Goal: Task Accomplishment & Management: Manage account settings

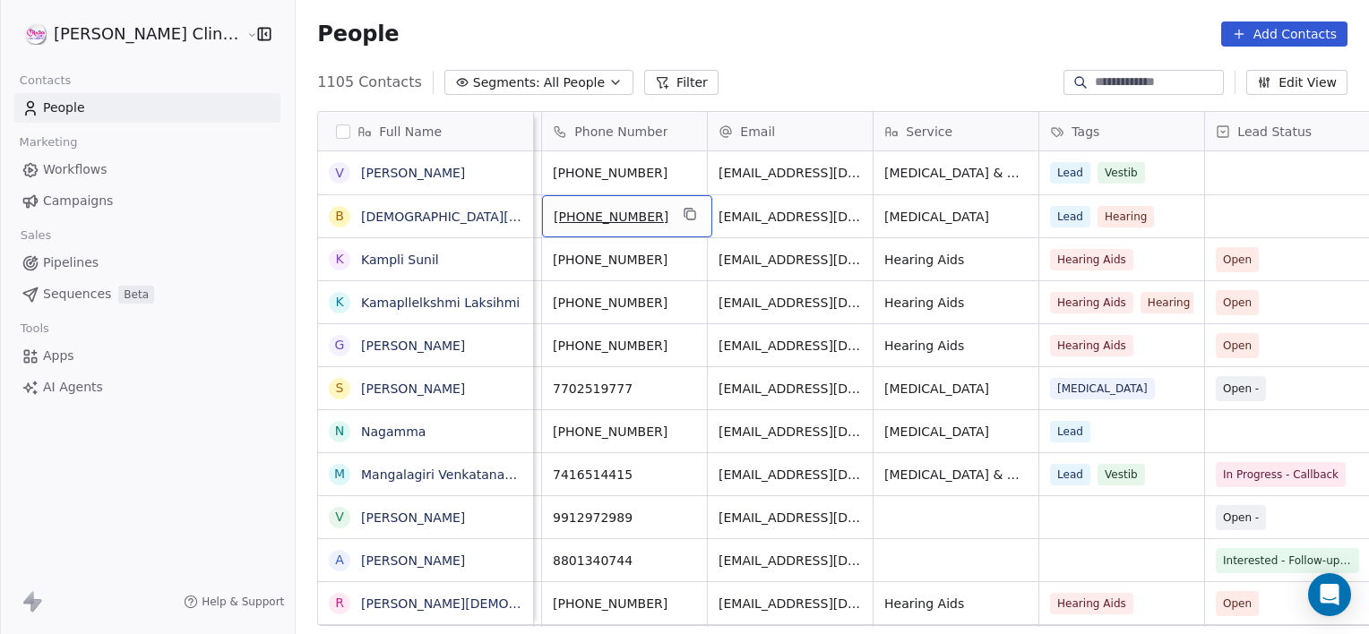
scroll to position [0, 157]
click at [361, 215] on link "[DEMOGRAPHIC_DATA][PERSON_NAME]" at bounding box center [484, 217] width 246 height 14
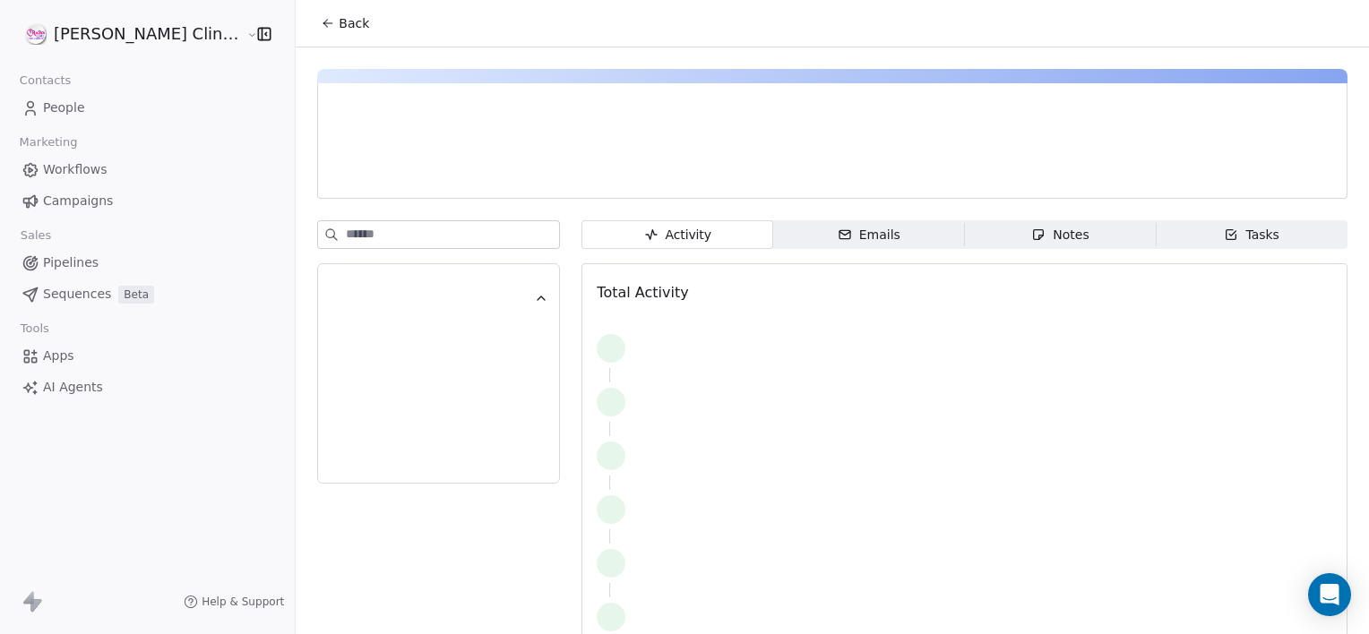
click at [983, 231] on span "Notes Notes" at bounding box center [1061, 234] width 192 height 29
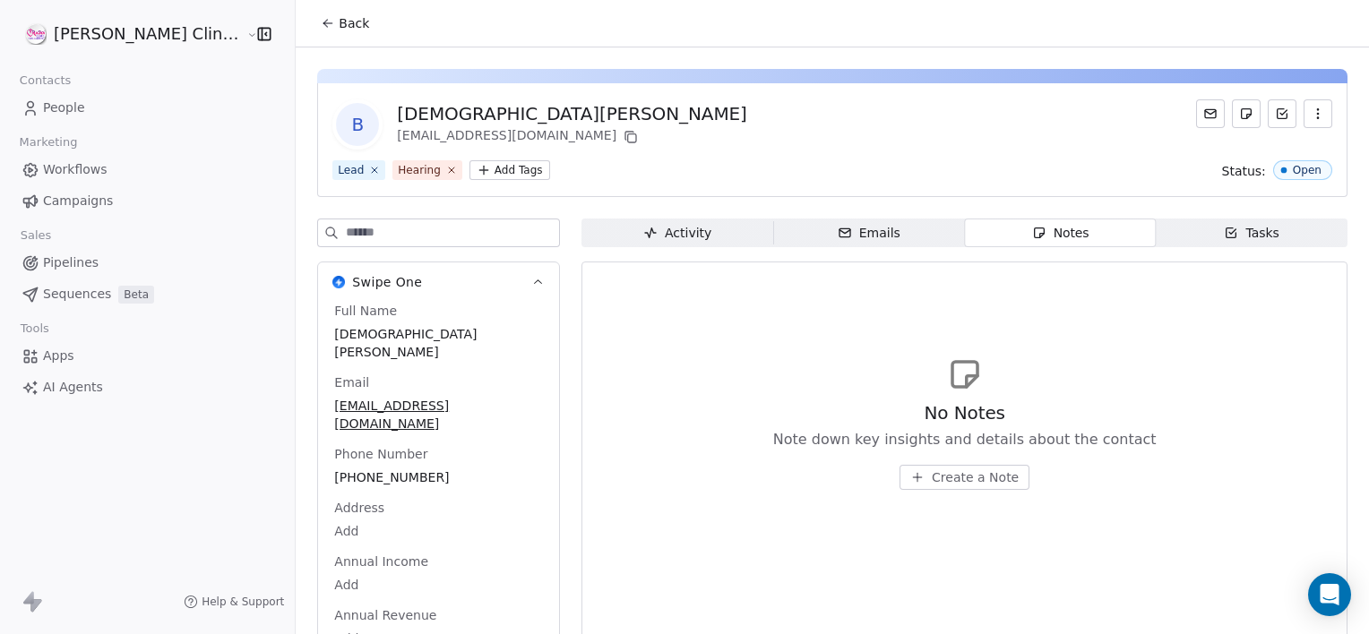
click at [932, 485] on span "Create a Note" at bounding box center [975, 478] width 87 height 18
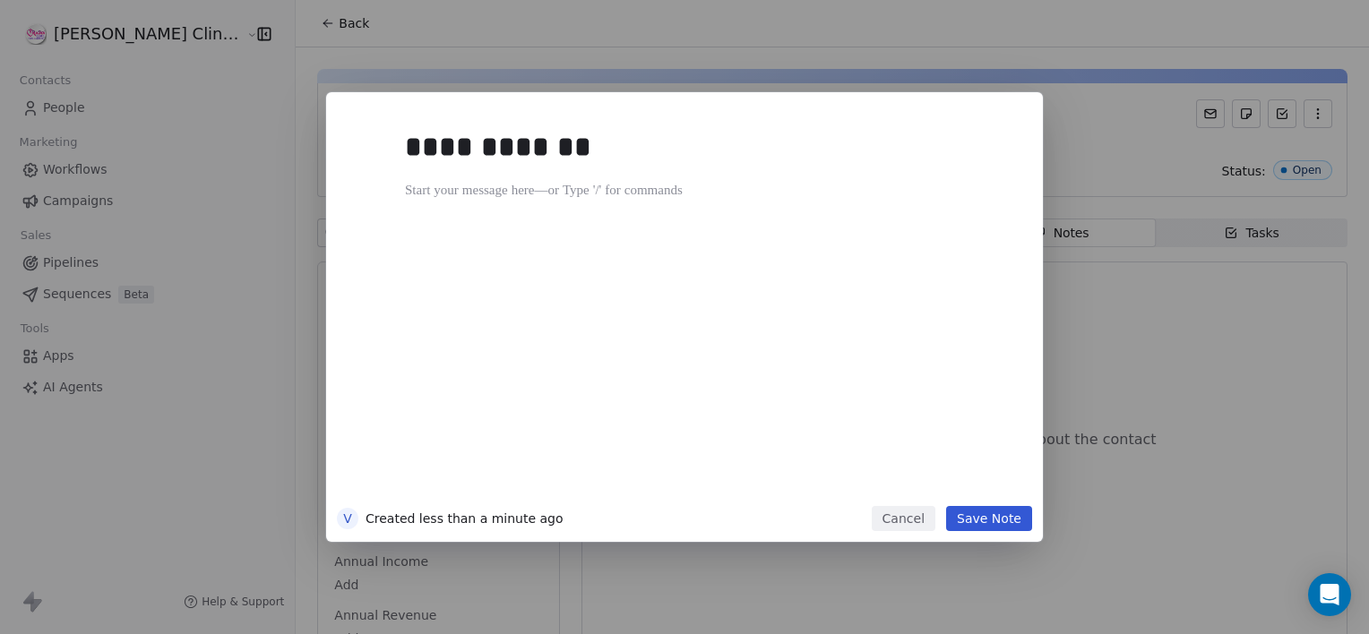
click at [1014, 516] on button "Save Note" at bounding box center [989, 518] width 86 height 25
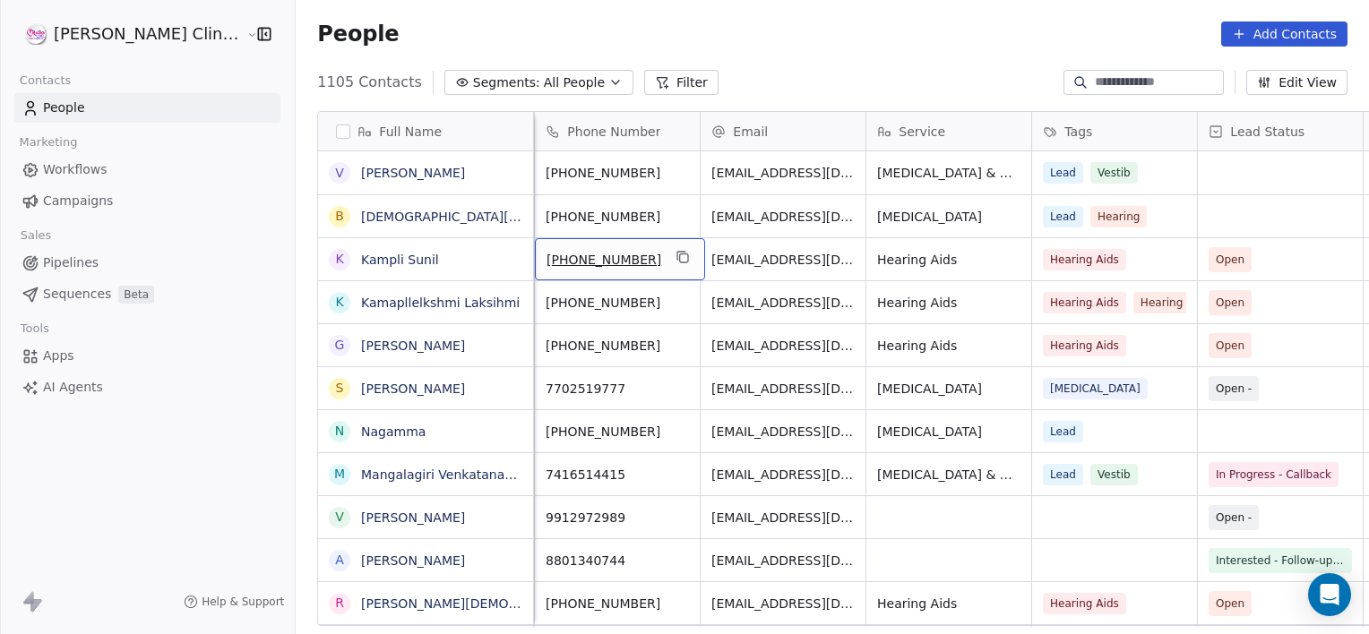
scroll to position [0, 165]
click at [361, 259] on link "Kampli Sunil" at bounding box center [400, 260] width 78 height 14
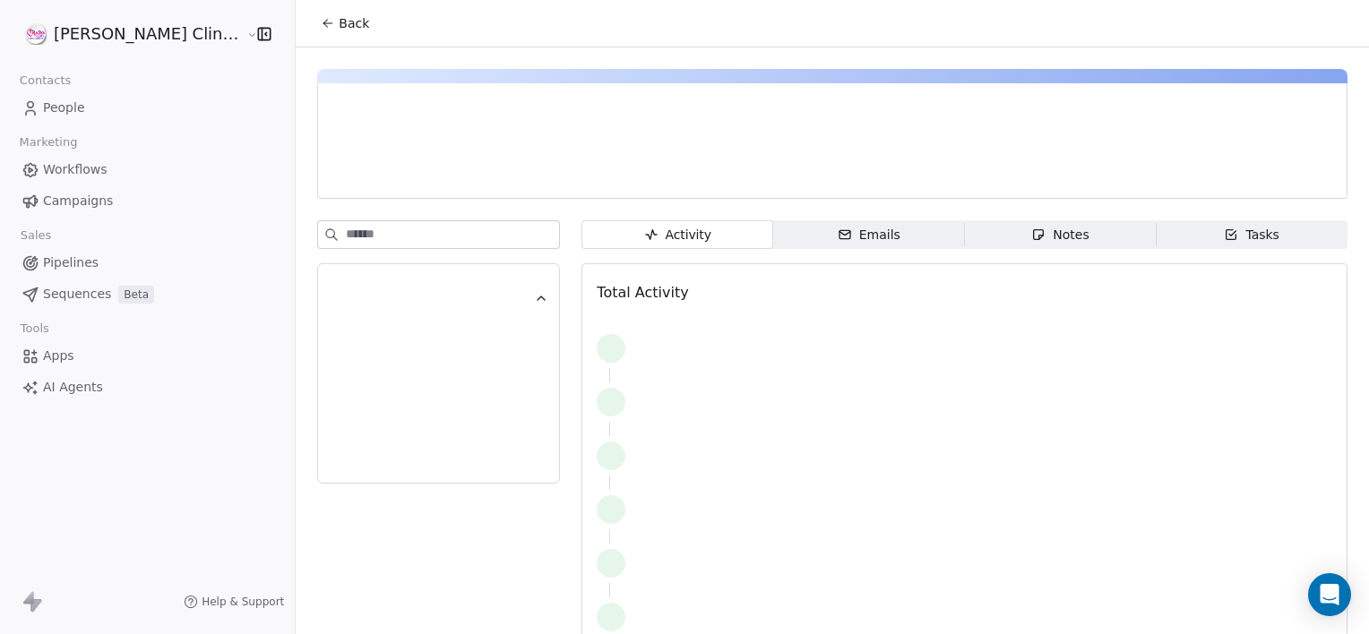
click at [1067, 232] on span "Notes Notes" at bounding box center [1061, 234] width 192 height 29
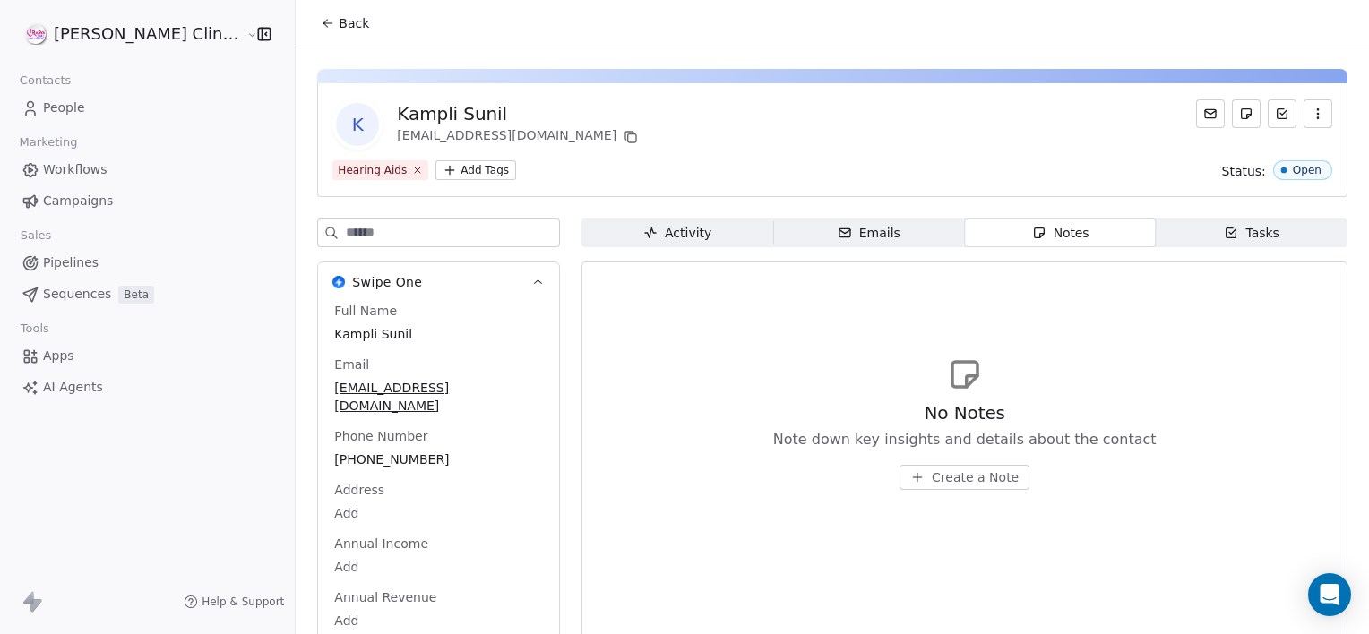
click at [932, 477] on span "Create a Note" at bounding box center [975, 478] width 87 height 18
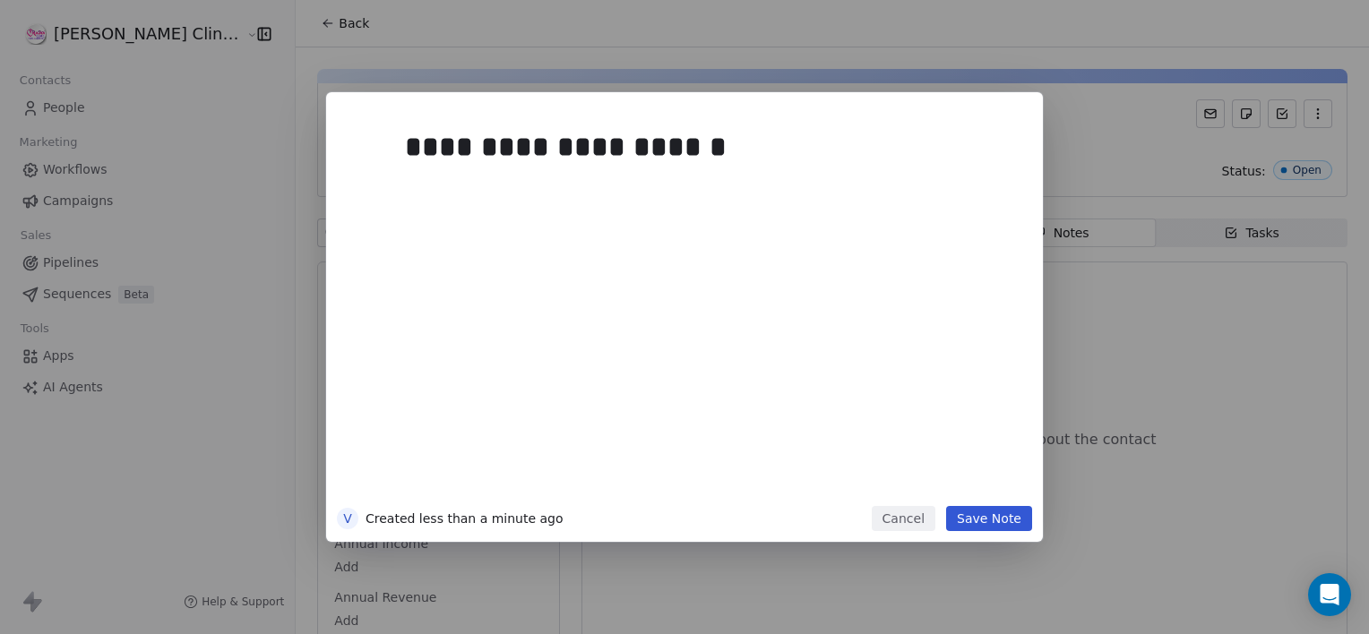
click at [995, 522] on button "Save Note" at bounding box center [989, 518] width 86 height 25
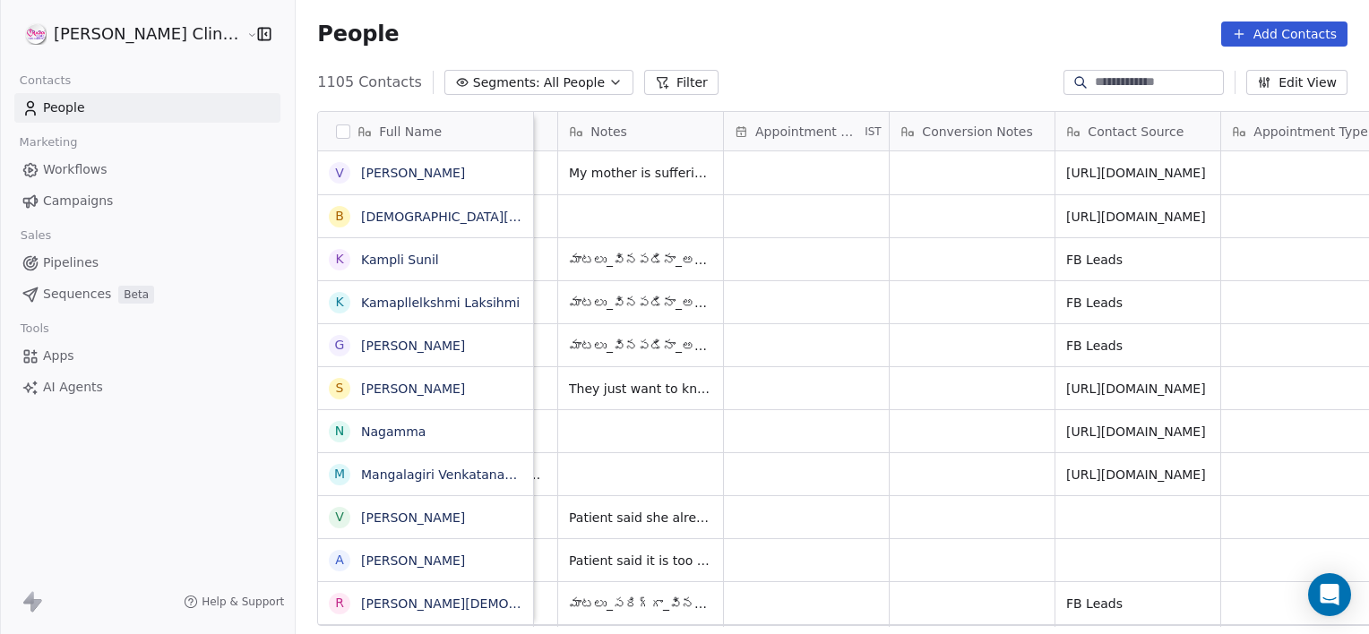
scroll to position [0, 1633]
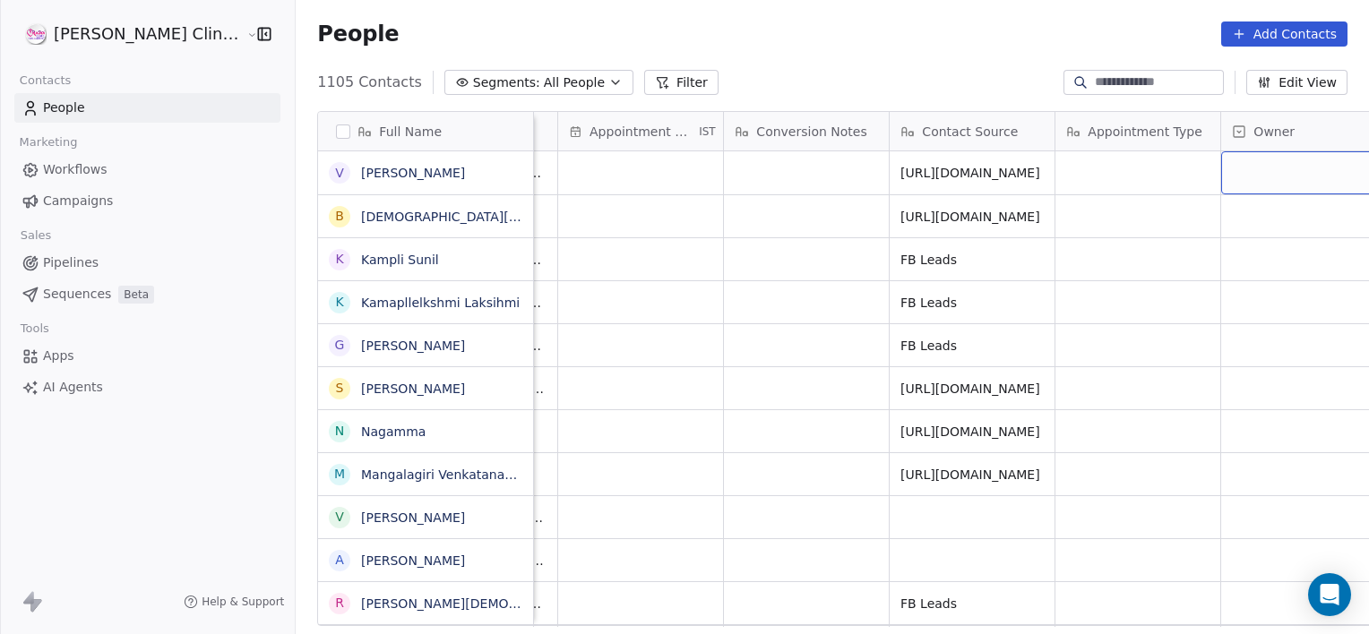
click at [1236, 170] on div "grid" at bounding box center [1303, 172] width 165 height 43
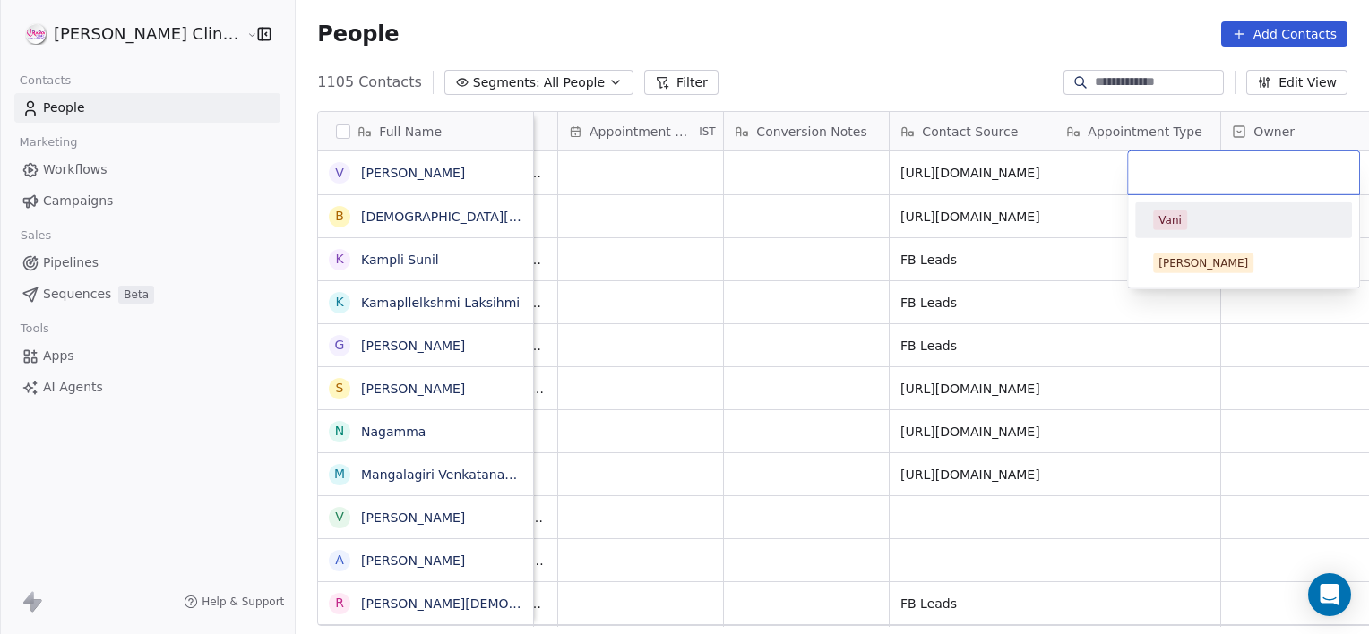
drag, startPoint x: 1236, startPoint y: 170, endPoint x: 1159, endPoint y: 217, distance: 89.3
click at [1159, 217] on div "Vani Harshitha" at bounding box center [1243, 220] width 233 height 139
click at [1159, 217] on div "Vani" at bounding box center [1169, 220] width 23 height 16
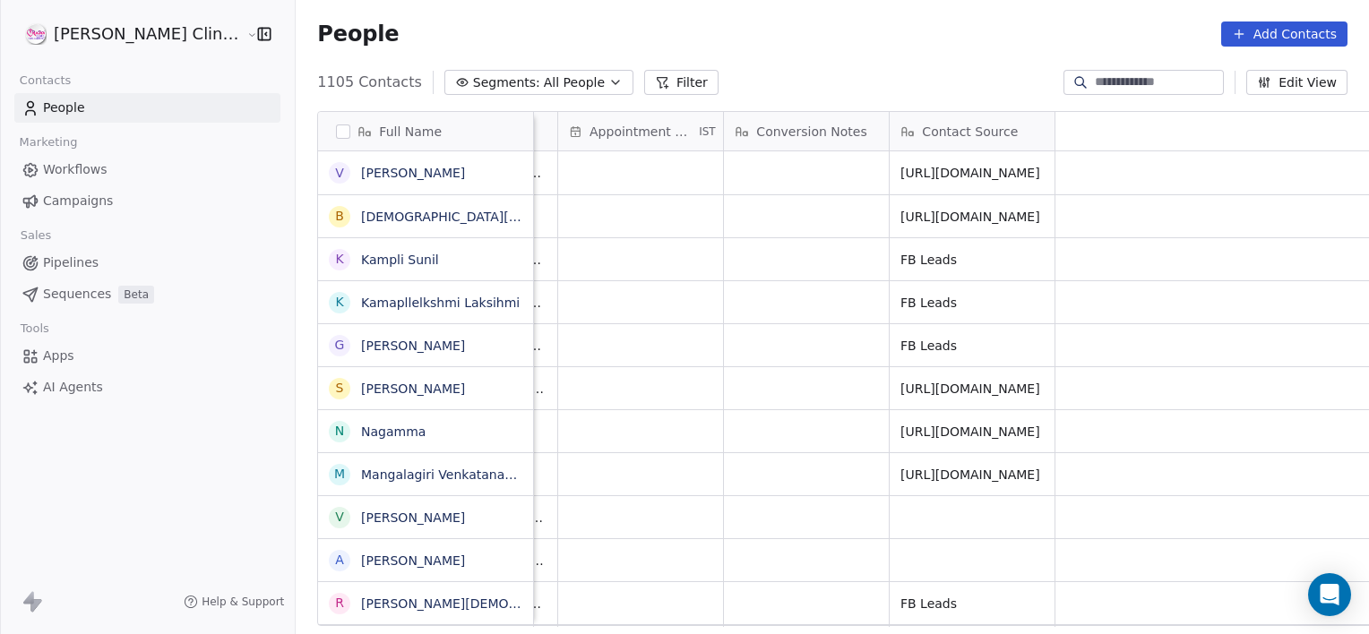
scroll to position [0, 663]
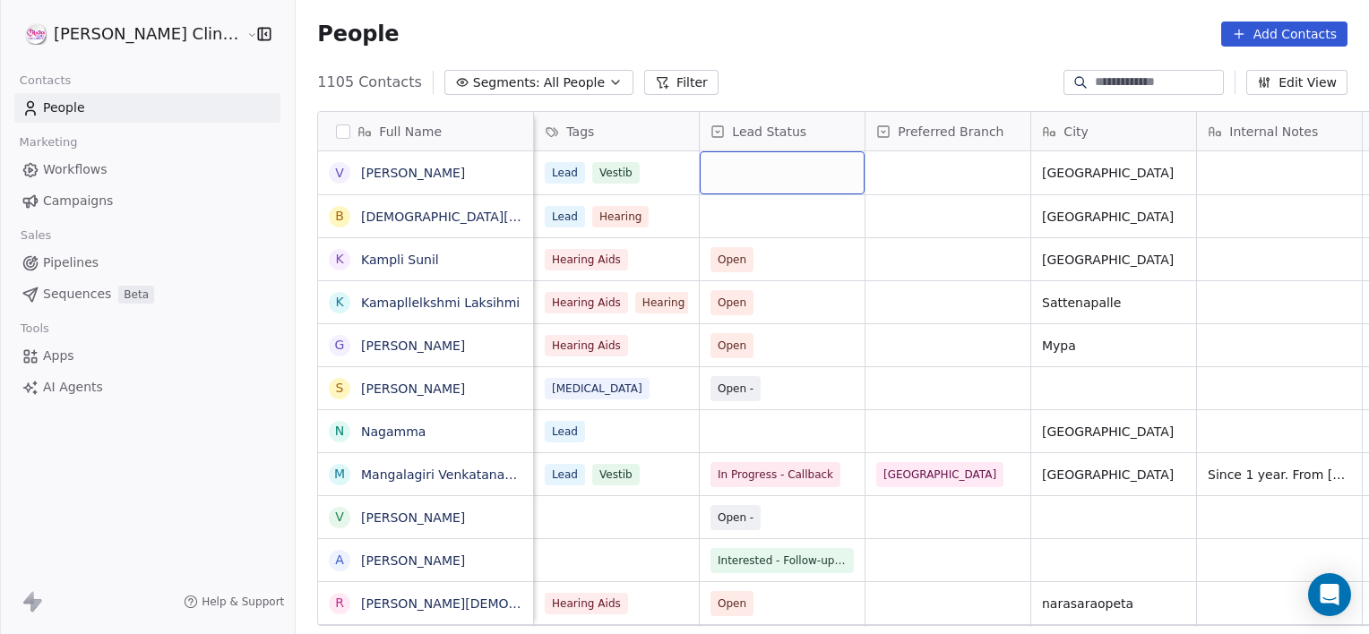
click at [763, 170] on div "grid" at bounding box center [782, 172] width 165 height 43
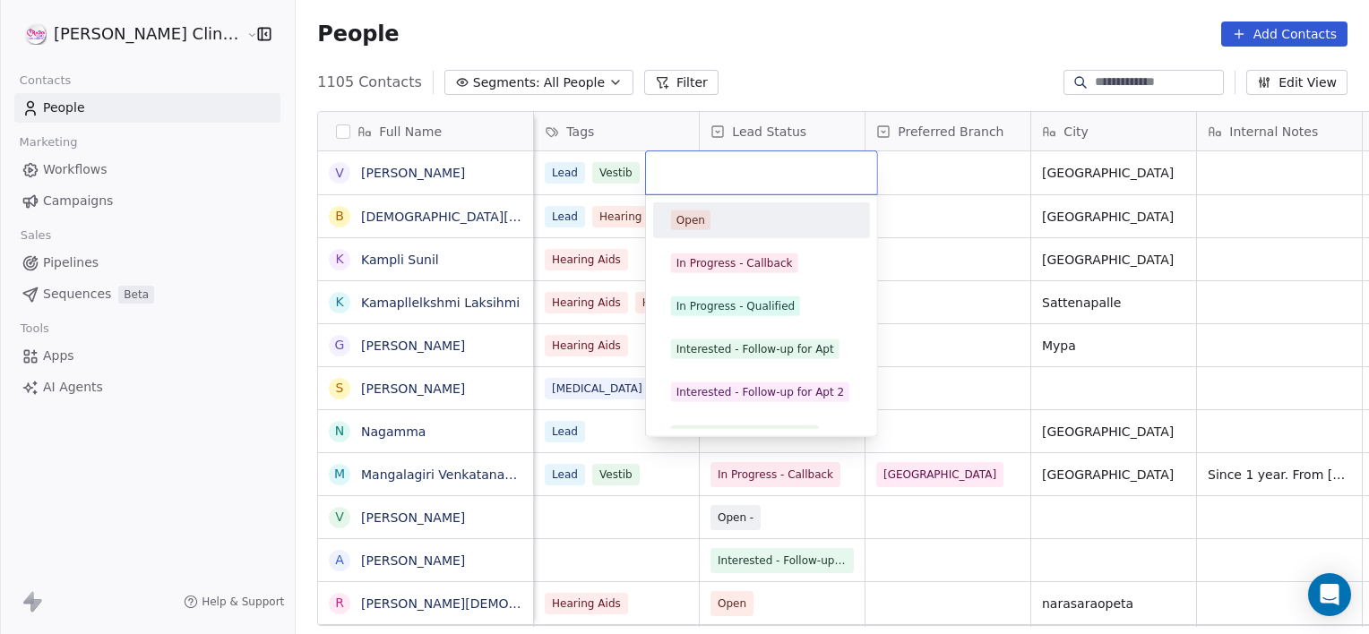
click at [763, 170] on input "text" at bounding box center [762, 173] width 210 height 20
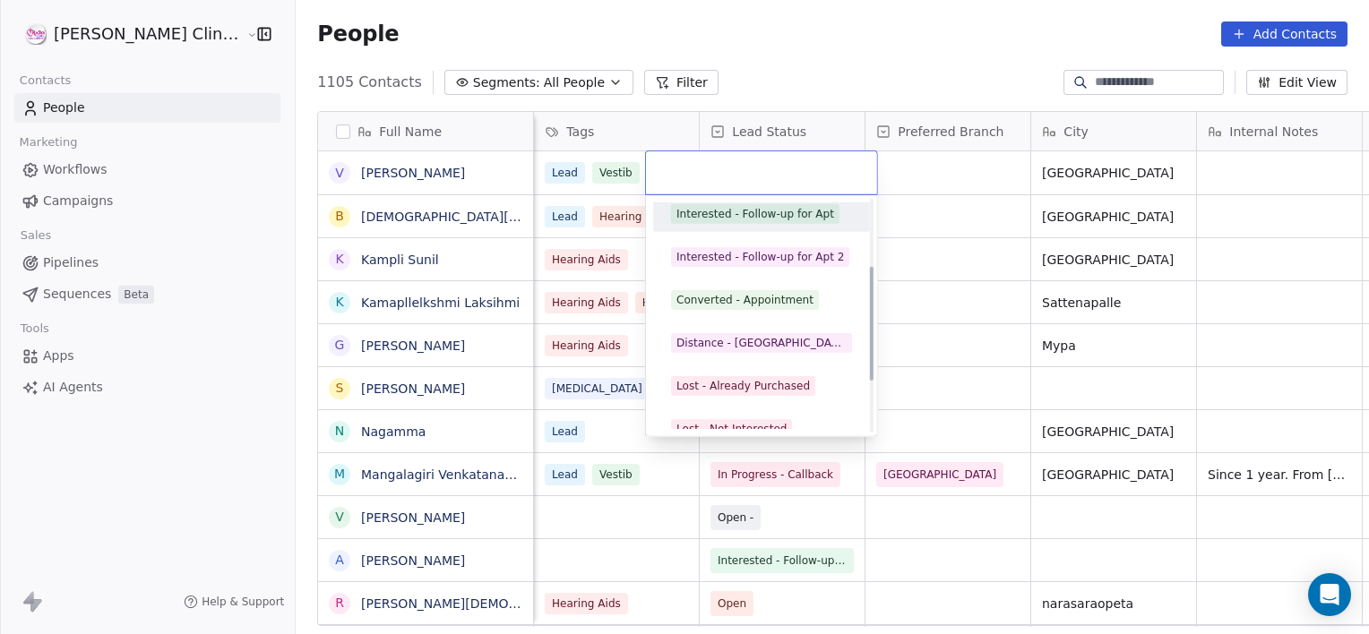
scroll to position [136, 0]
click at [731, 292] on div "Converted - Appointment" at bounding box center [744, 299] width 137 height 16
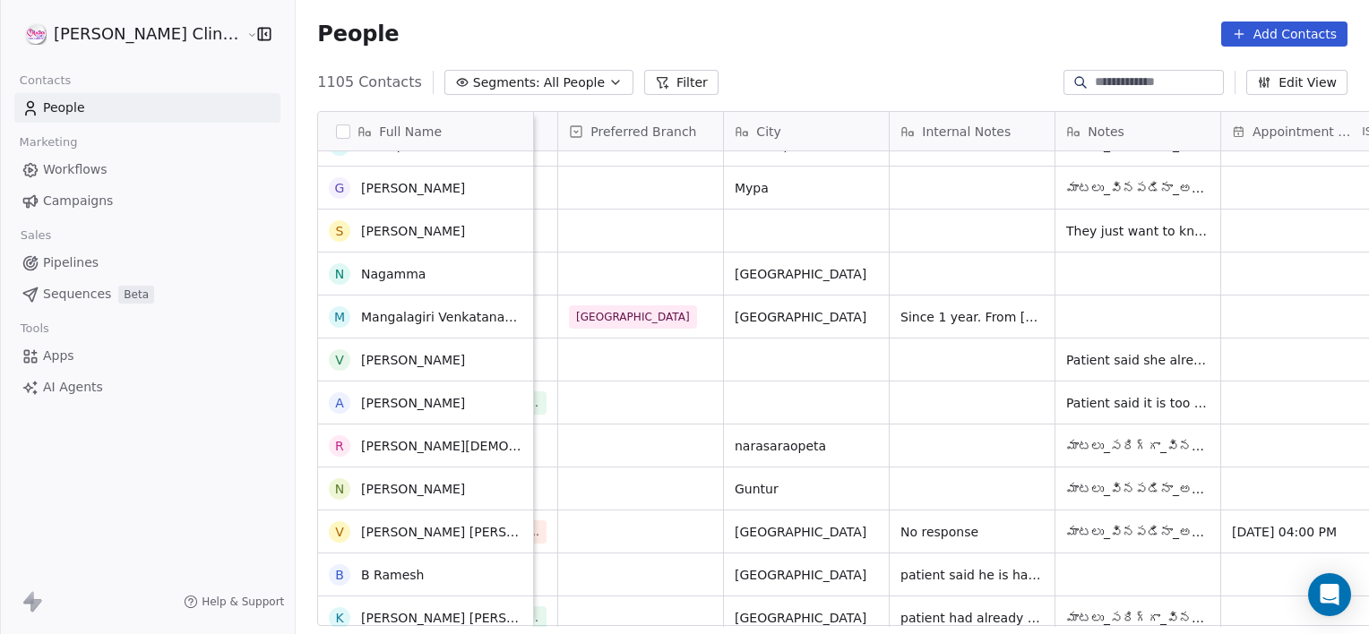
scroll to position [201, 0]
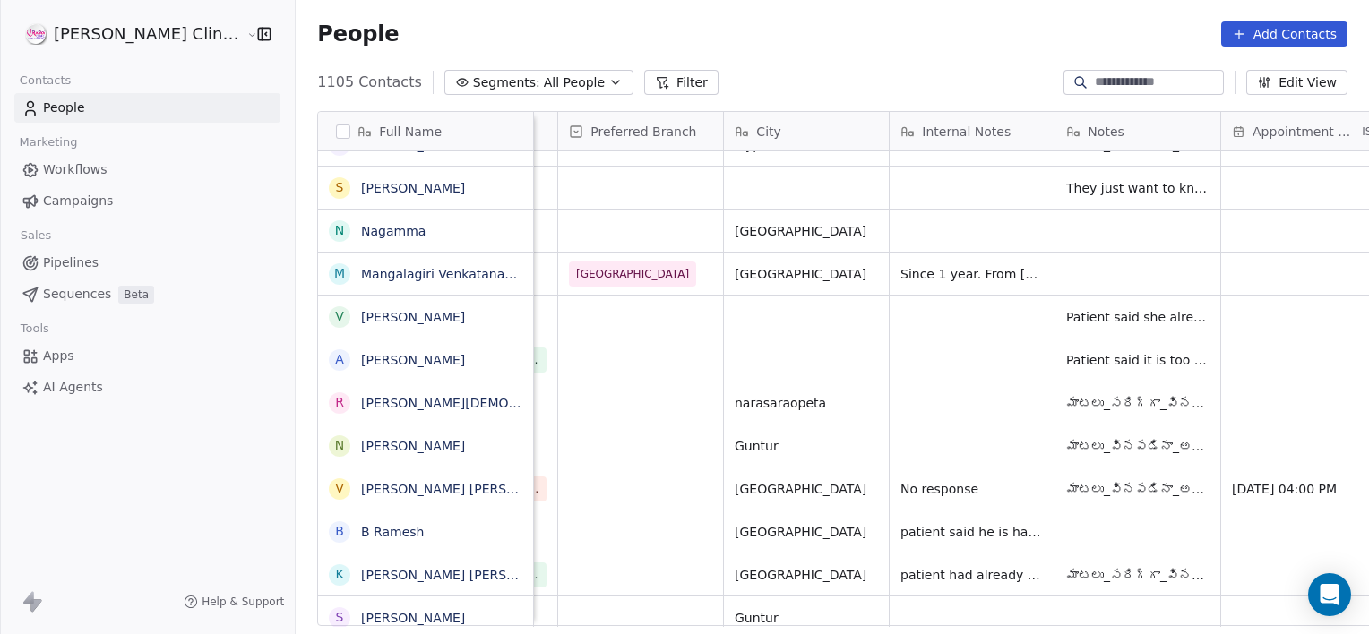
click at [1129, 84] on input at bounding box center [1157, 82] width 125 height 18
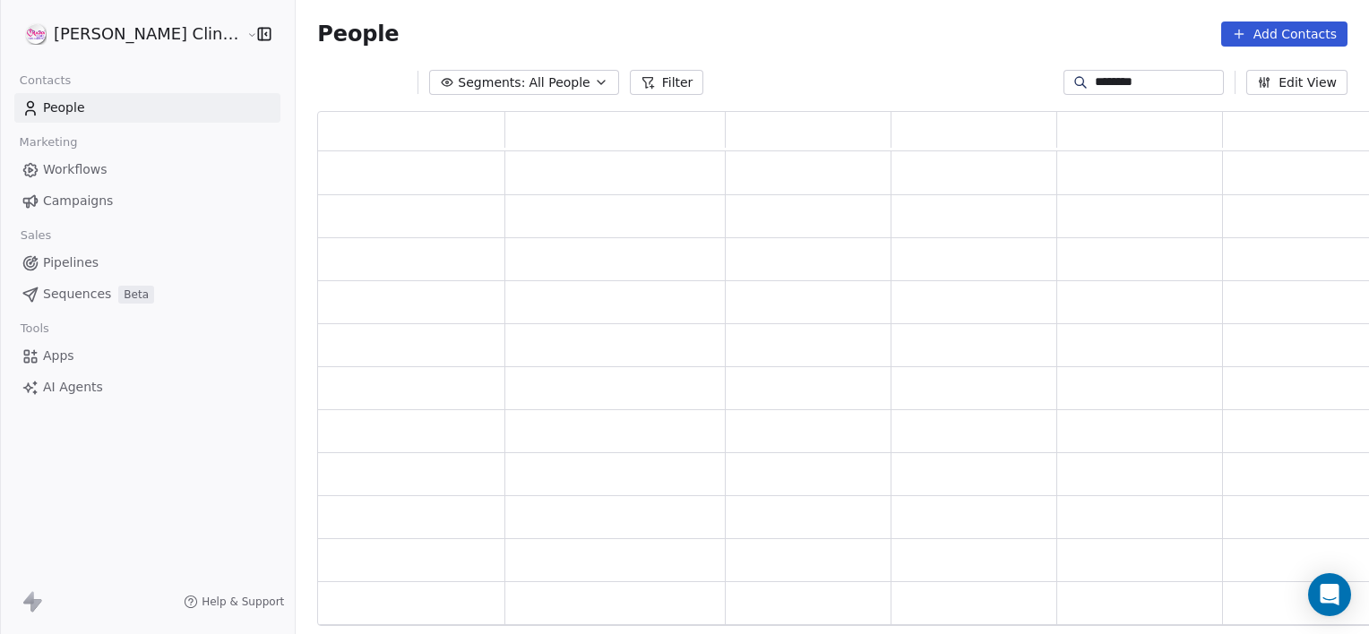
scroll to position [502, 1070]
type input "********"
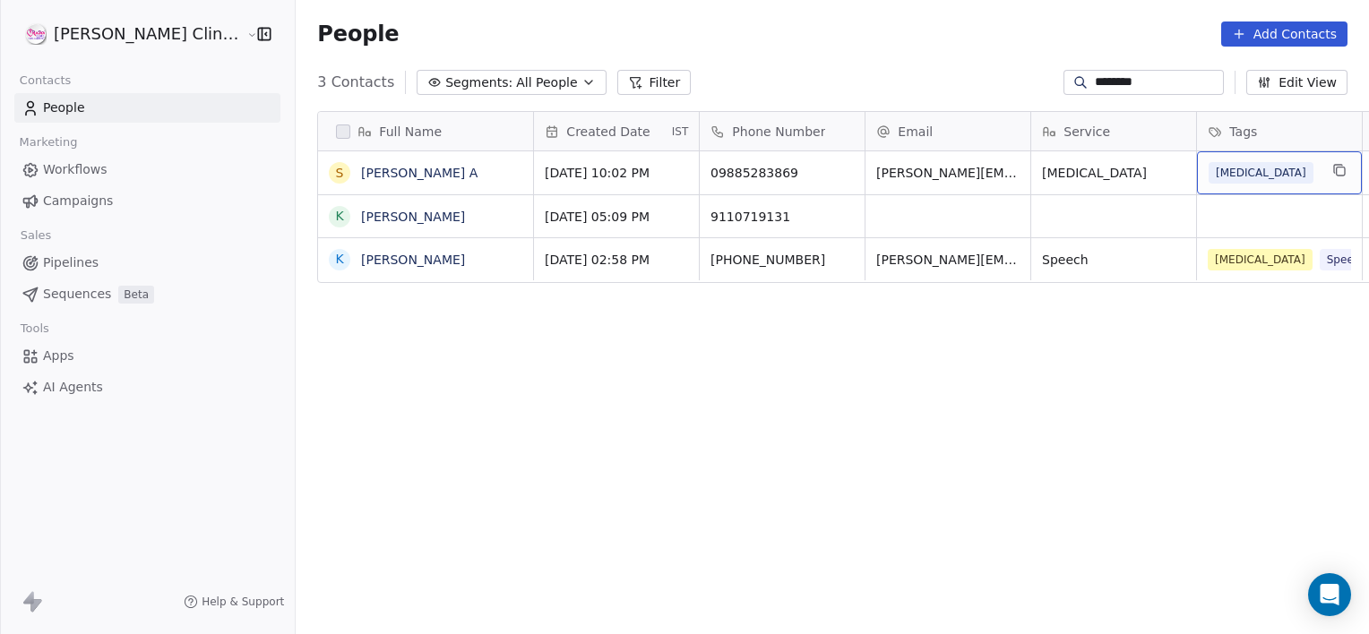
scroll to position [0, 142]
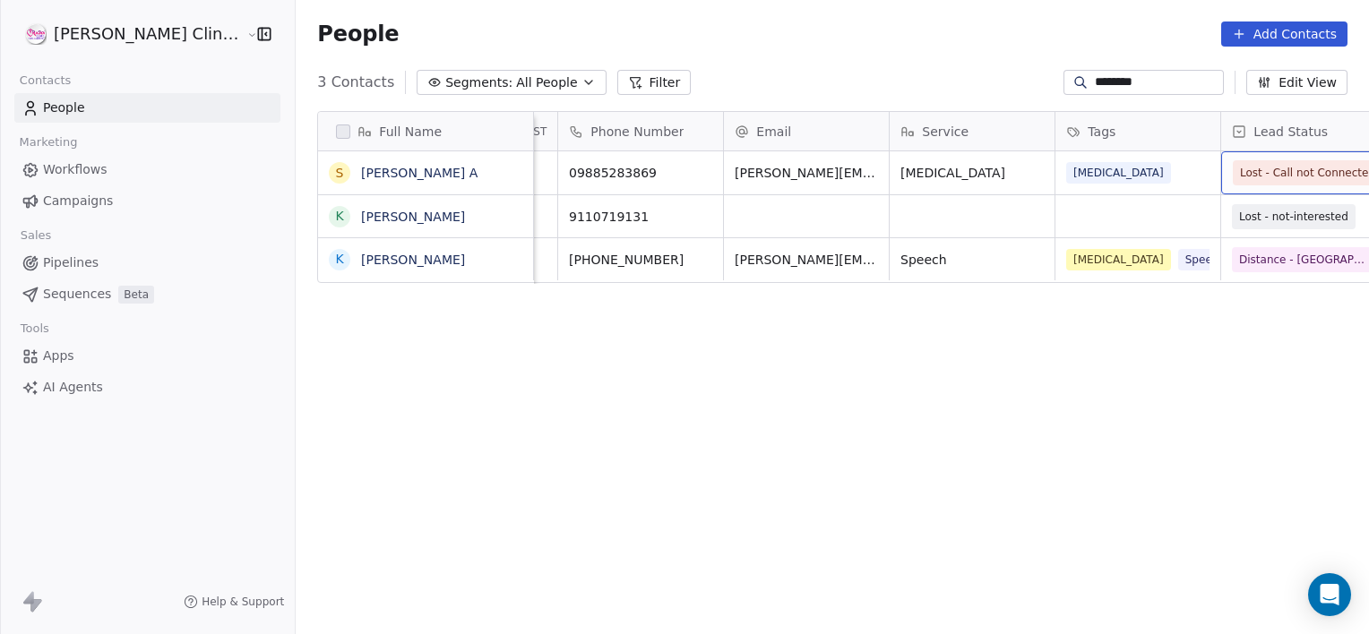
click at [1240, 177] on span "Lost - Call not Connected" at bounding box center [1307, 173] width 135 height 18
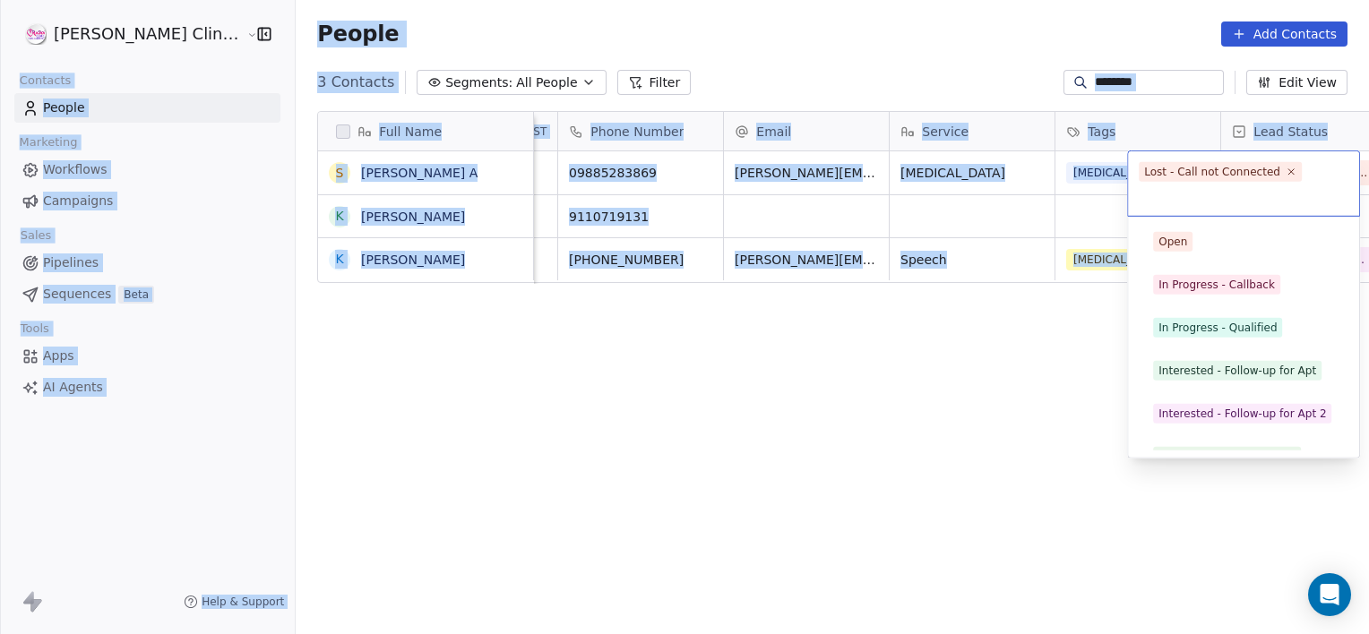
click at [1190, 177] on div "Lost - Call not Connected" at bounding box center [1243, 183] width 231 height 65
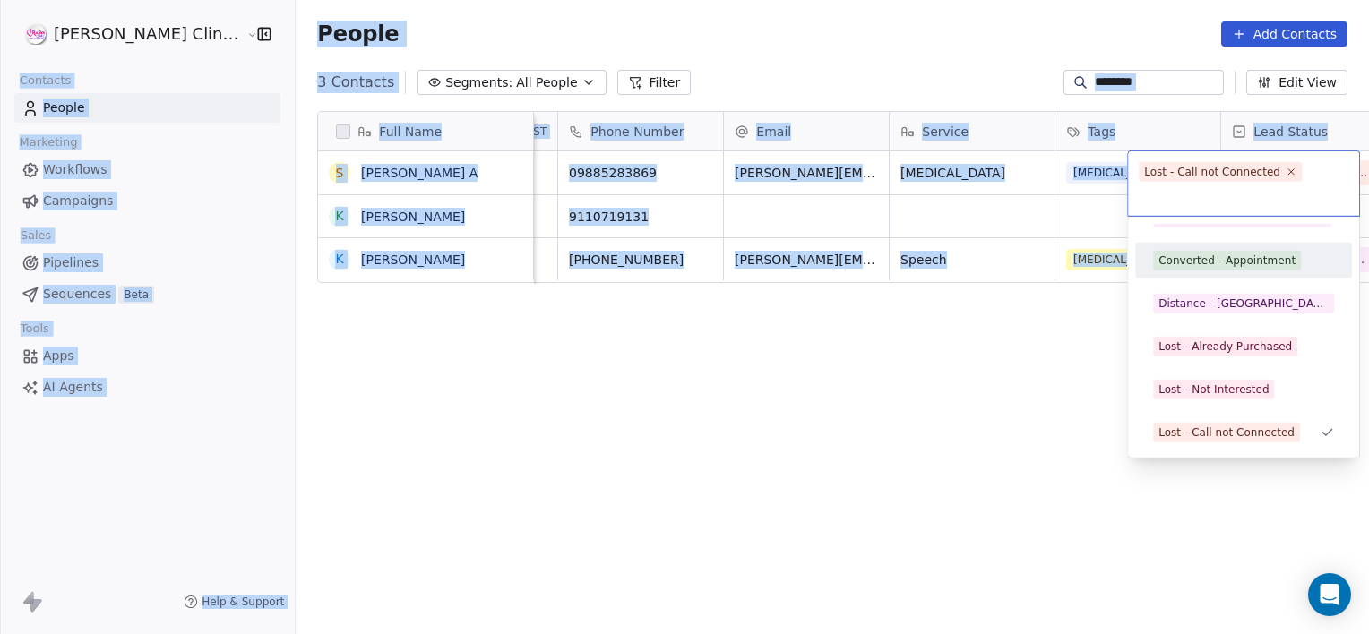
drag, startPoint x: 1190, startPoint y: 177, endPoint x: 1185, endPoint y: 269, distance: 91.5
click at [1185, 269] on span "Converted - Appointment" at bounding box center [1227, 261] width 148 height 20
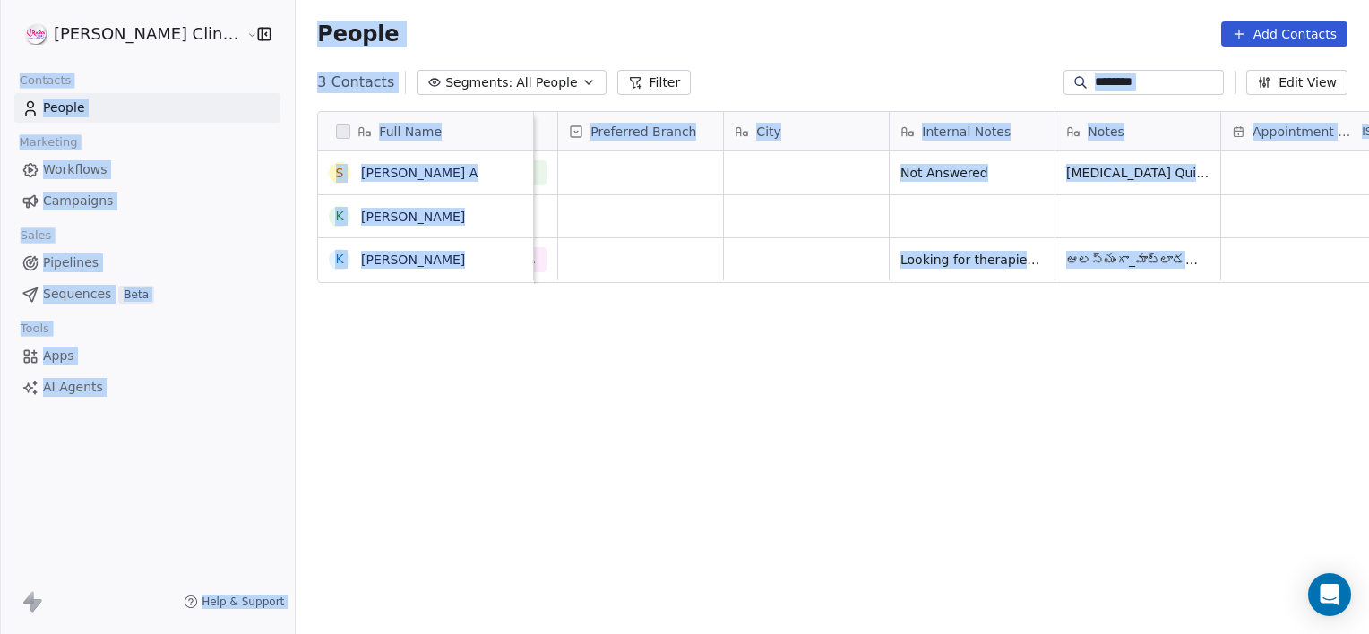
scroll to position [0, 1136]
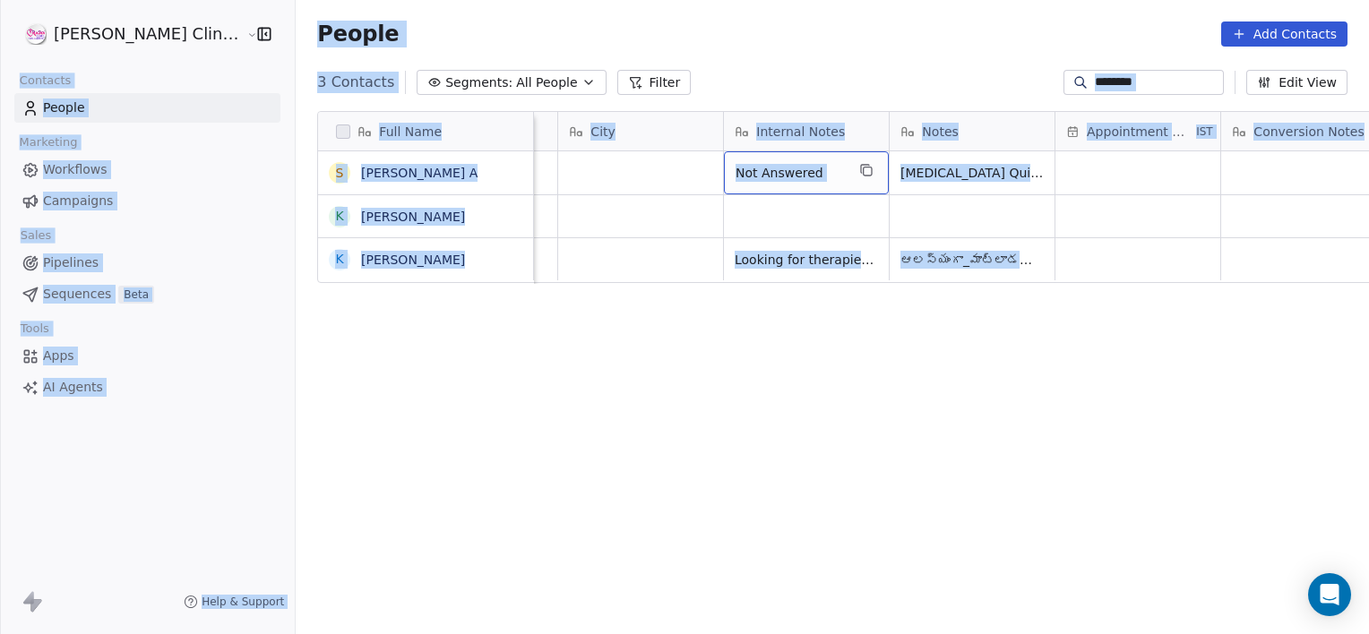
click at [762, 174] on span "Not Answered" at bounding box center [790, 173] width 109 height 18
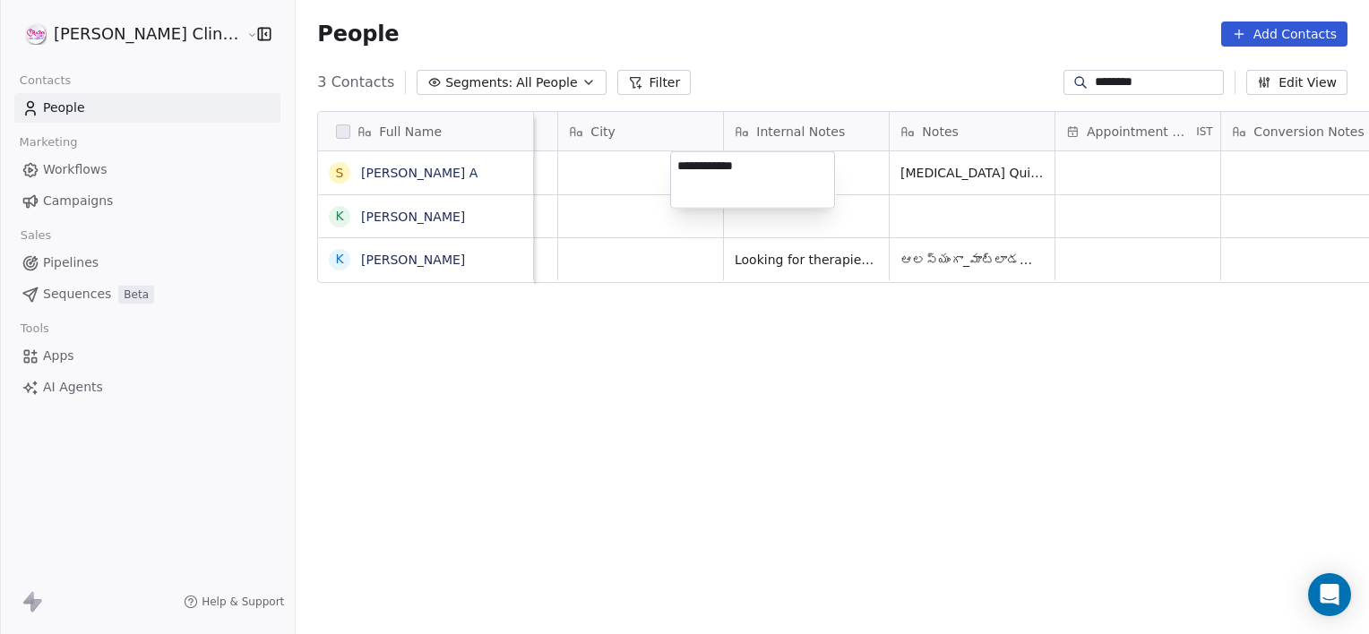
click at [762, 174] on textarea "**********" at bounding box center [752, 180] width 163 height 56
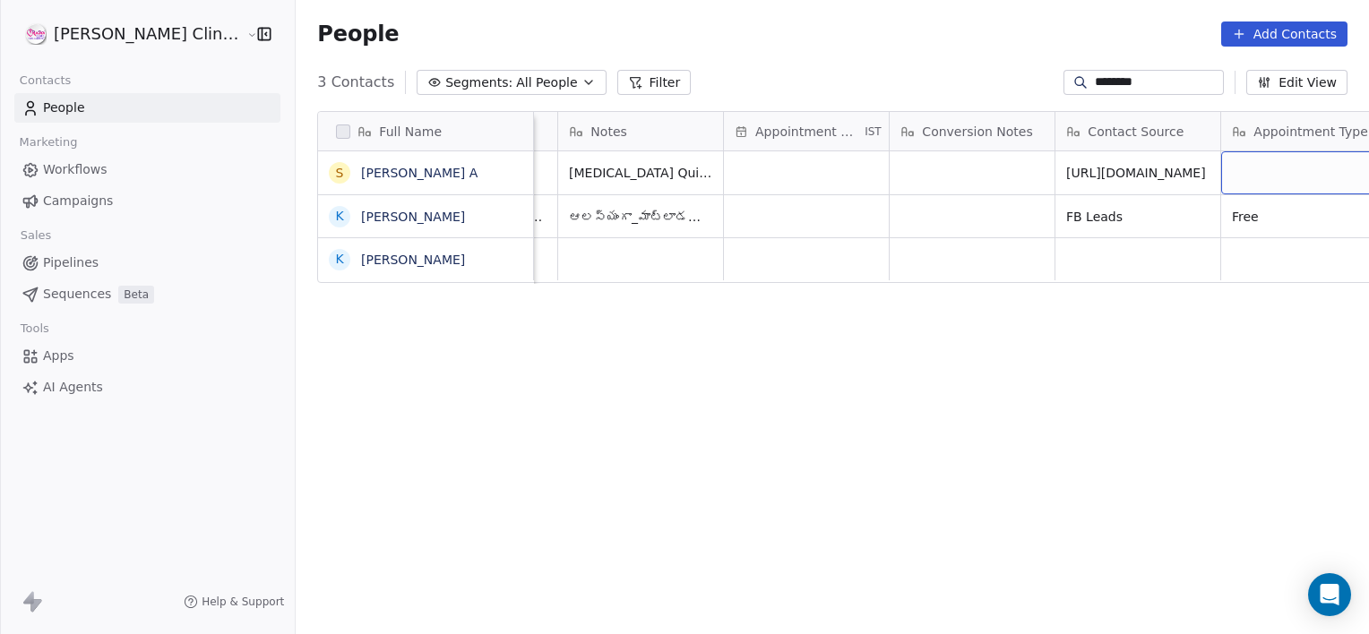
scroll to position [0, 1633]
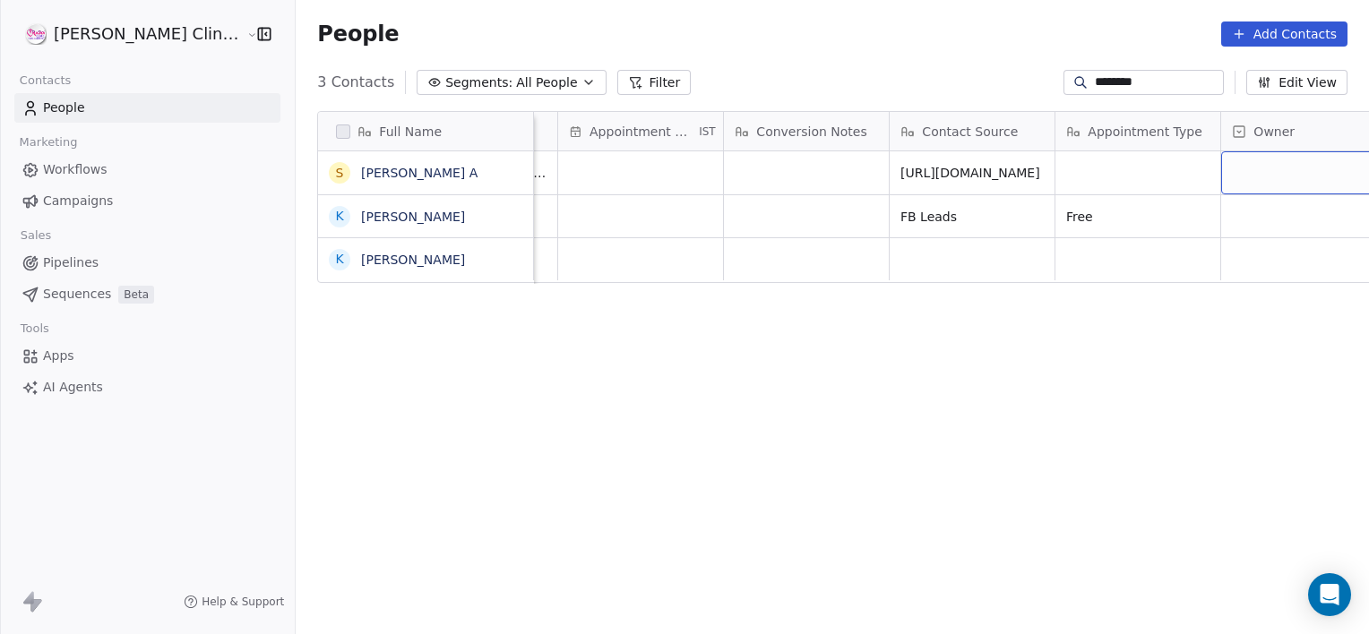
click at [1261, 168] on div "grid" at bounding box center [1303, 172] width 165 height 43
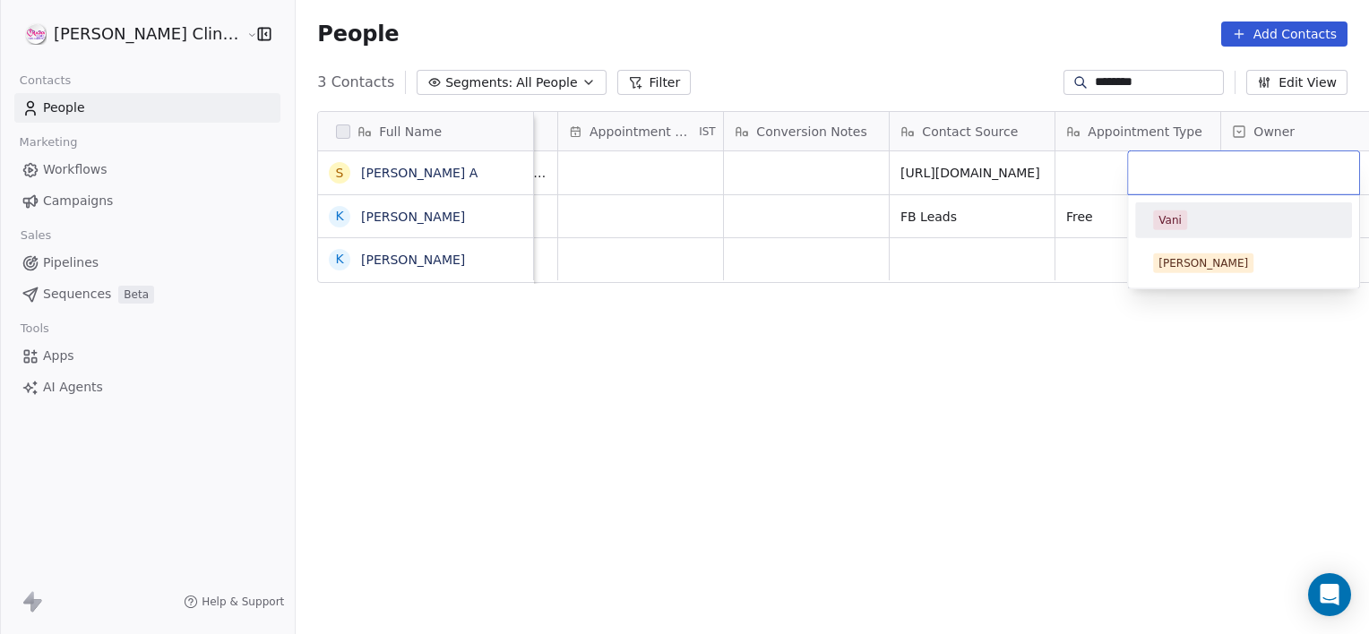
click at [1261, 168] on input "text" at bounding box center [1244, 173] width 210 height 20
drag, startPoint x: 1261, startPoint y: 168, endPoint x: 1168, endPoint y: 222, distance: 107.3
click at [1168, 222] on div "Vani Harshitha" at bounding box center [1243, 220] width 233 height 139
click at [1168, 222] on div "Vani" at bounding box center [1169, 220] width 23 height 16
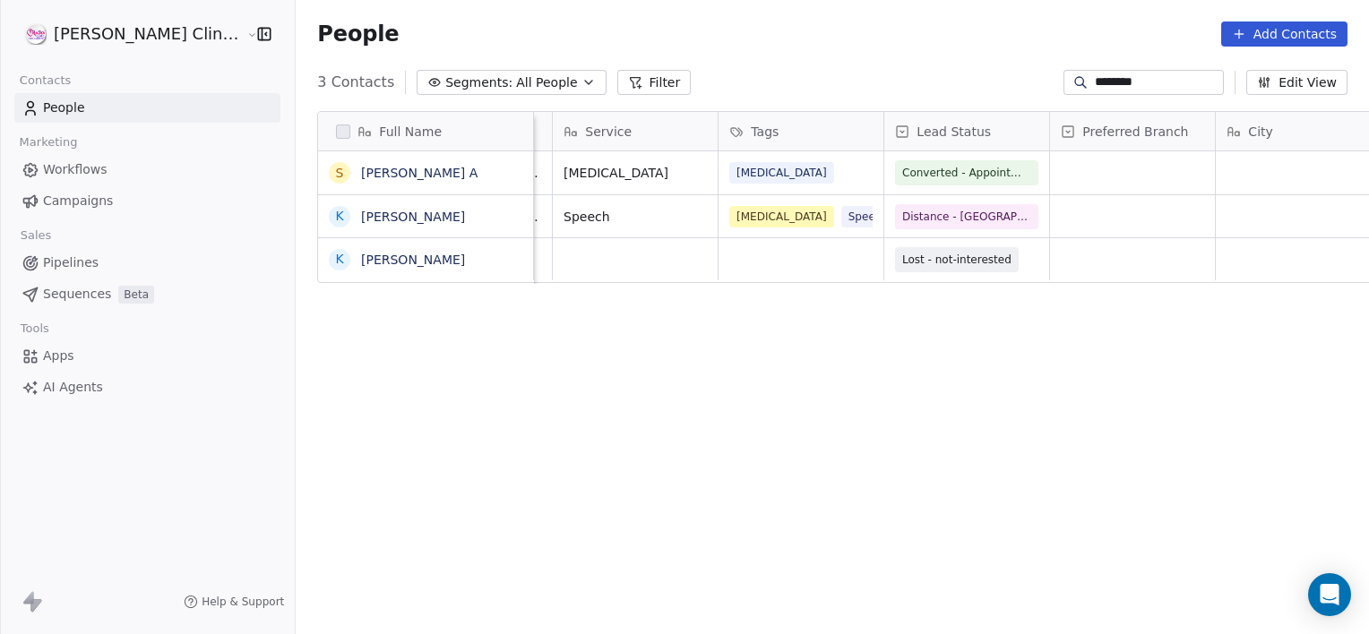
scroll to position [0, 0]
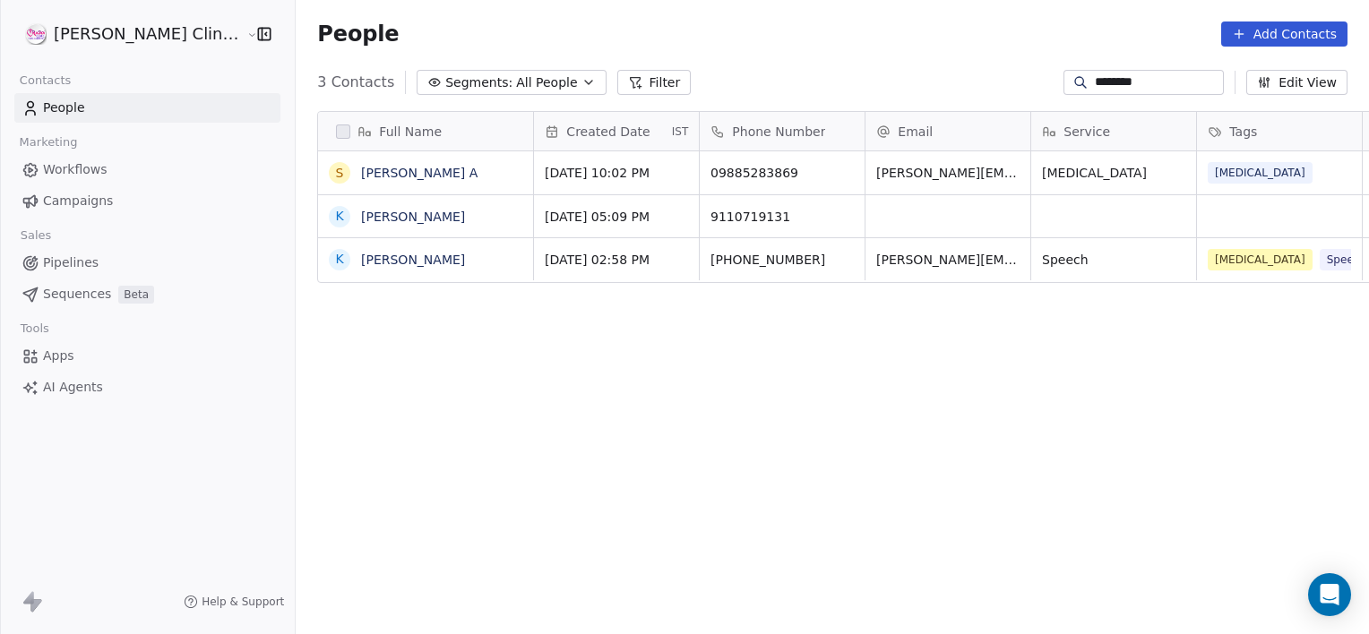
click at [1147, 81] on input "********" at bounding box center [1157, 82] width 125 height 18
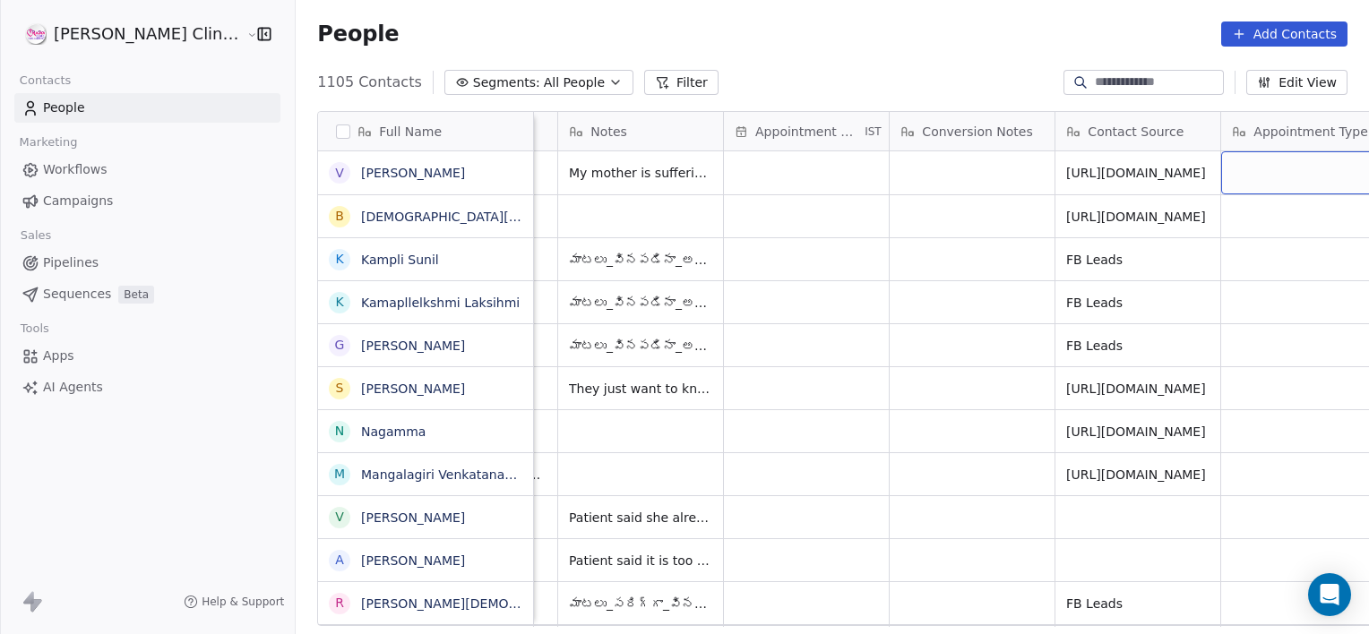
scroll to position [0, 1633]
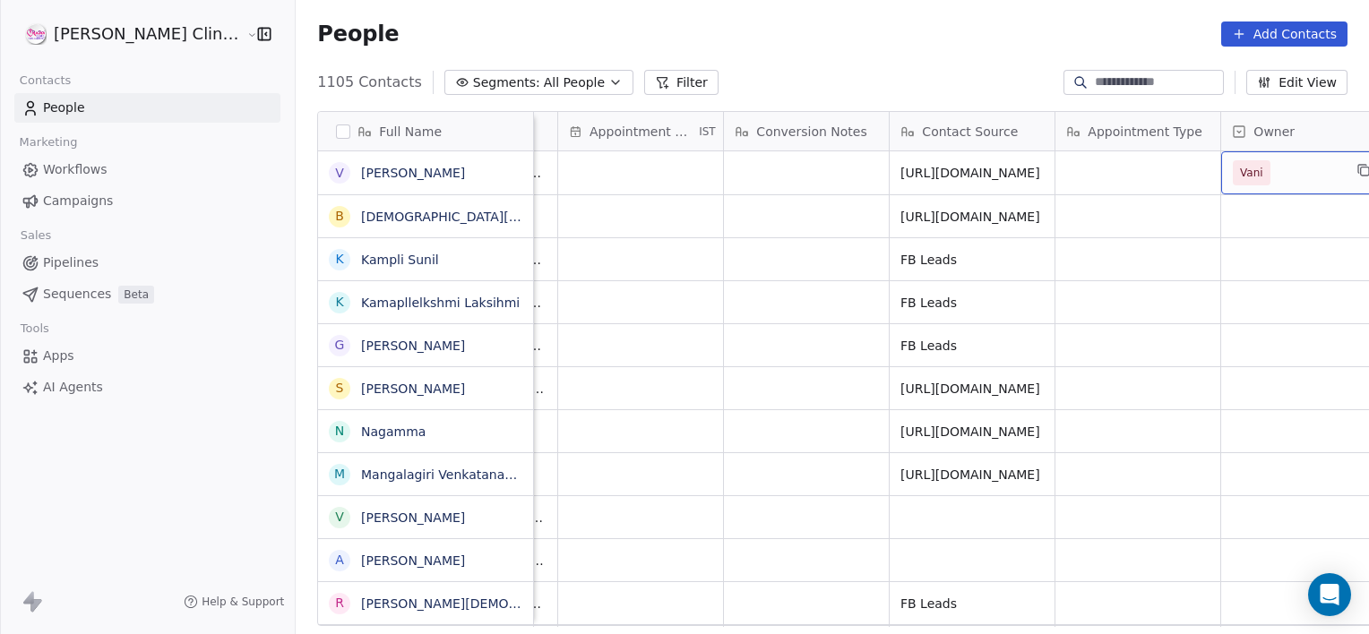
click at [1150, 75] on input at bounding box center [1157, 82] width 125 height 18
type input "*******"
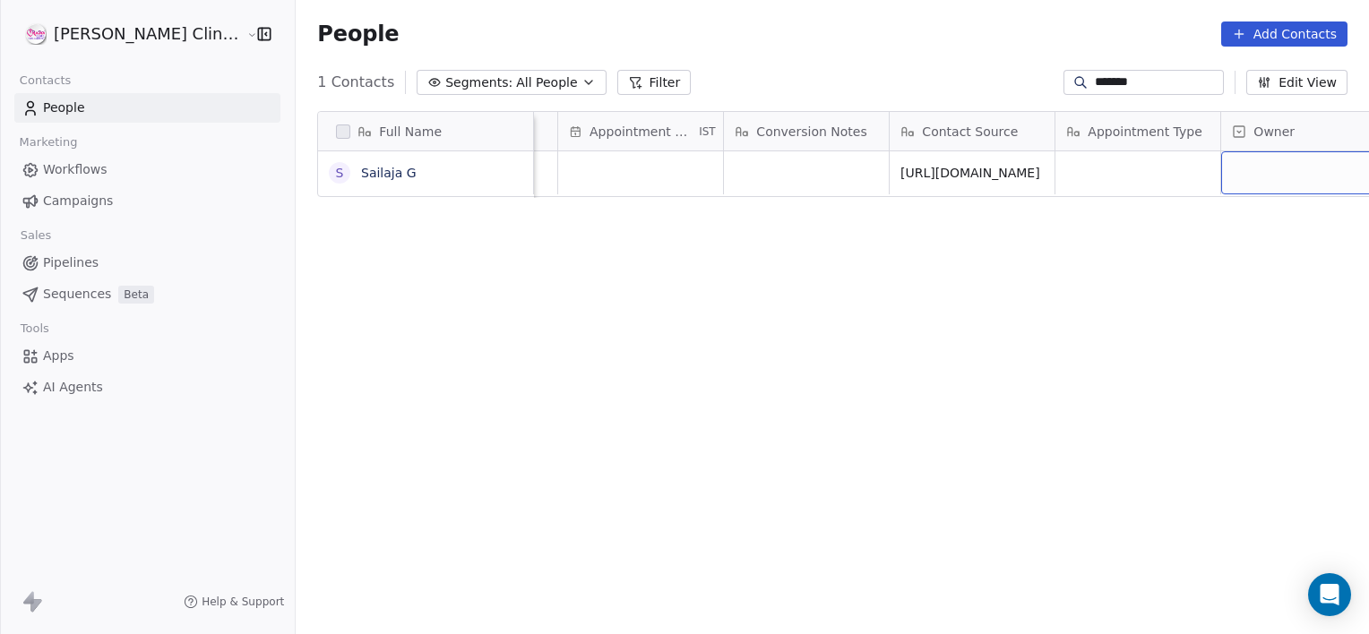
scroll to position [0, 1676]
click at [1192, 162] on div "grid" at bounding box center [1274, 172] width 165 height 43
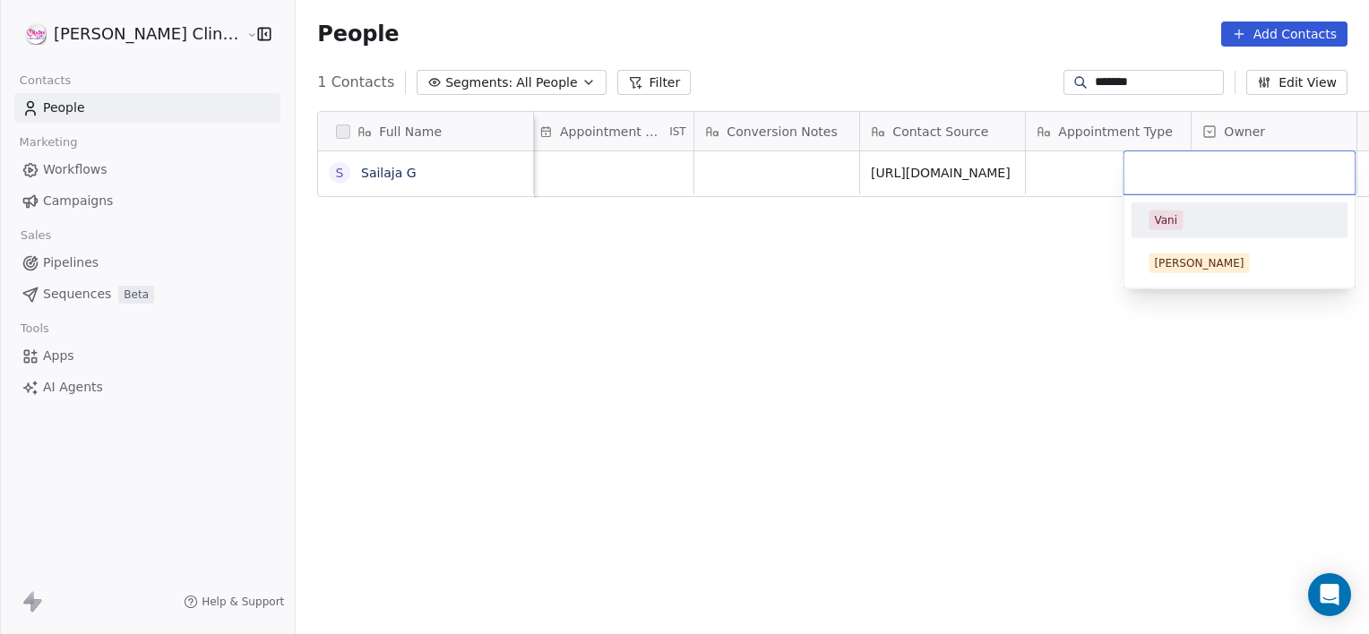
click at [1158, 163] on input "text" at bounding box center [1239, 173] width 210 height 20
click at [1159, 222] on div "Vani" at bounding box center [1165, 220] width 23 height 16
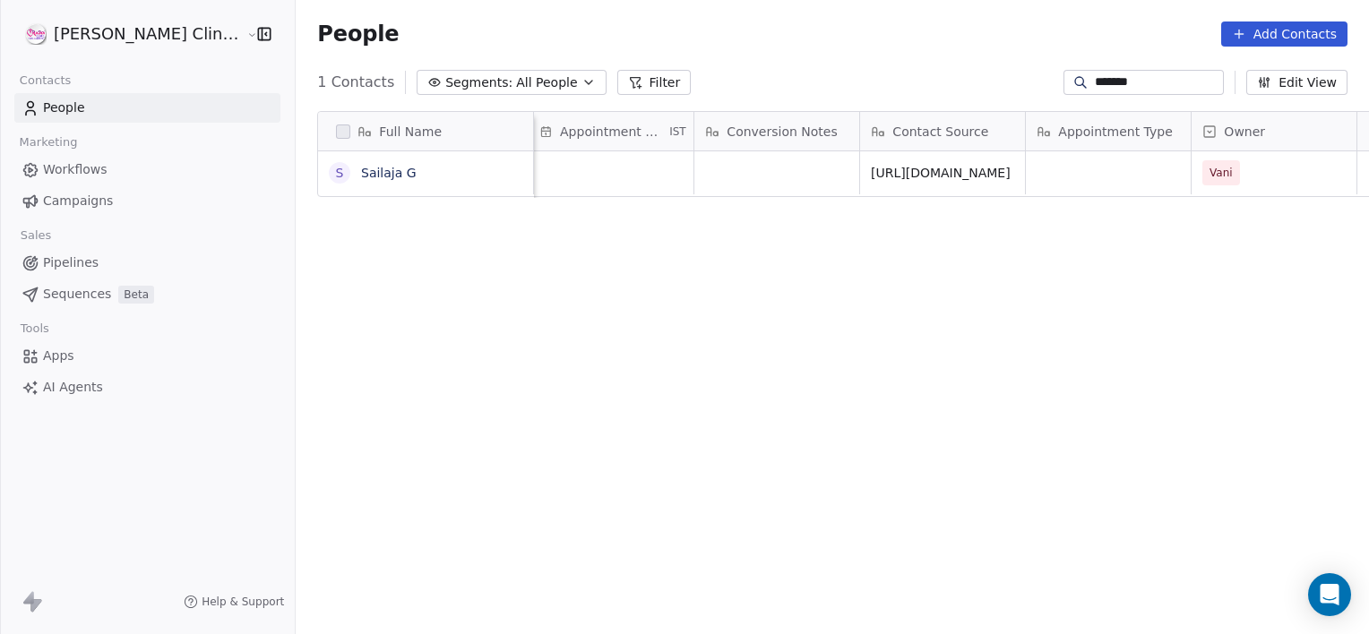
click at [1111, 76] on input "*******" at bounding box center [1157, 82] width 125 height 18
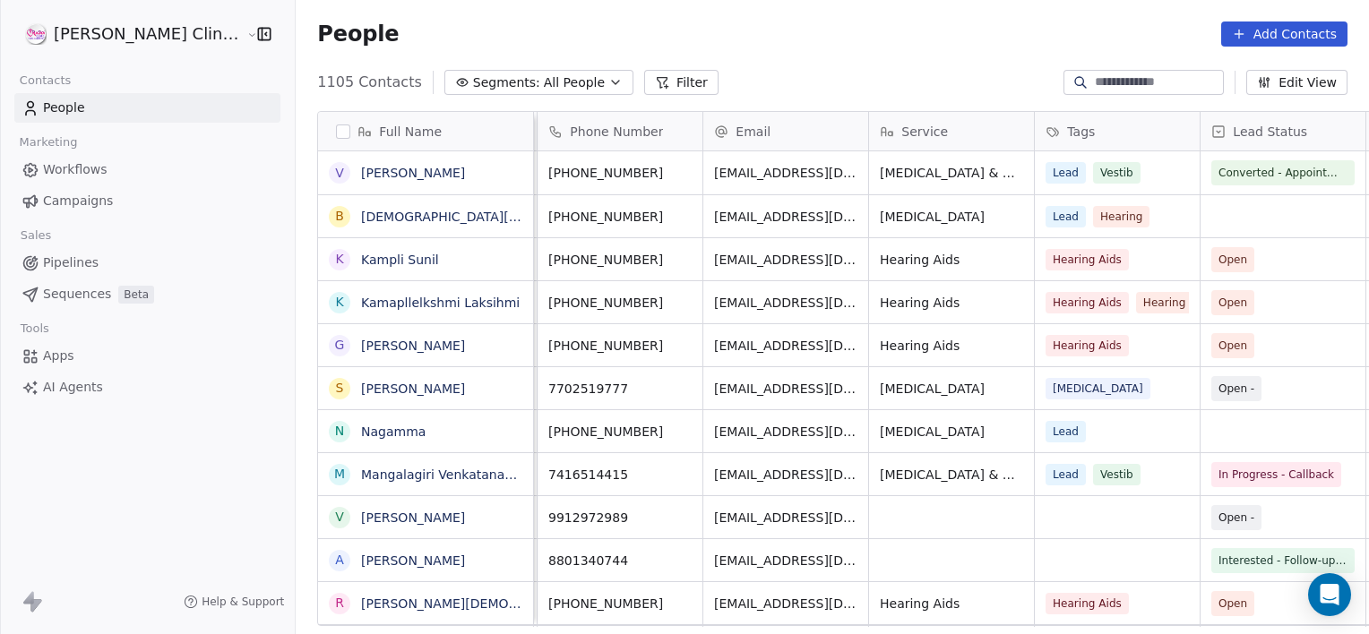
scroll to position [0, 168]
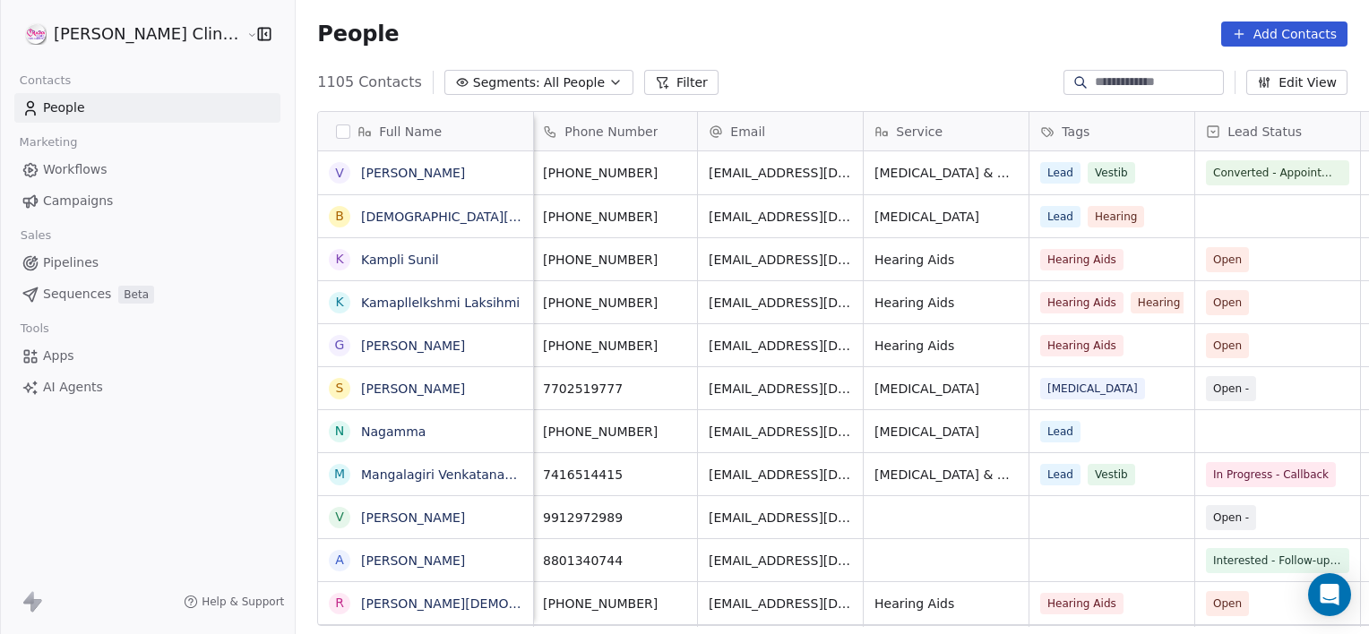
click at [1151, 88] on input at bounding box center [1157, 82] width 125 height 18
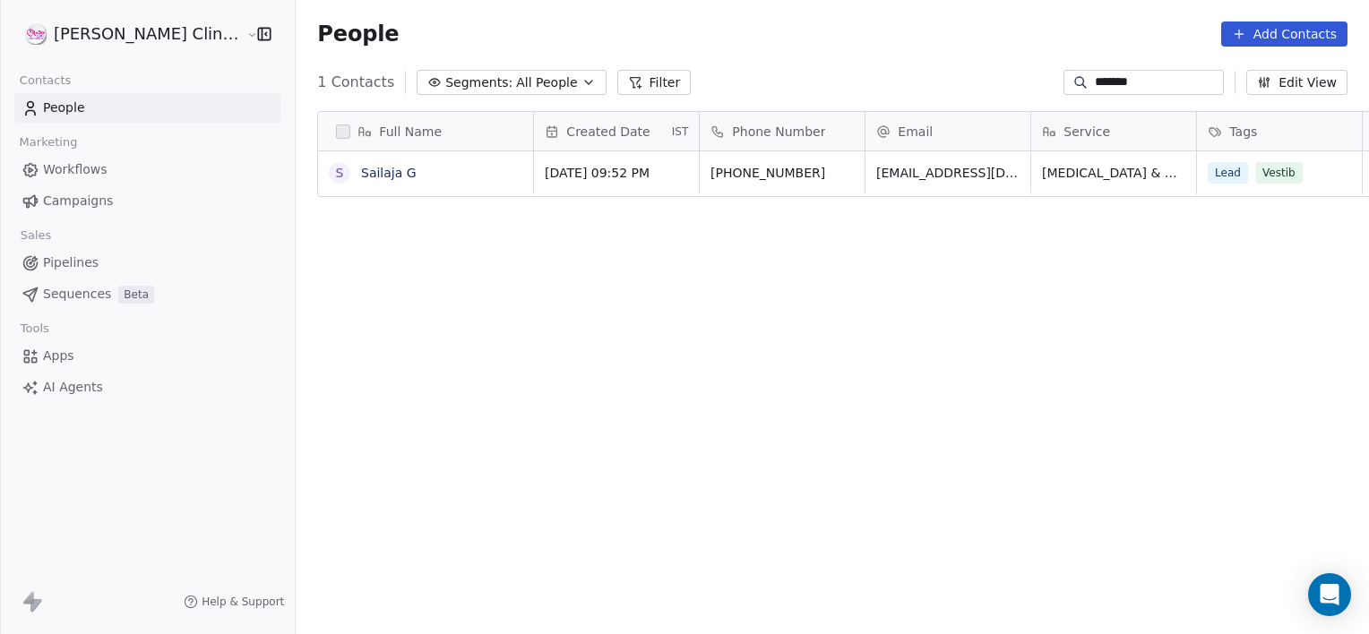
scroll to position [545, 1113]
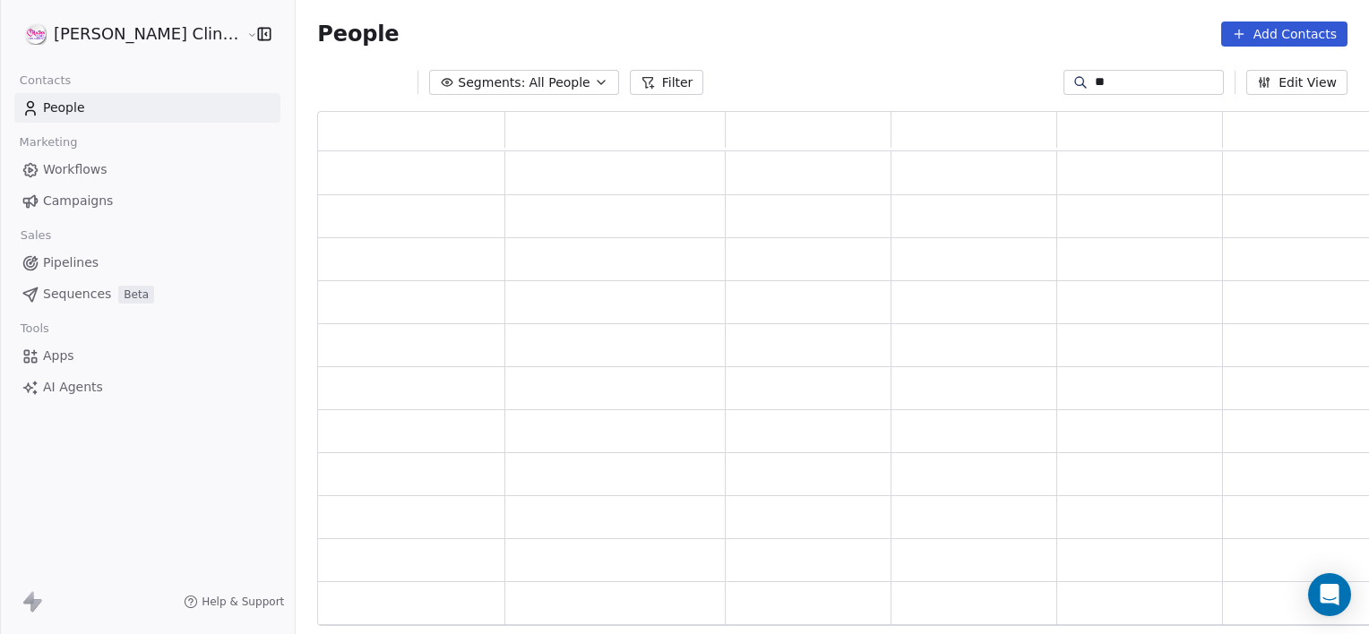
type input "*"
type input "********"
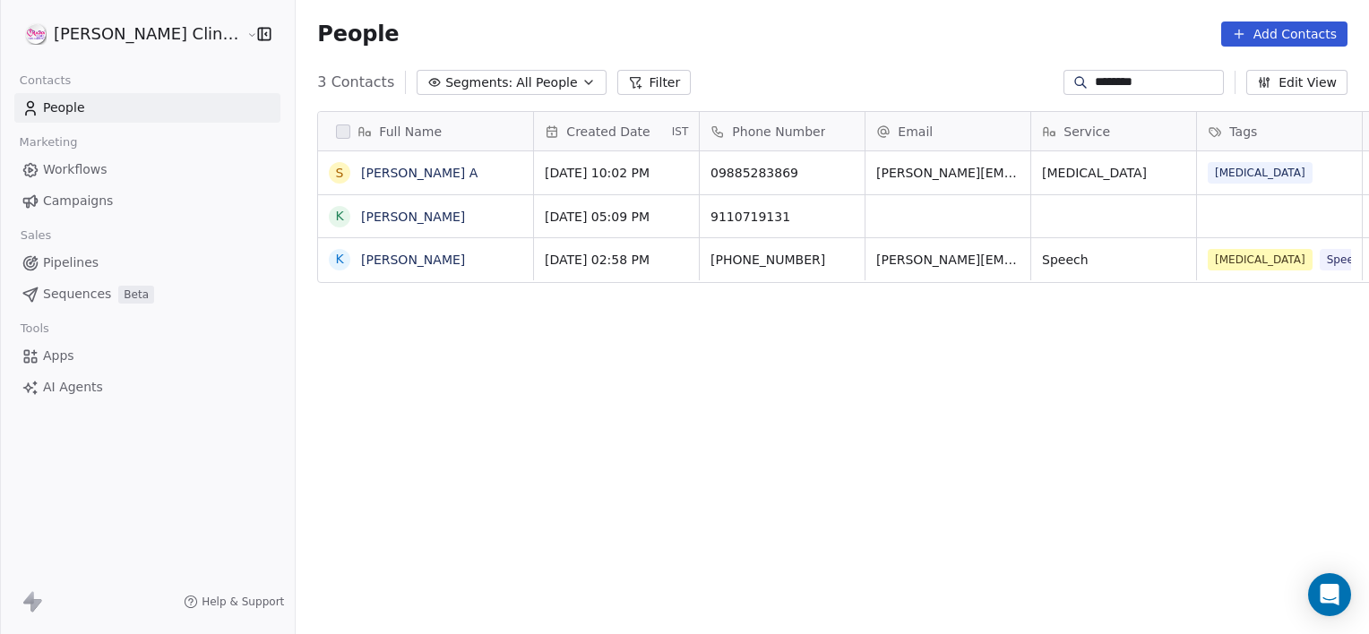
scroll to position [545, 1113]
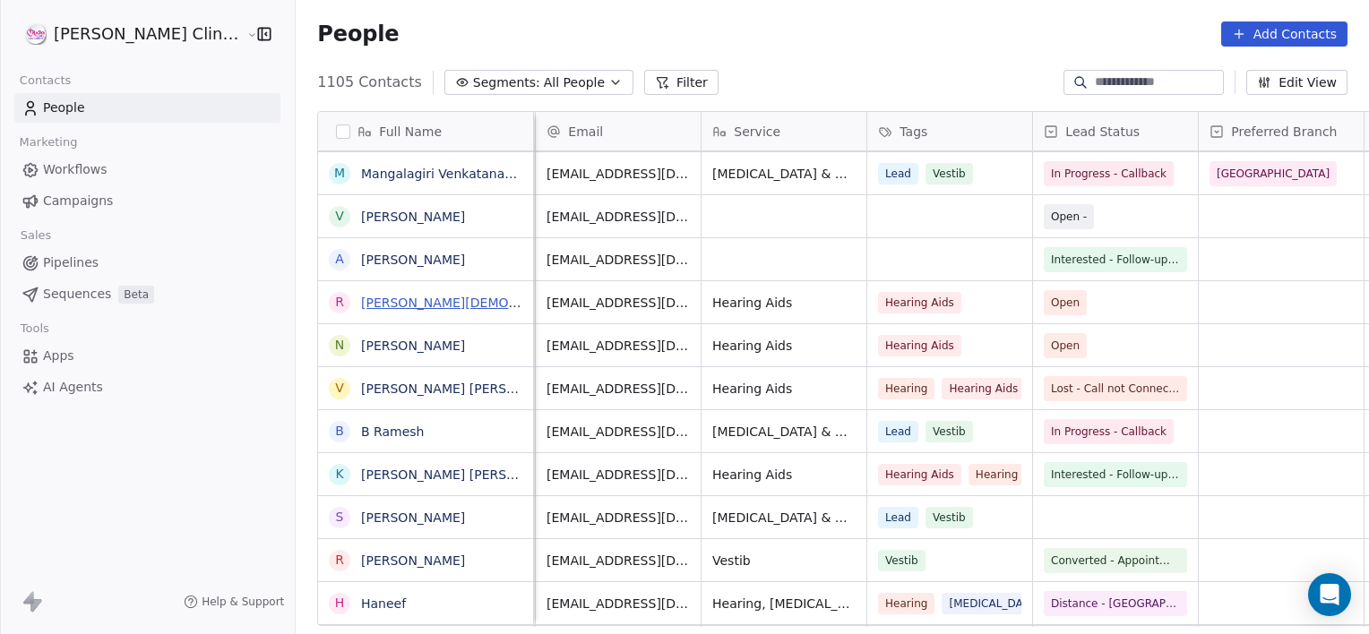
click at [361, 300] on link "[PERSON_NAME][DEMOGRAPHIC_DATA]" at bounding box center [484, 303] width 246 height 14
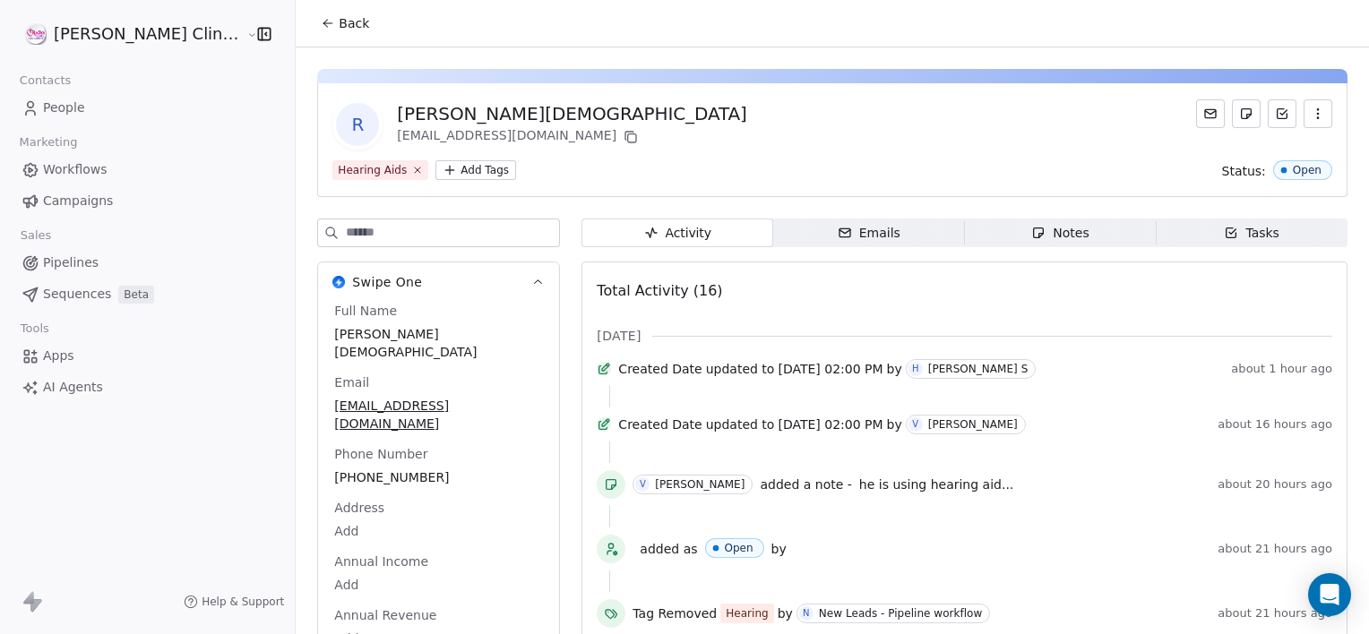
click at [1081, 238] on span "Notes Notes" at bounding box center [1061, 233] width 192 height 29
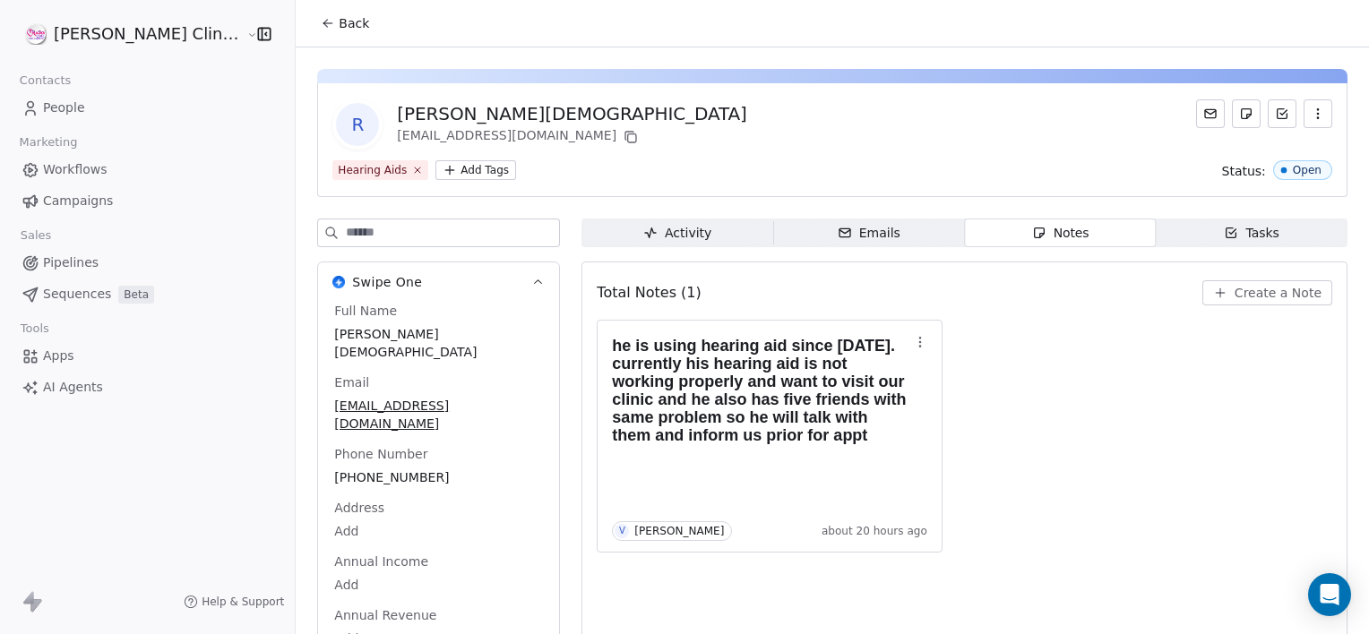
click at [310, 32] on button "Back" at bounding box center [345, 23] width 70 height 32
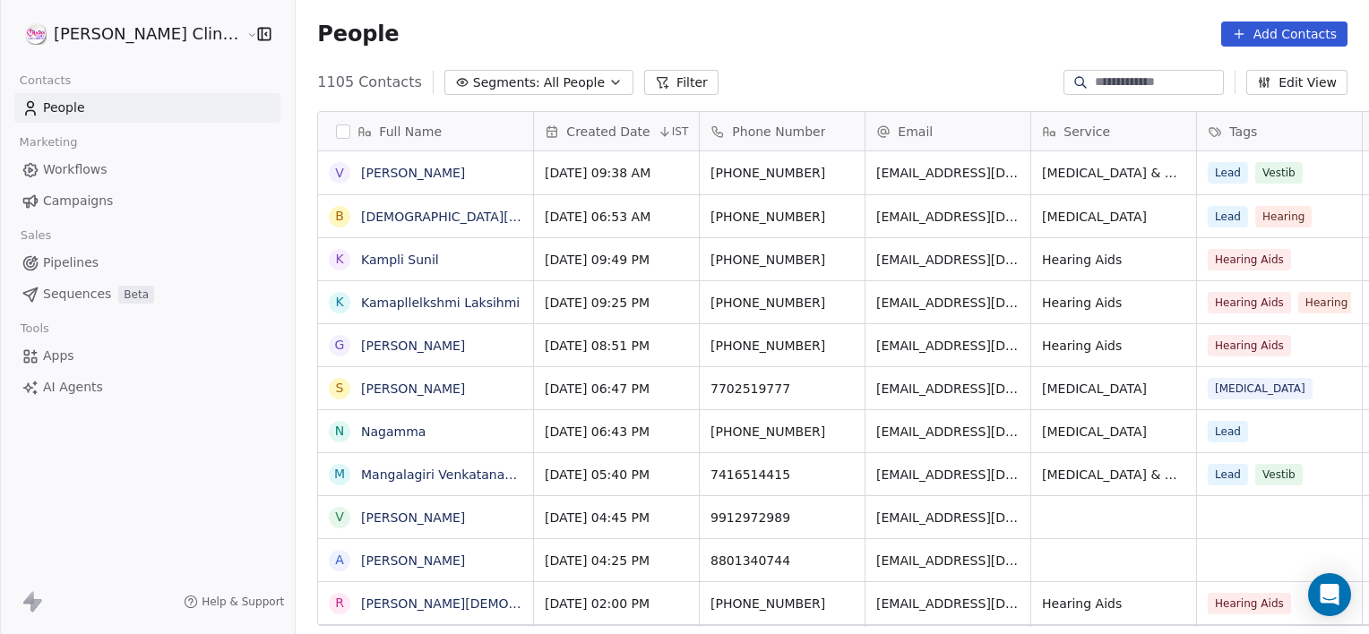
scroll to position [545, 1113]
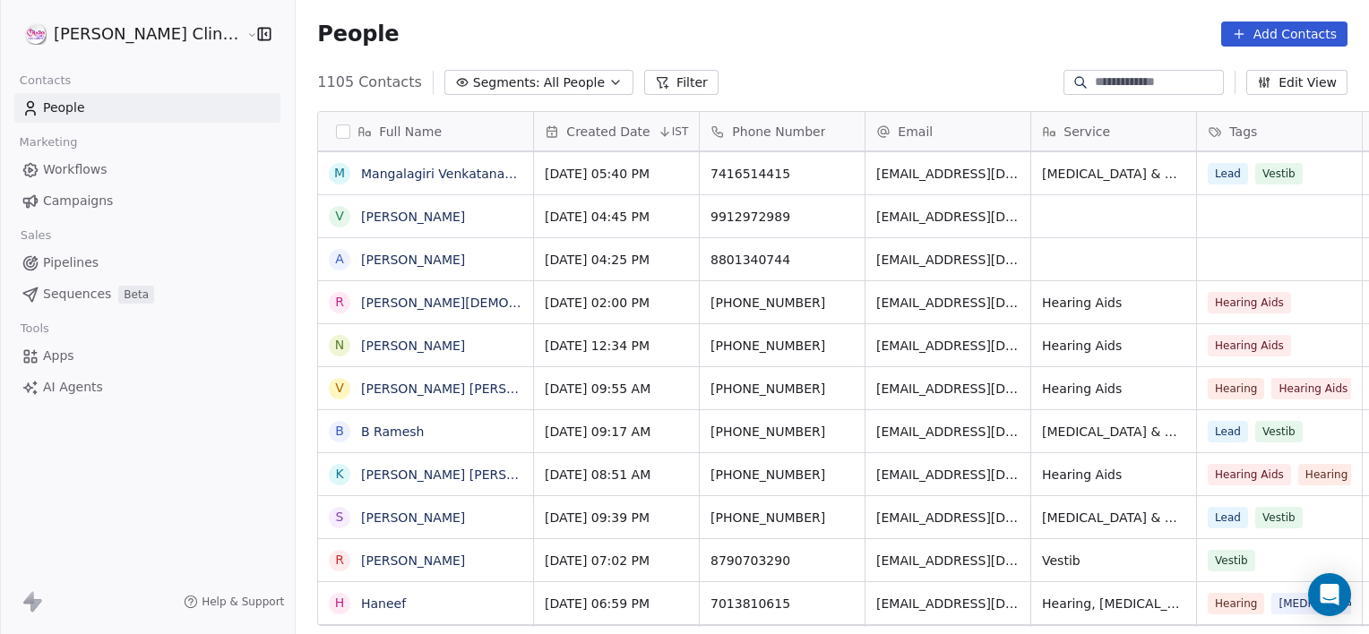
drag, startPoint x: 273, startPoint y: 43, endPoint x: 629, endPoint y: 340, distance: 463.7
click at [629, 340] on section "People Add Contacts 1105 Contacts Segments: All People Filter Edit View Tag Add…" at bounding box center [832, 317] width 1073 height 634
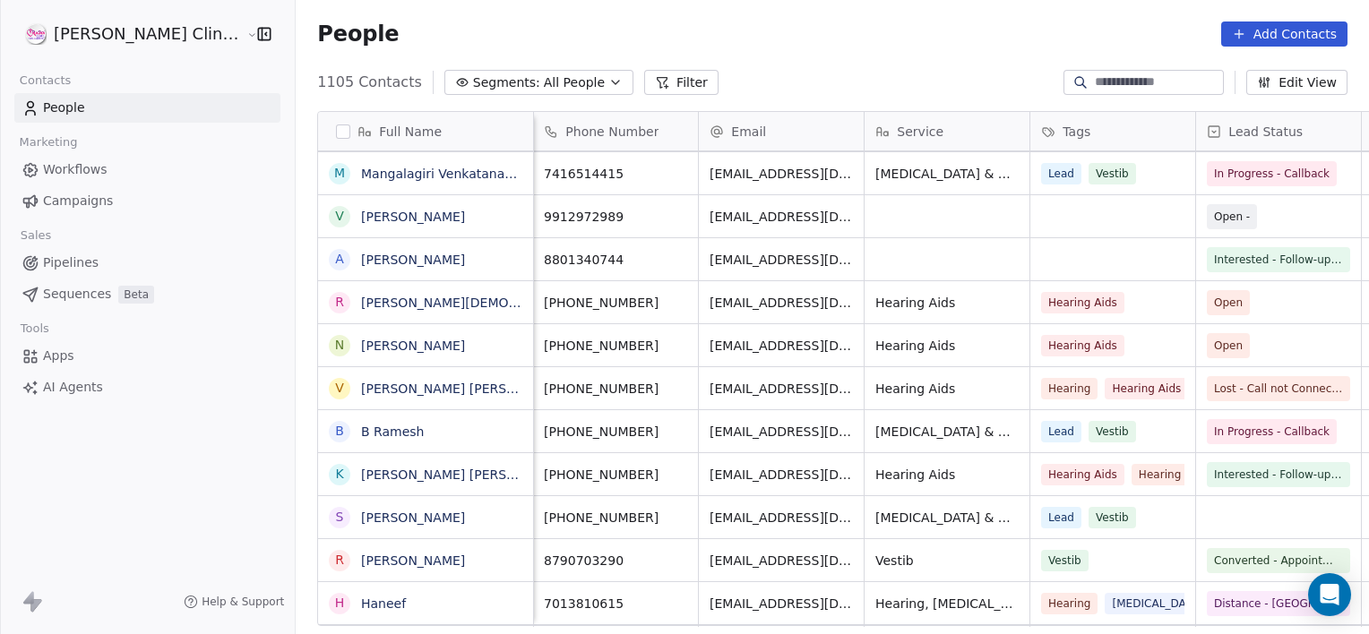
scroll to position [0, 509]
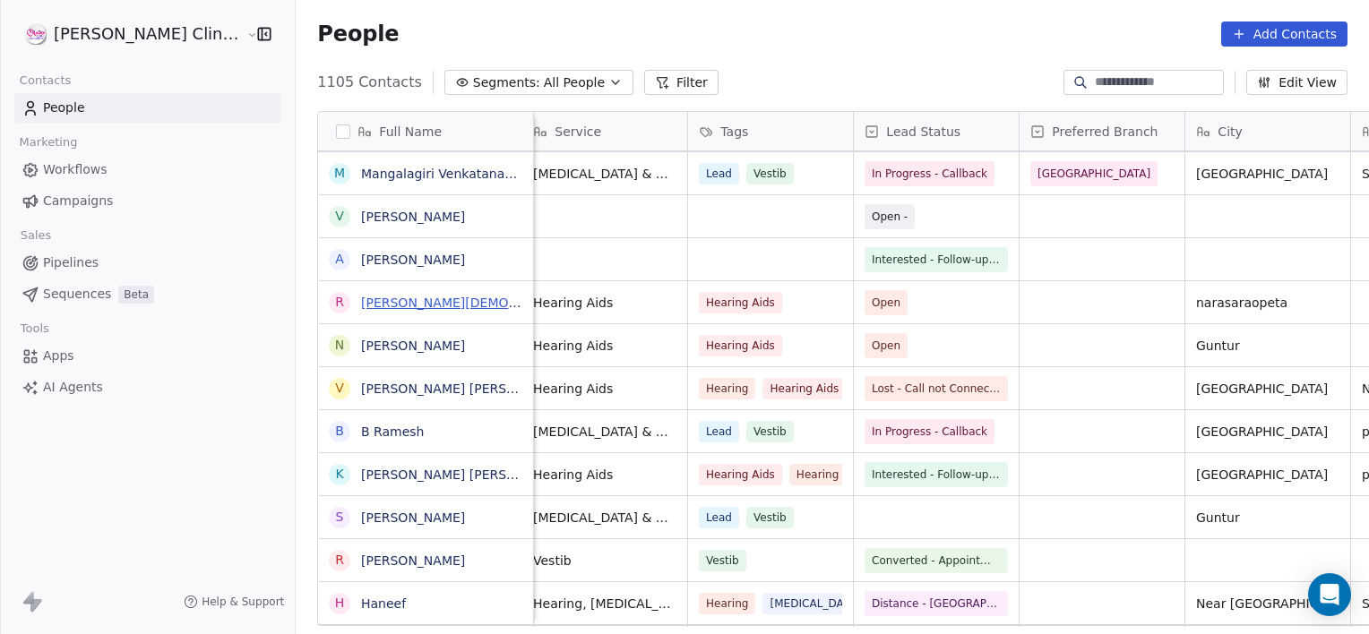
click at [361, 298] on link "[PERSON_NAME][DEMOGRAPHIC_DATA]" at bounding box center [484, 303] width 246 height 14
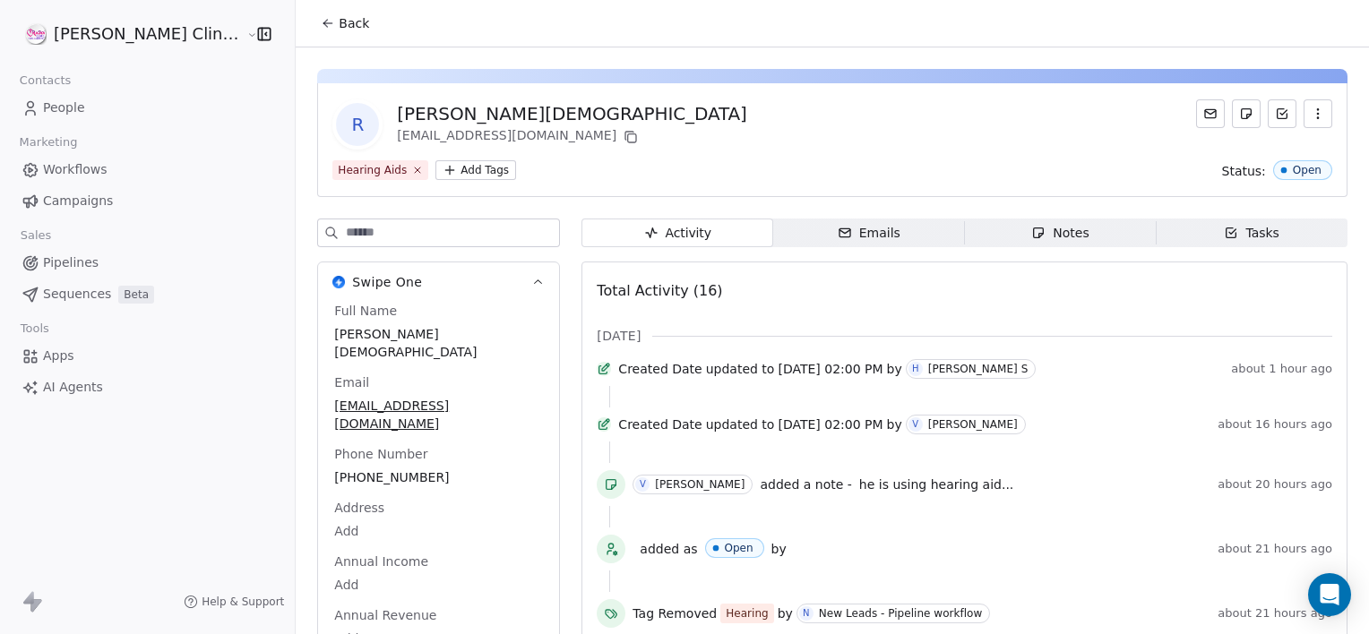
click at [1043, 241] on div "Notes" at bounding box center [1059, 233] width 57 height 19
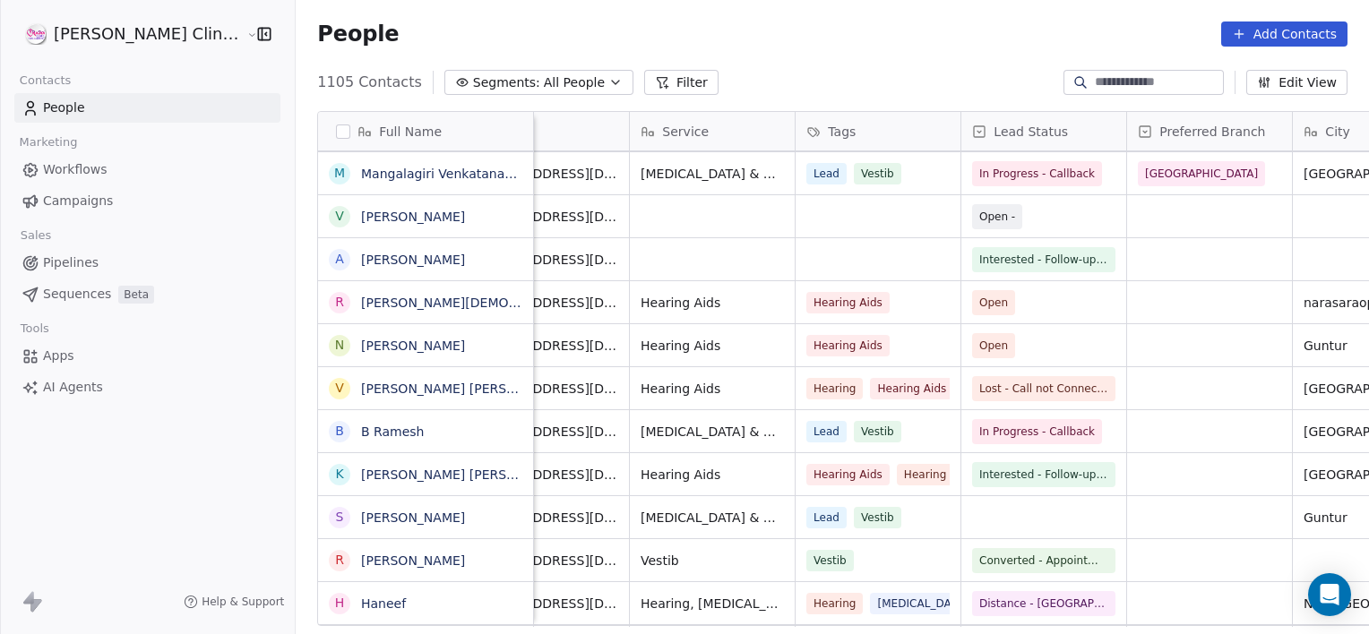
scroll to position [0, 400]
click at [982, 306] on span "Open" at bounding box center [996, 303] width 29 height 18
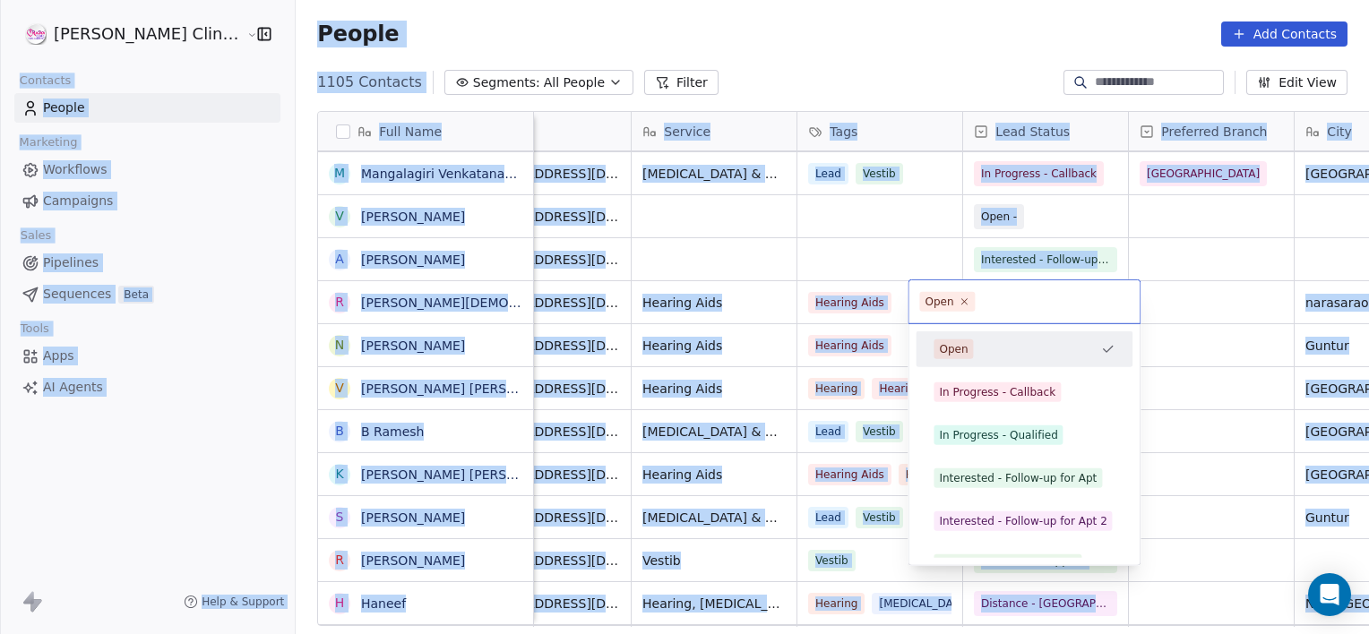
click at [935, 306] on div "Open" at bounding box center [939, 302] width 29 height 16
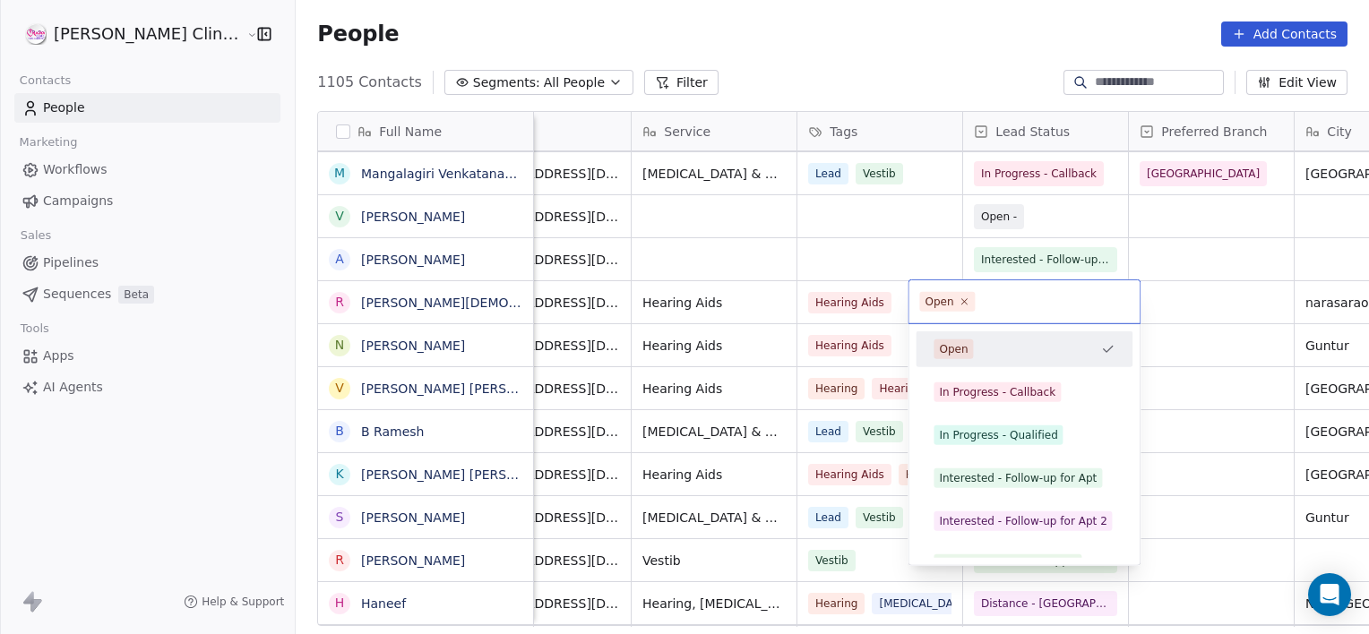
click at [935, 306] on div "Open" at bounding box center [939, 302] width 29 height 16
drag, startPoint x: 935, startPoint y: 306, endPoint x: 988, endPoint y: 394, distance: 103.3
click at [988, 394] on div "In Progress - Callback" at bounding box center [997, 392] width 116 height 16
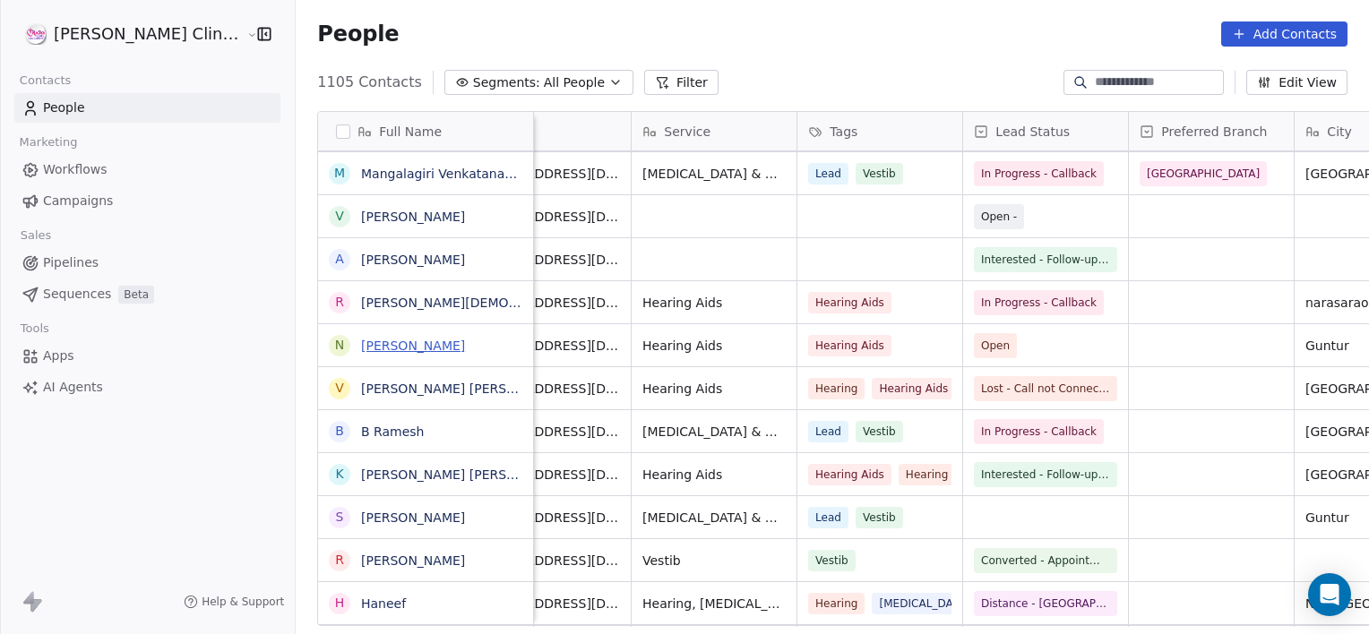
click at [406, 339] on link "[PERSON_NAME]" at bounding box center [413, 346] width 104 height 14
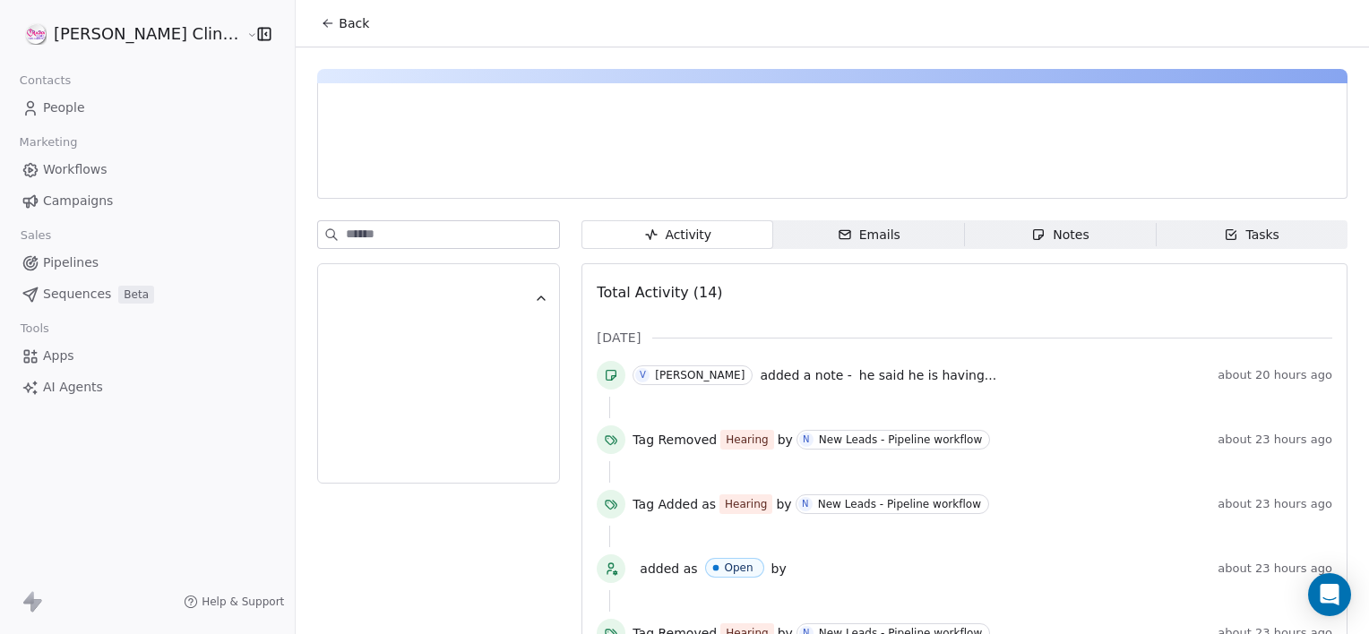
click at [997, 245] on span "Notes Notes" at bounding box center [1061, 234] width 192 height 29
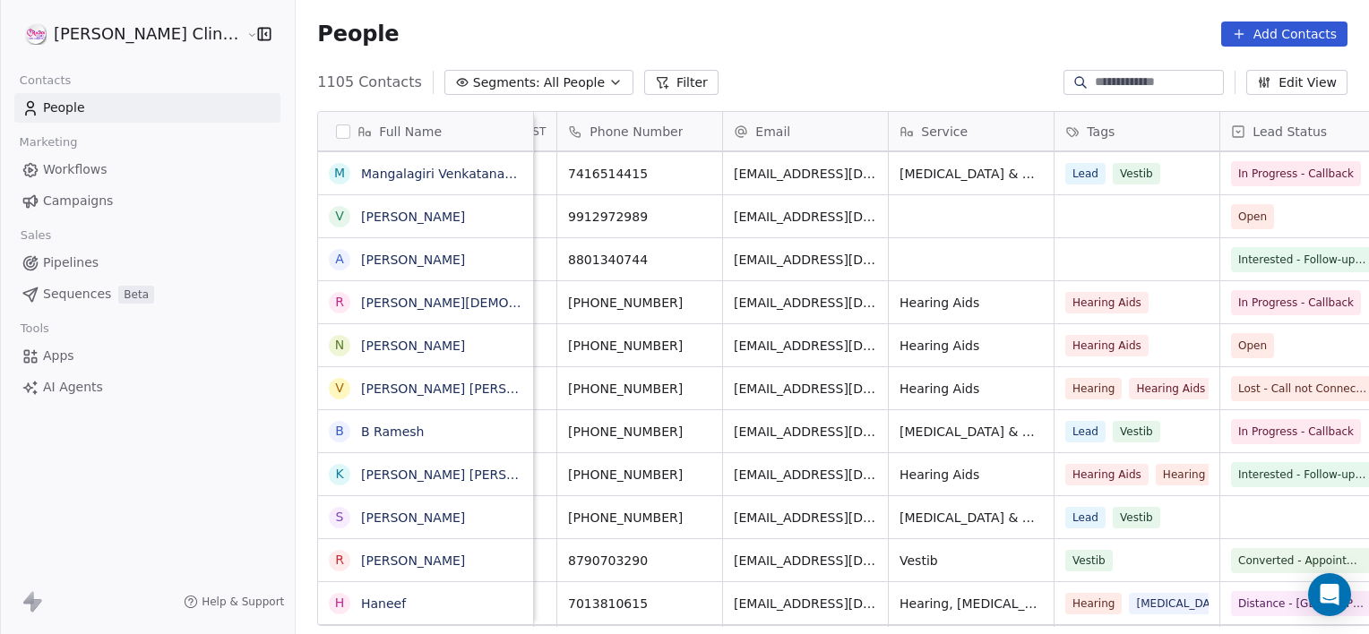
scroll to position [0, 143]
click at [1238, 349] on span "Open" at bounding box center [1252, 346] width 29 height 18
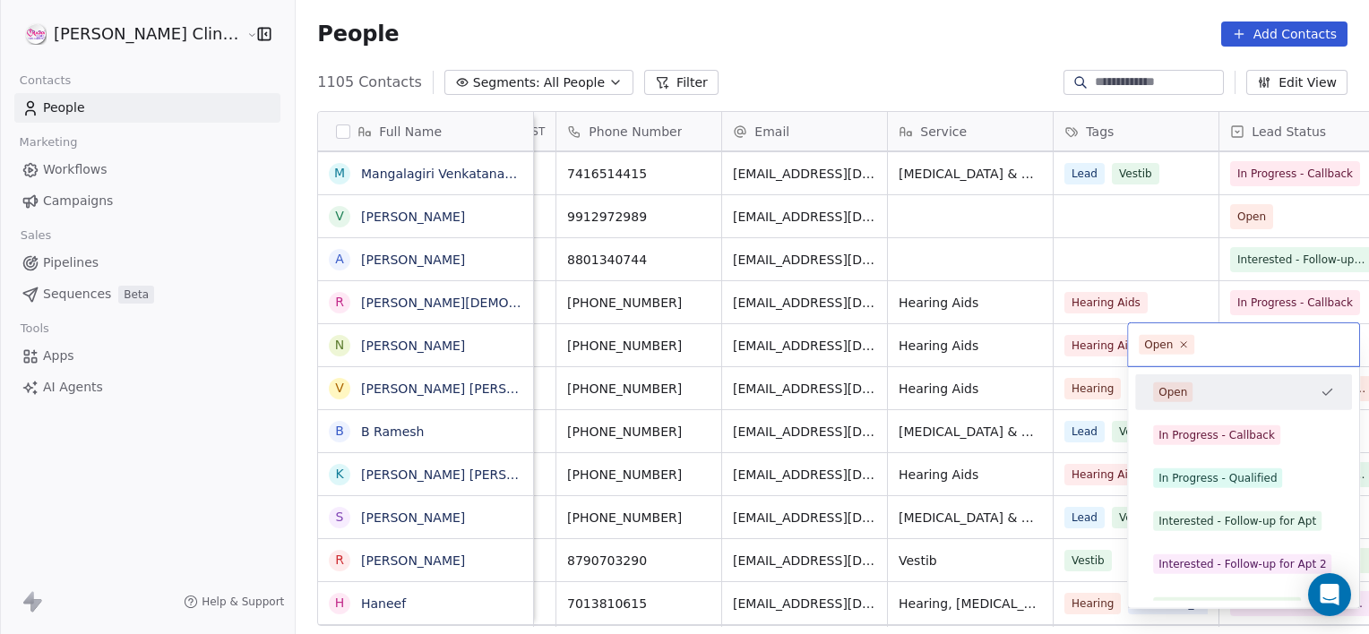
click at [1198, 349] on input "text" at bounding box center [1273, 345] width 151 height 20
click at [1194, 443] on span "In Progress - Callback" at bounding box center [1216, 436] width 127 height 20
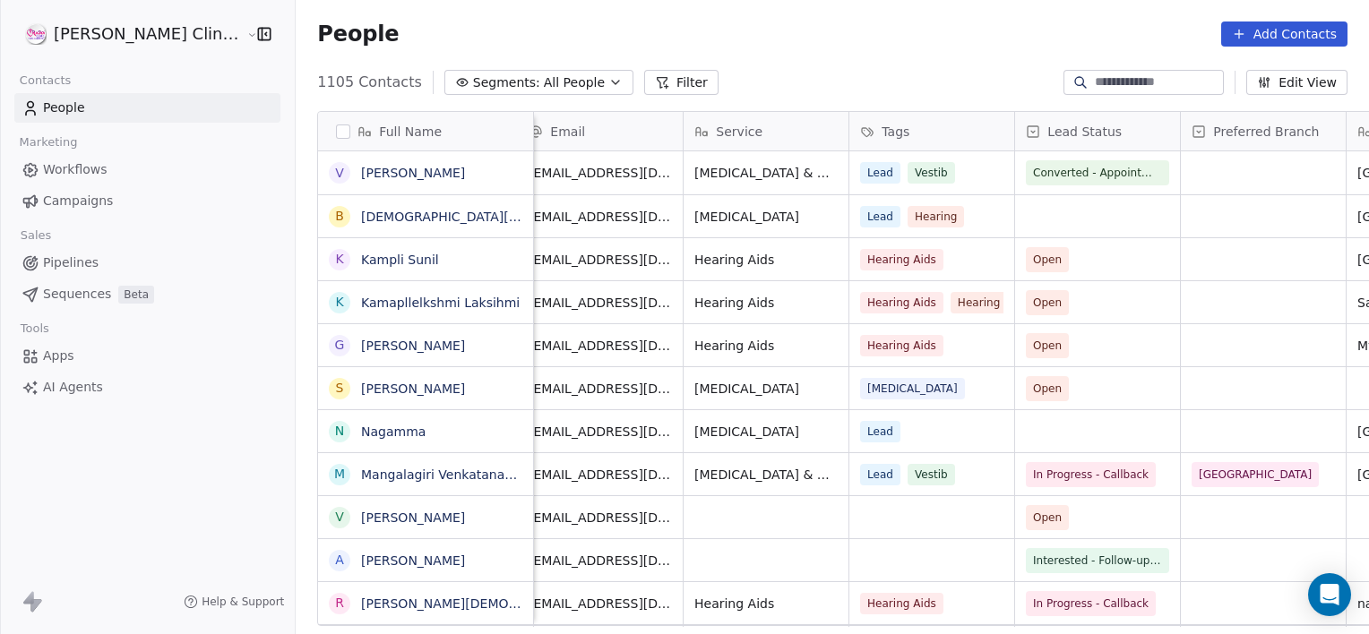
scroll to position [0, 0]
click at [1034, 265] on span "Open" at bounding box center [1048, 260] width 29 height 18
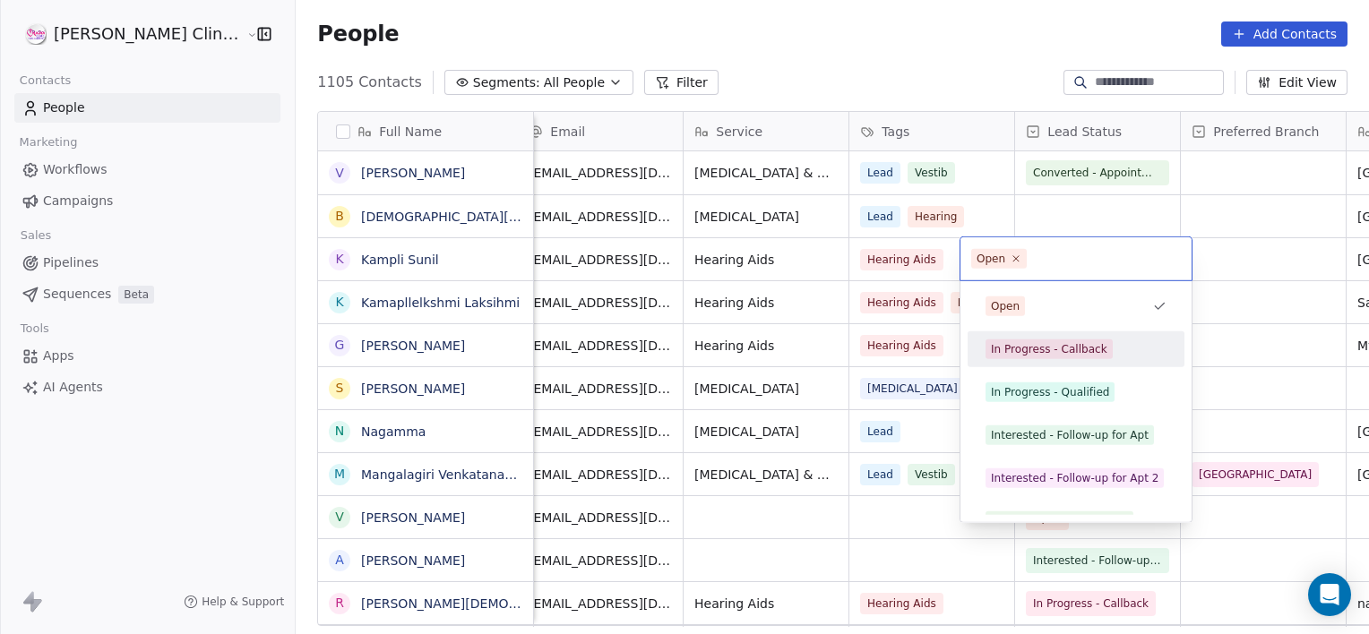
drag, startPoint x: 1001, startPoint y: 265, endPoint x: 1024, endPoint y: 345, distance: 83.1
click at [1024, 345] on div "In Progress - Callback" at bounding box center [1049, 349] width 116 height 16
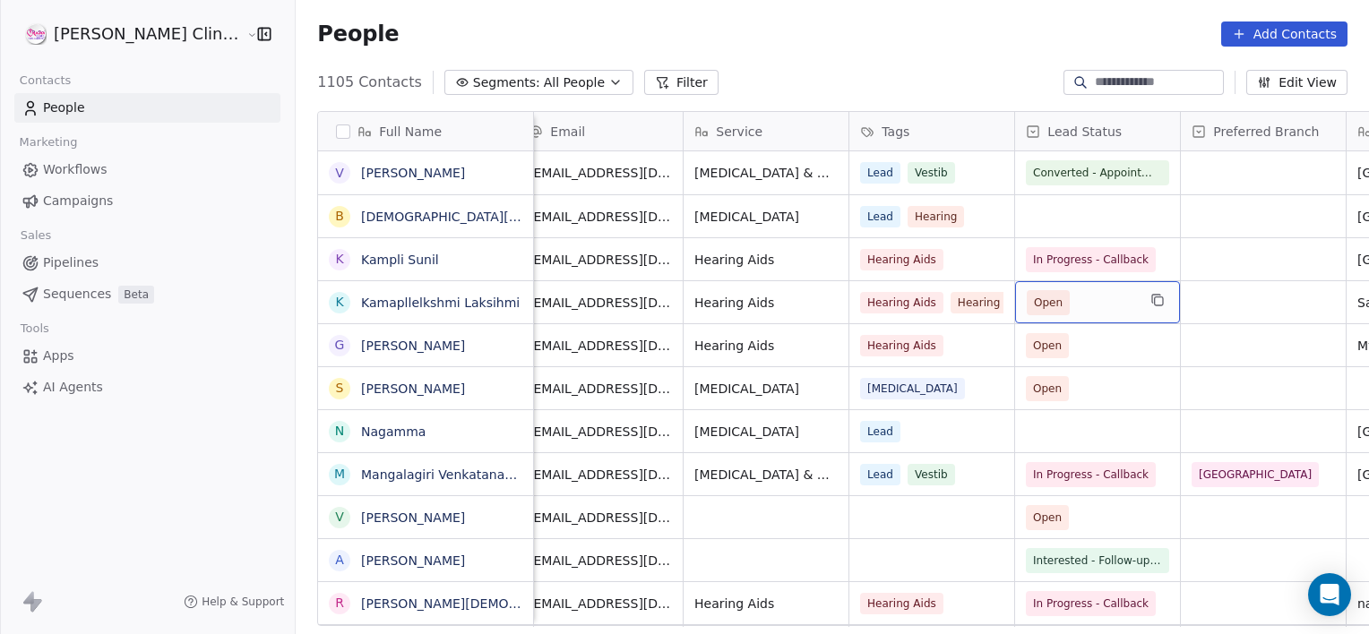
click at [1034, 306] on span "Open" at bounding box center [1048, 303] width 29 height 18
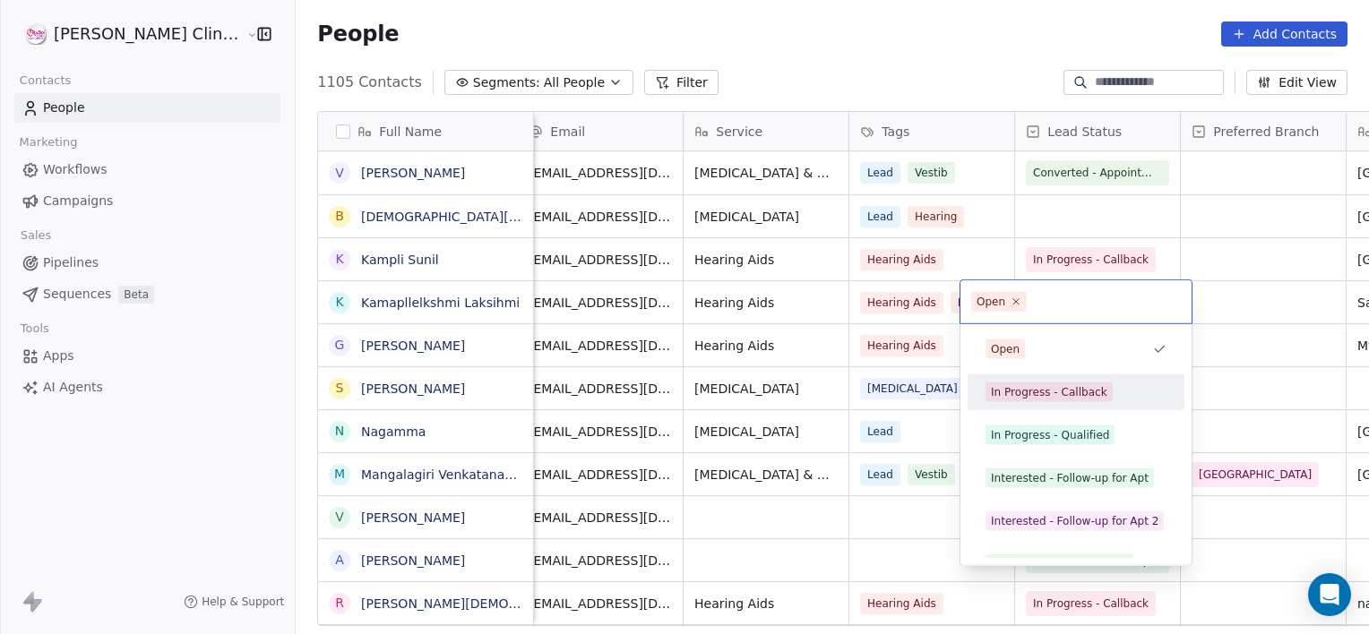
drag, startPoint x: 989, startPoint y: 306, endPoint x: 1045, endPoint y: 400, distance: 109.3
click at [1045, 400] on span "In Progress - Callback" at bounding box center [1049, 393] width 127 height 20
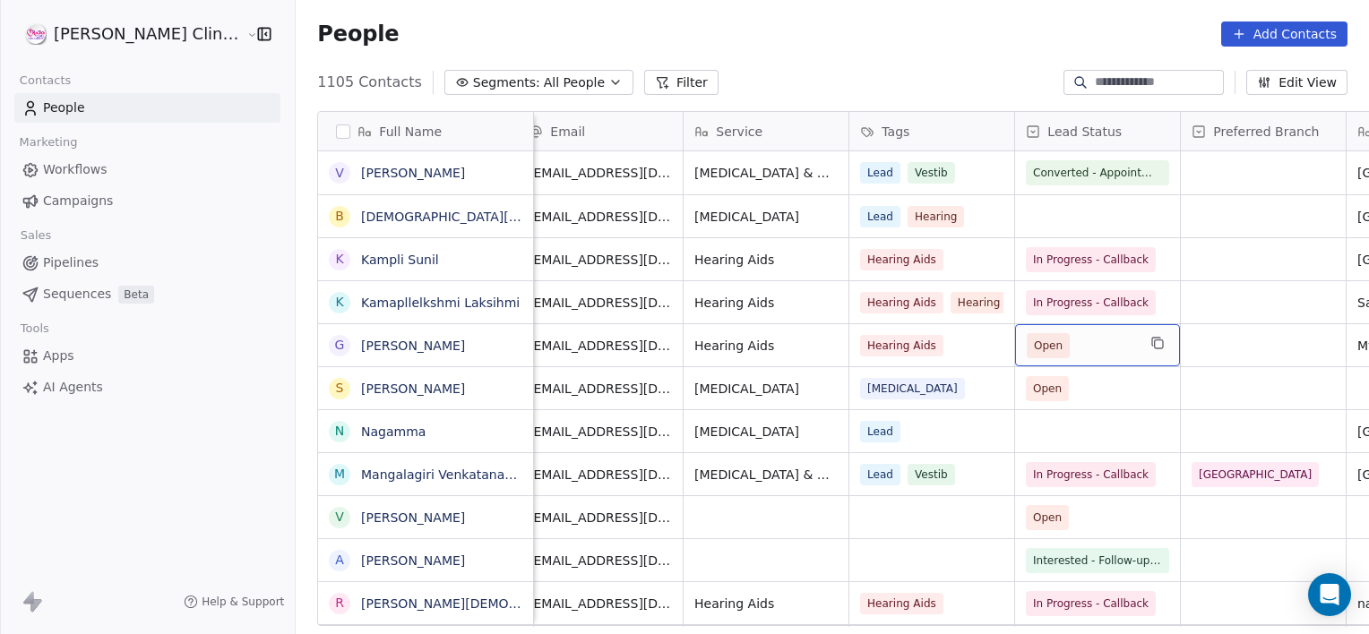
click at [1034, 340] on span "Open" at bounding box center [1048, 346] width 29 height 18
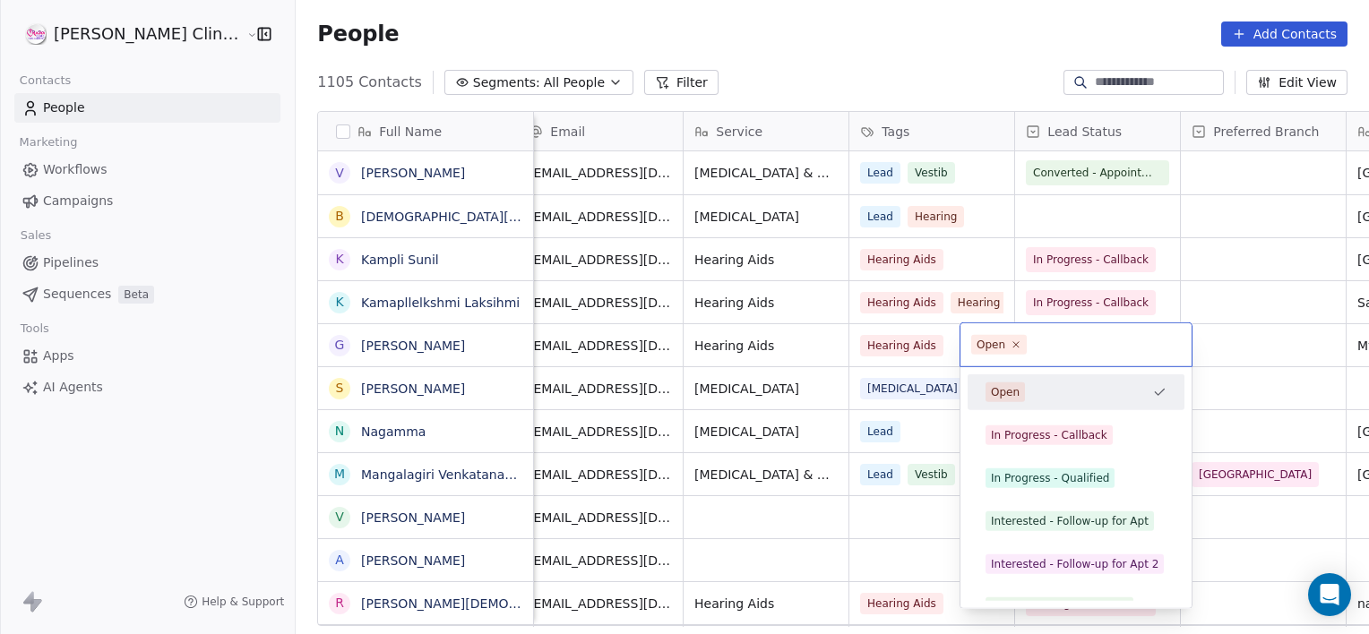
drag, startPoint x: 991, startPoint y: 340, endPoint x: 1001, endPoint y: 441, distance: 101.7
click at [1001, 441] on div "In Progress - Callback" at bounding box center [1049, 435] width 116 height 16
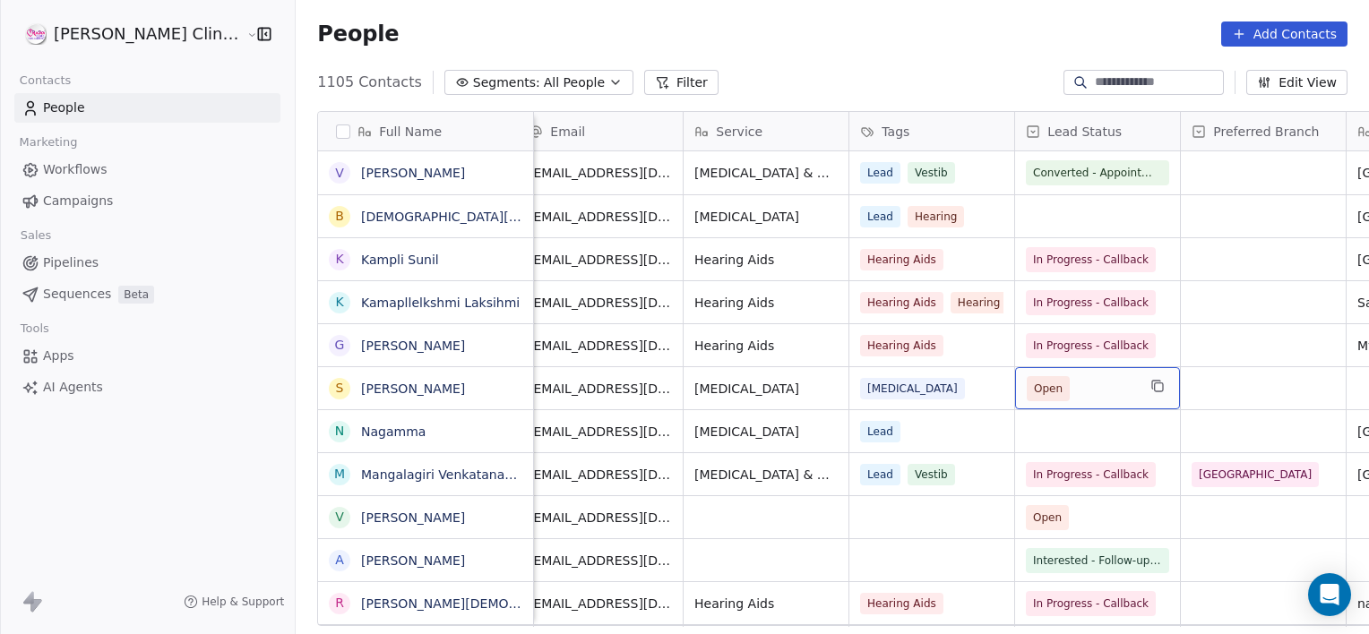
click at [1034, 386] on span "Open" at bounding box center [1048, 389] width 29 height 18
click at [1034, 394] on span "Interested - Follow-up for Apt 2" at bounding box center [1118, 389] width 168 height 18
click at [1034, 394] on span "Converted - Appointment" at bounding box center [1102, 389] width 136 height 18
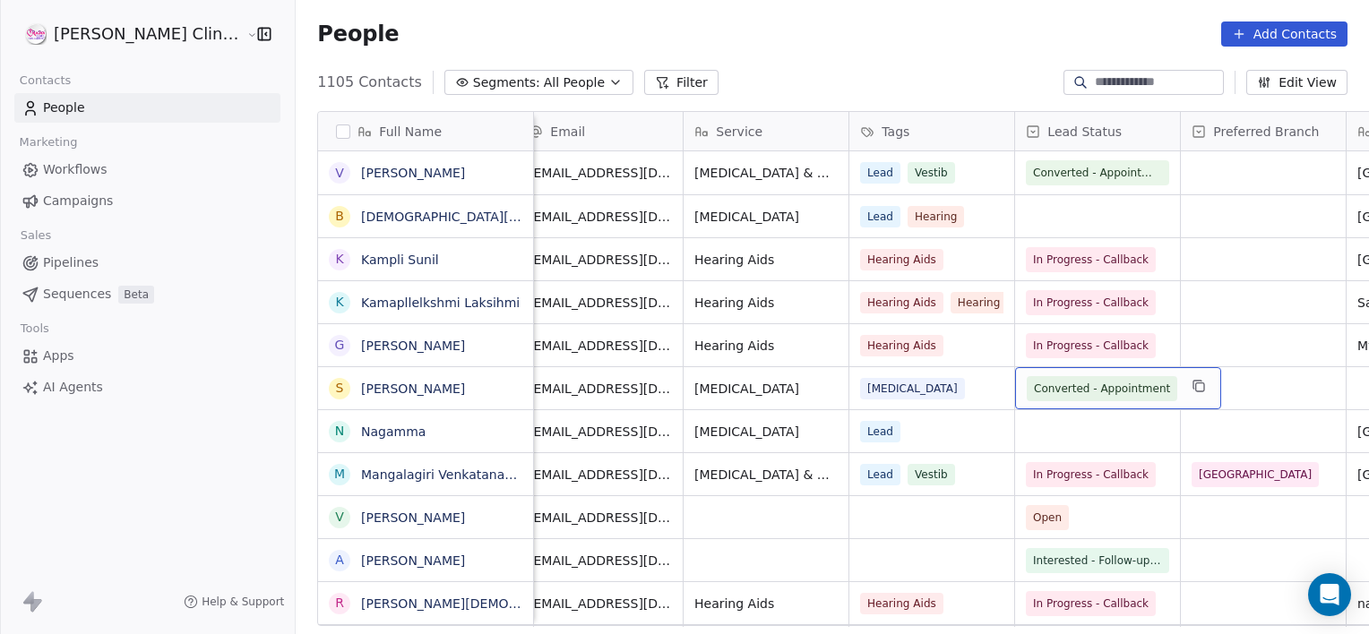
click at [1034, 394] on span "Converted - Appointment" at bounding box center [1102, 389] width 136 height 18
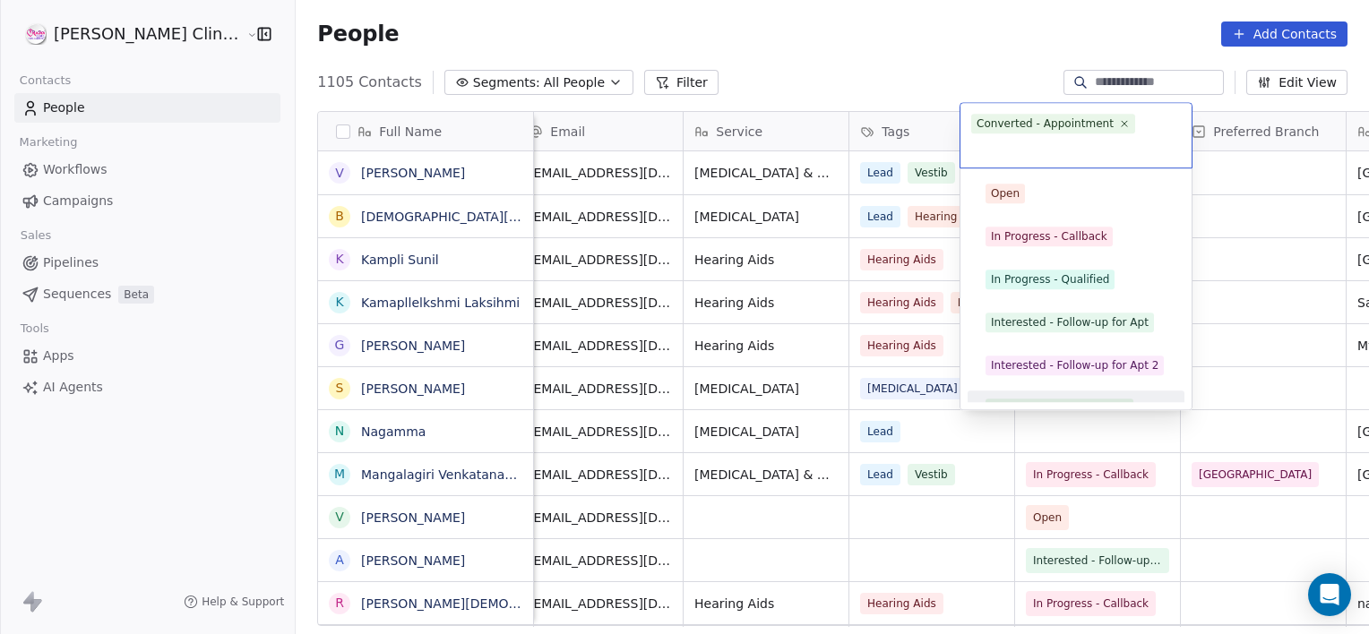
scroll to position [24, 0]
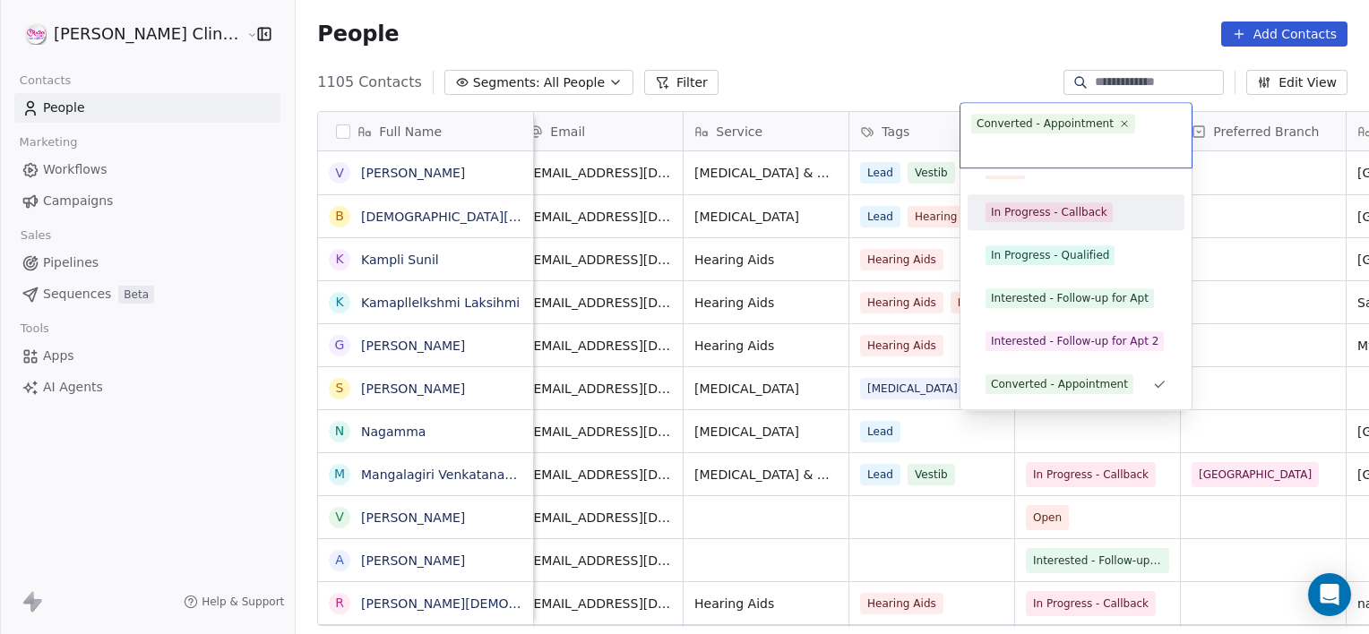
click at [1034, 209] on div "In Progress - Callback" at bounding box center [1049, 212] width 116 height 16
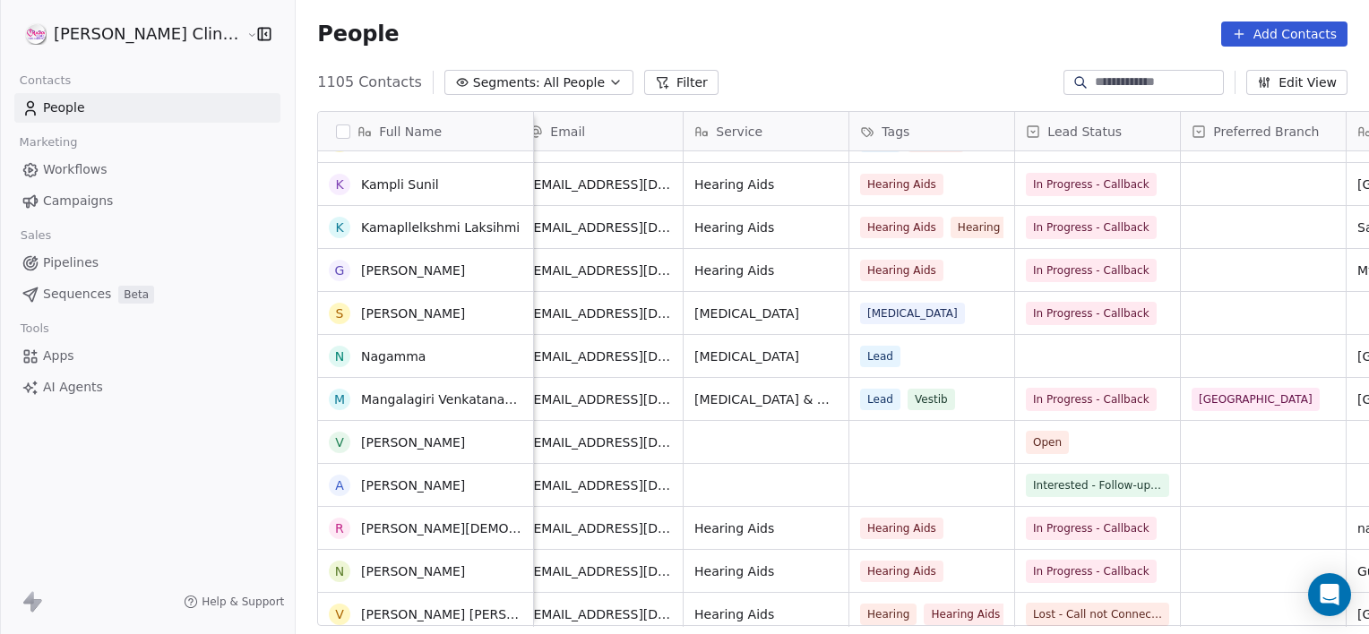
scroll to position [99, 0]
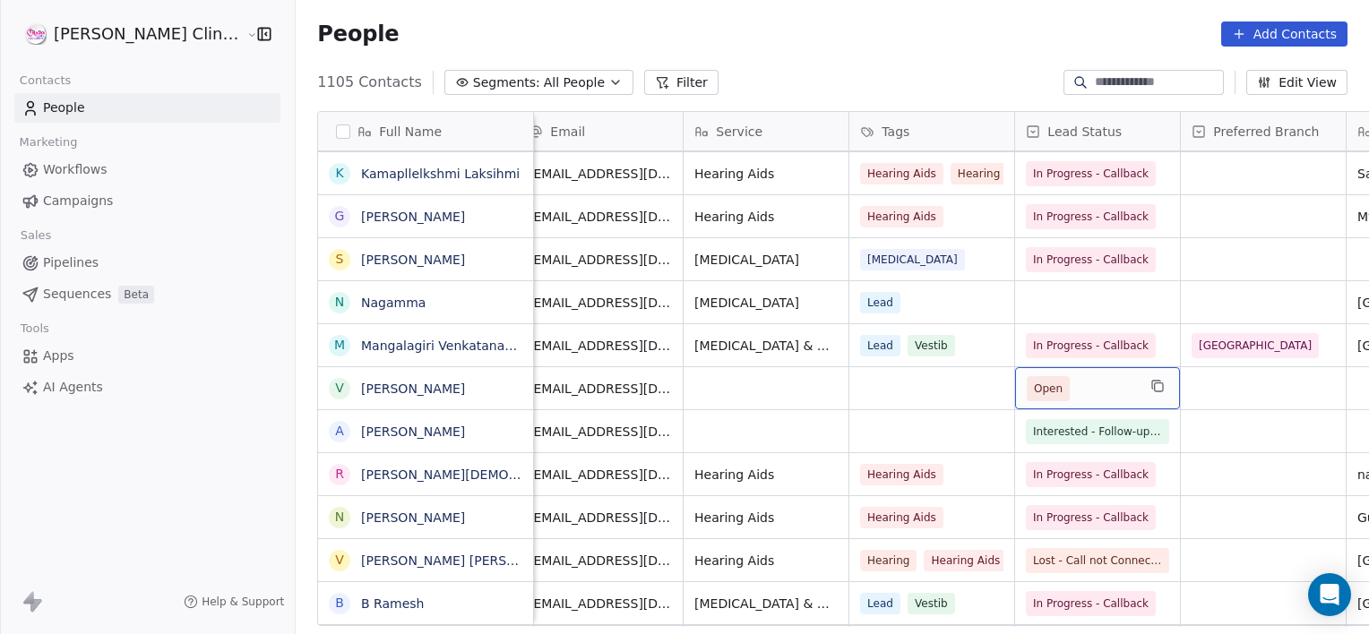
click at [1034, 392] on span "Open" at bounding box center [1048, 389] width 29 height 18
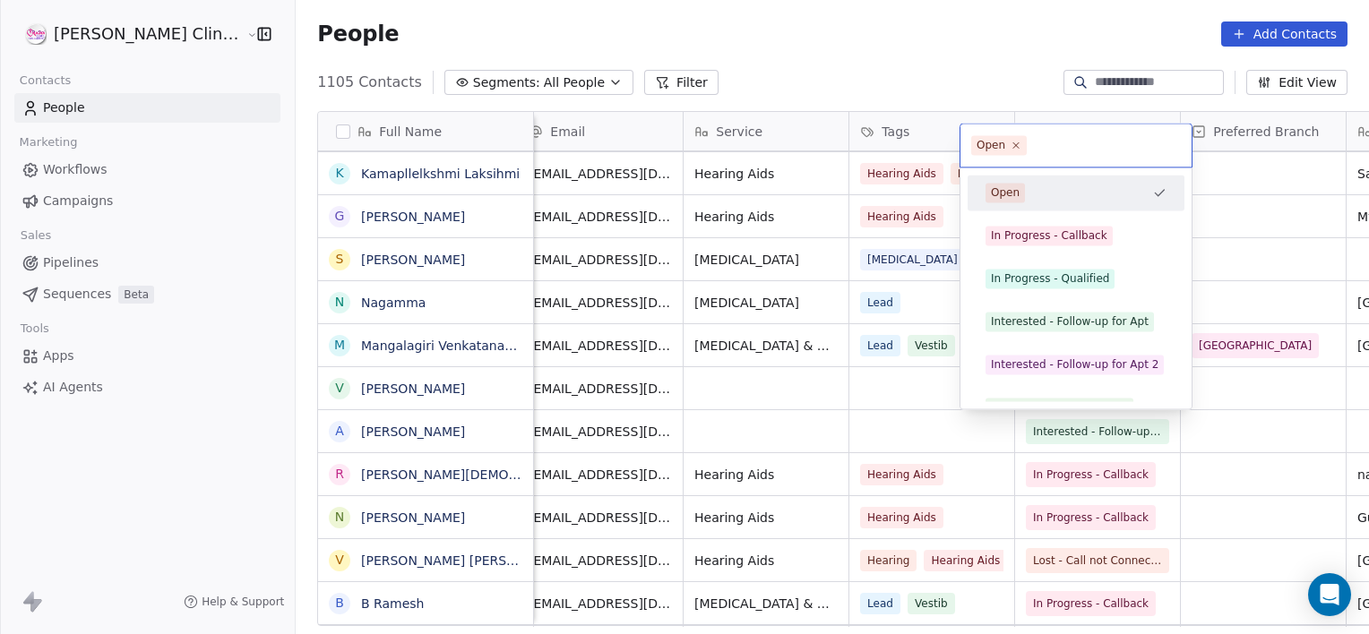
click at [1001, 392] on div "Open In Progress - Callback In Progress - Qualified Interested - Follow-up for …" at bounding box center [1076, 408] width 217 height 466
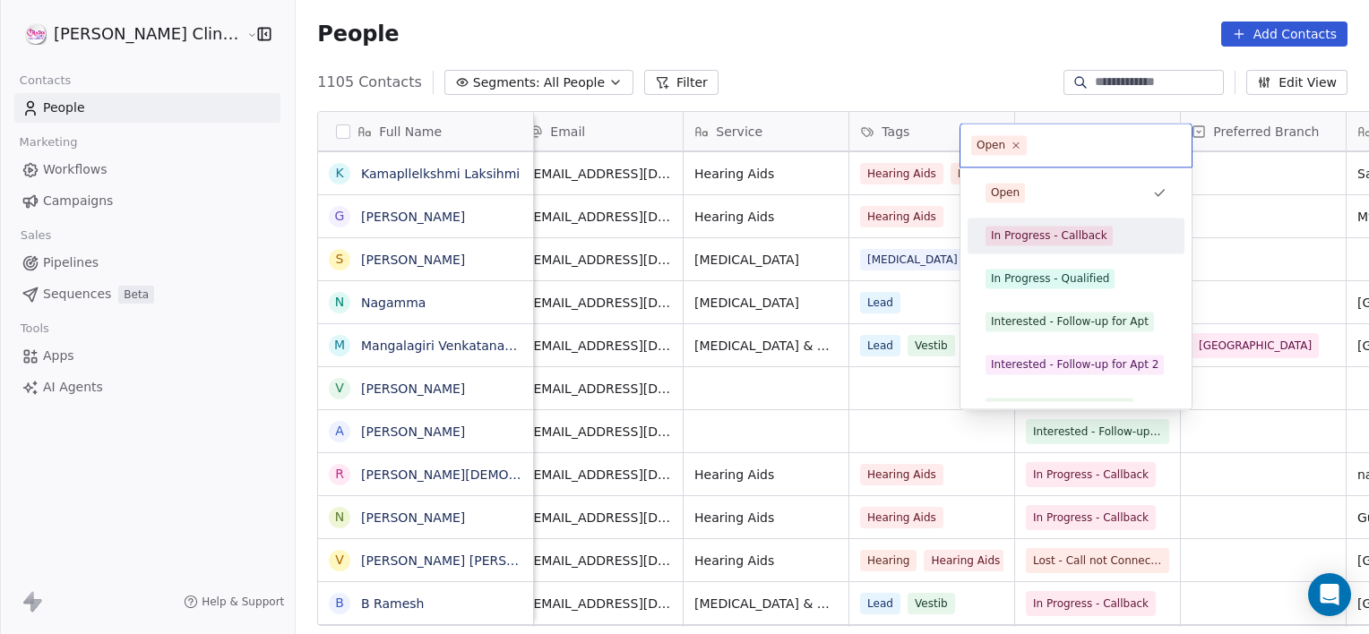
click at [1054, 237] on div "In Progress - Callback" at bounding box center [1049, 236] width 116 height 16
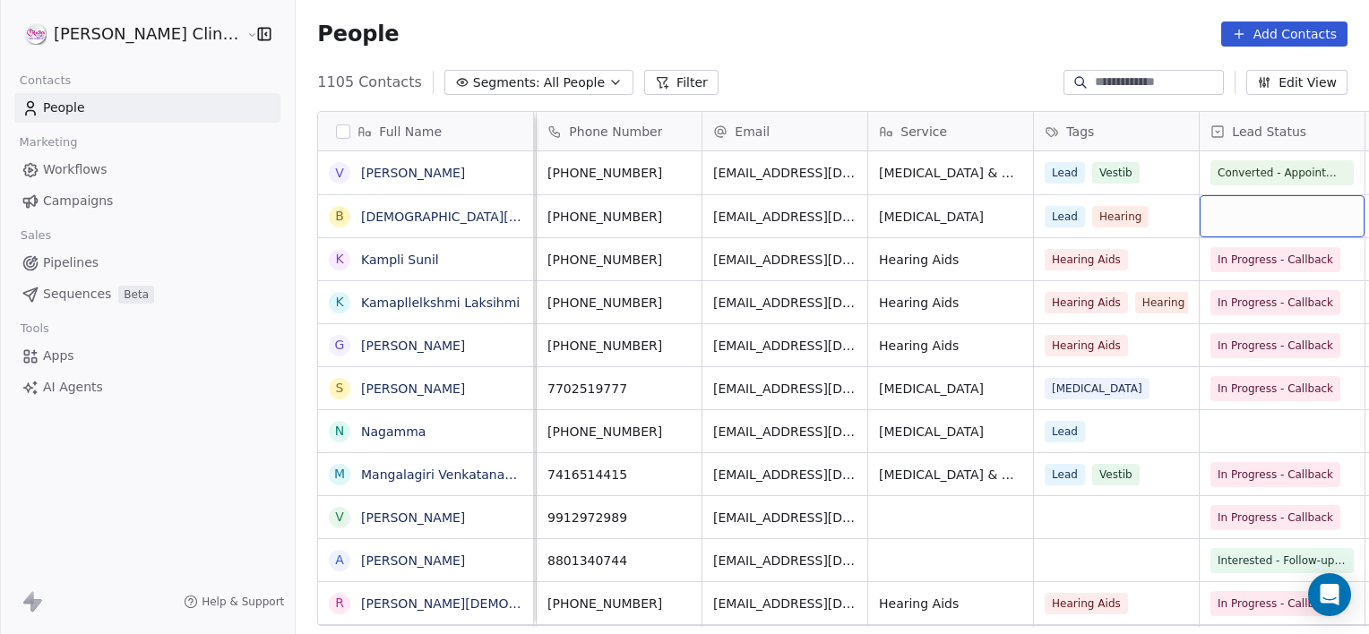
click at [1200, 218] on div "grid" at bounding box center [1282, 216] width 165 height 42
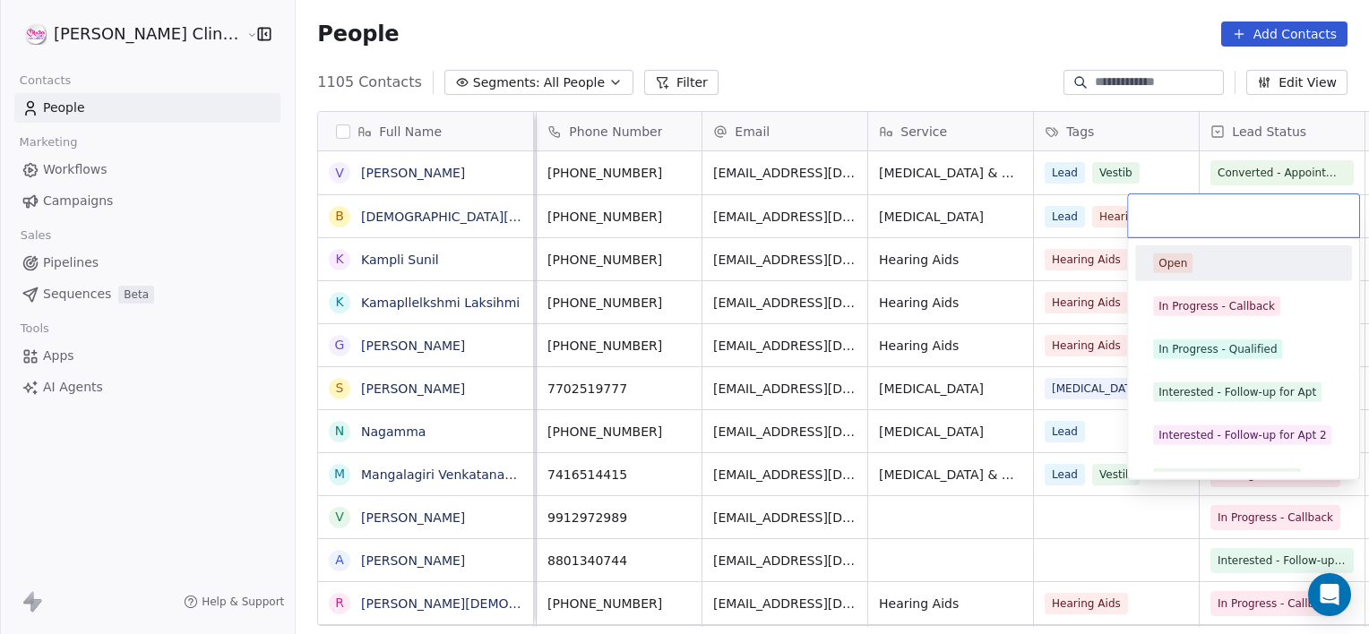
click at [1176, 218] on input "text" at bounding box center [1244, 216] width 210 height 20
click at [1172, 307] on div "In Progress - Callback" at bounding box center [1216, 306] width 116 height 16
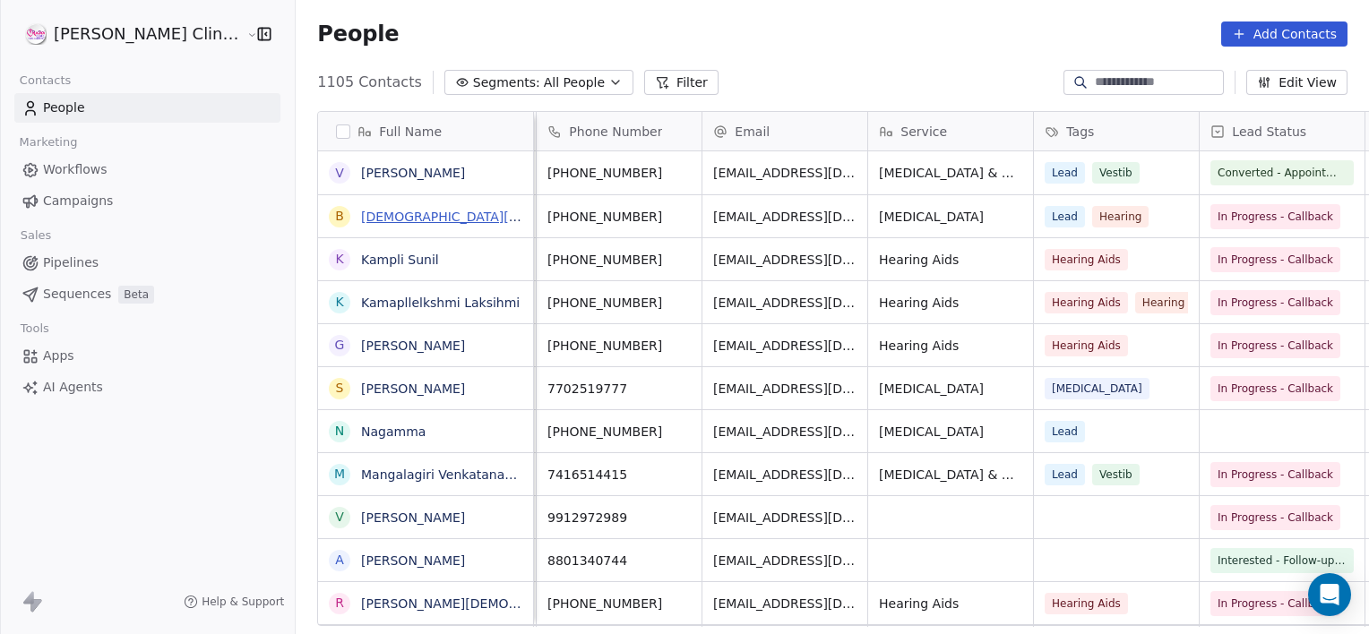
click at [400, 211] on link "[DEMOGRAPHIC_DATA][PERSON_NAME]" at bounding box center [484, 217] width 246 height 14
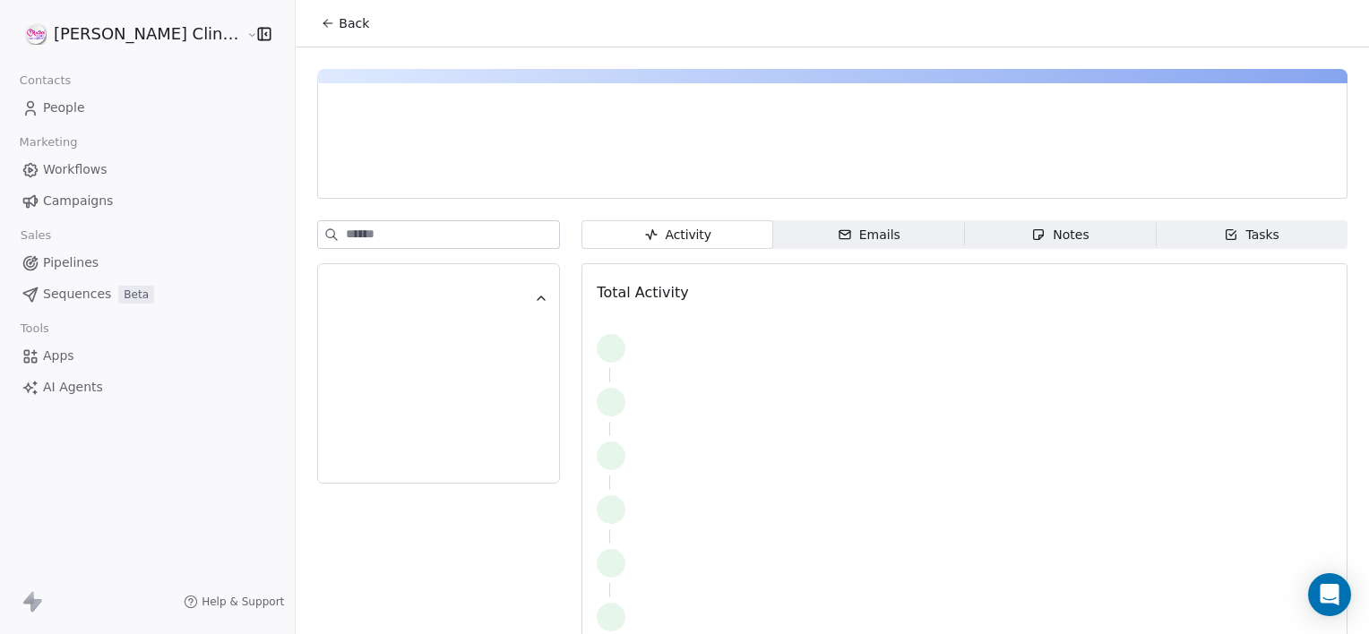
click at [400, 211] on div "Activity Activity Emails Emails Notes Notes Tasks Tasks Total Activity" at bounding box center [832, 360] width 1073 height 626
click at [965, 235] on span "Notes Notes" at bounding box center [1061, 234] width 192 height 29
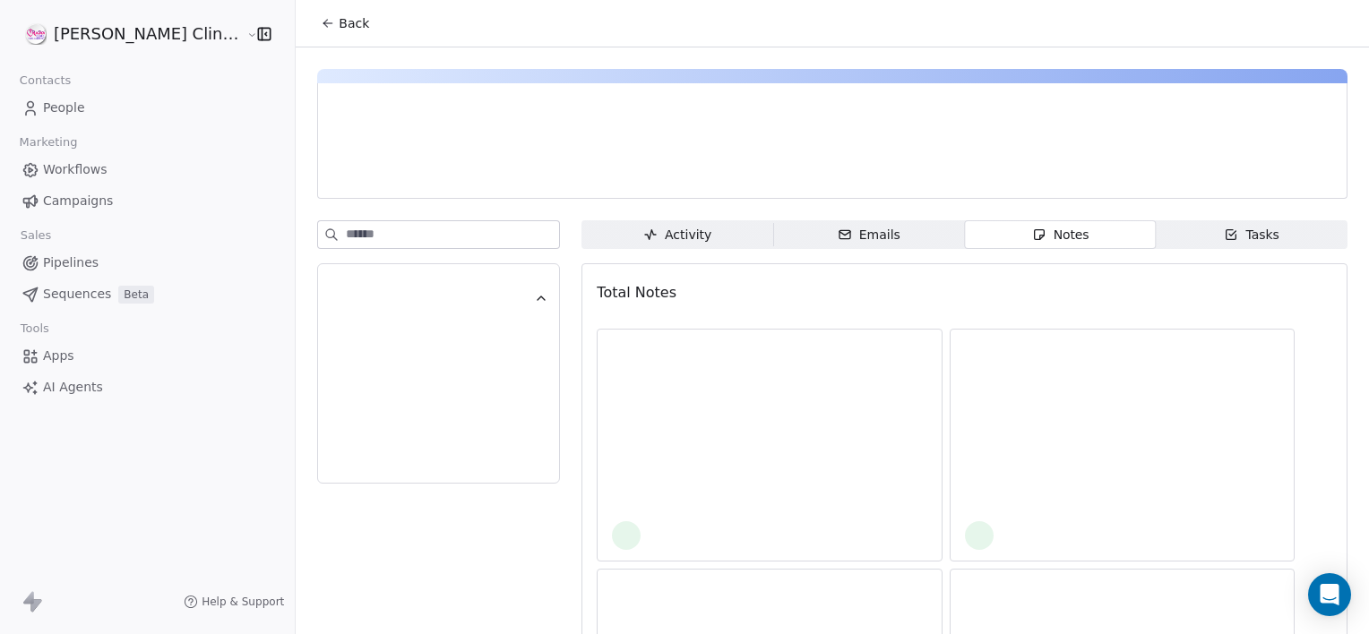
click at [965, 235] on span "Notes Notes" at bounding box center [1061, 234] width 192 height 29
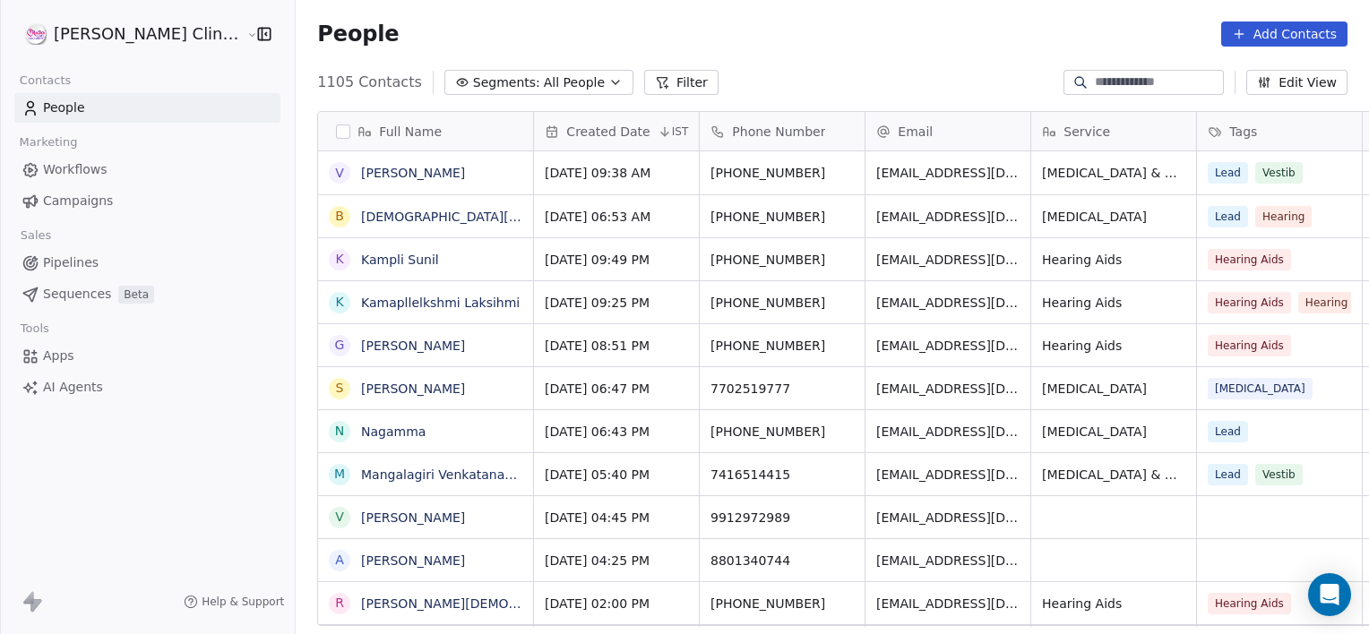
scroll to position [545, 1113]
click at [361, 262] on link "Kampli Sunil" at bounding box center [400, 260] width 78 height 14
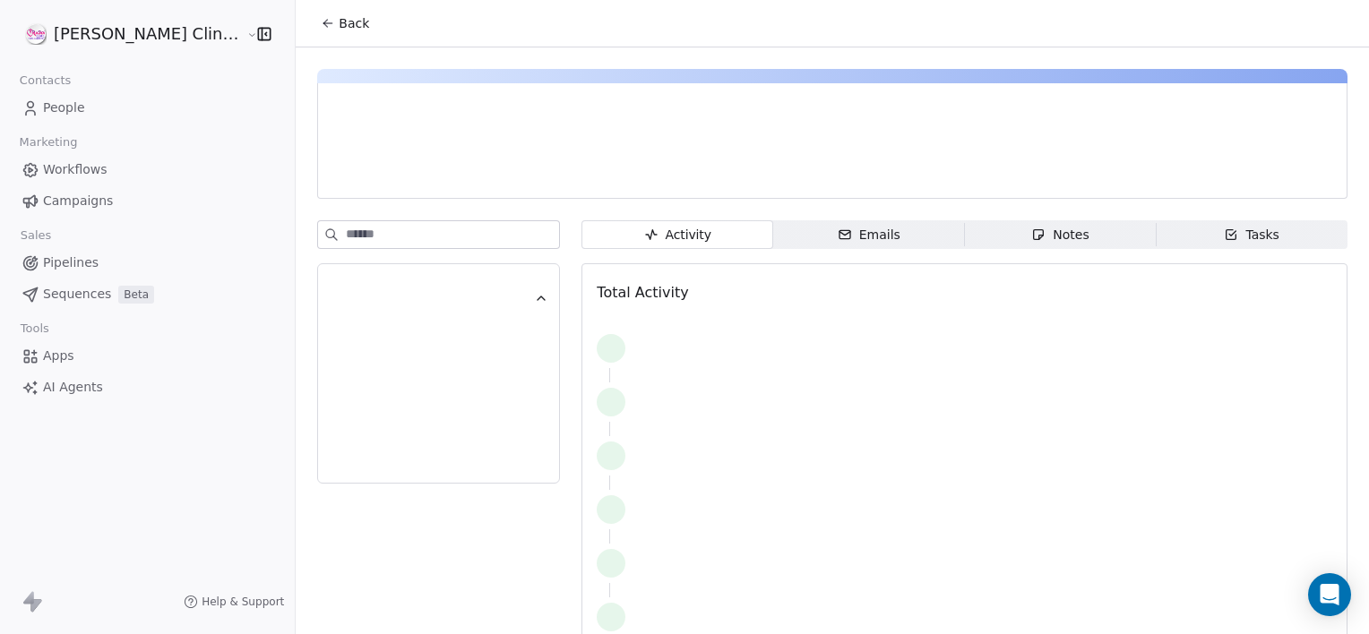
click at [357, 262] on div at bounding box center [438, 357] width 243 height 274
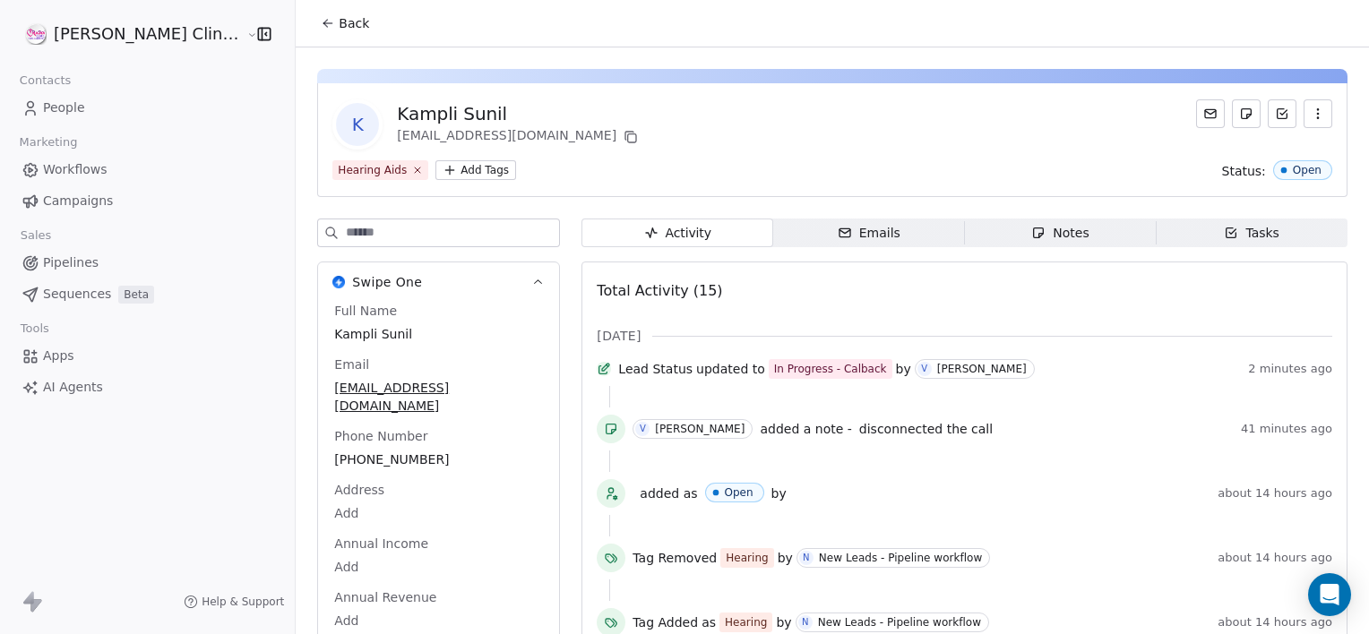
click at [976, 243] on span "Notes Notes" at bounding box center [1061, 233] width 192 height 29
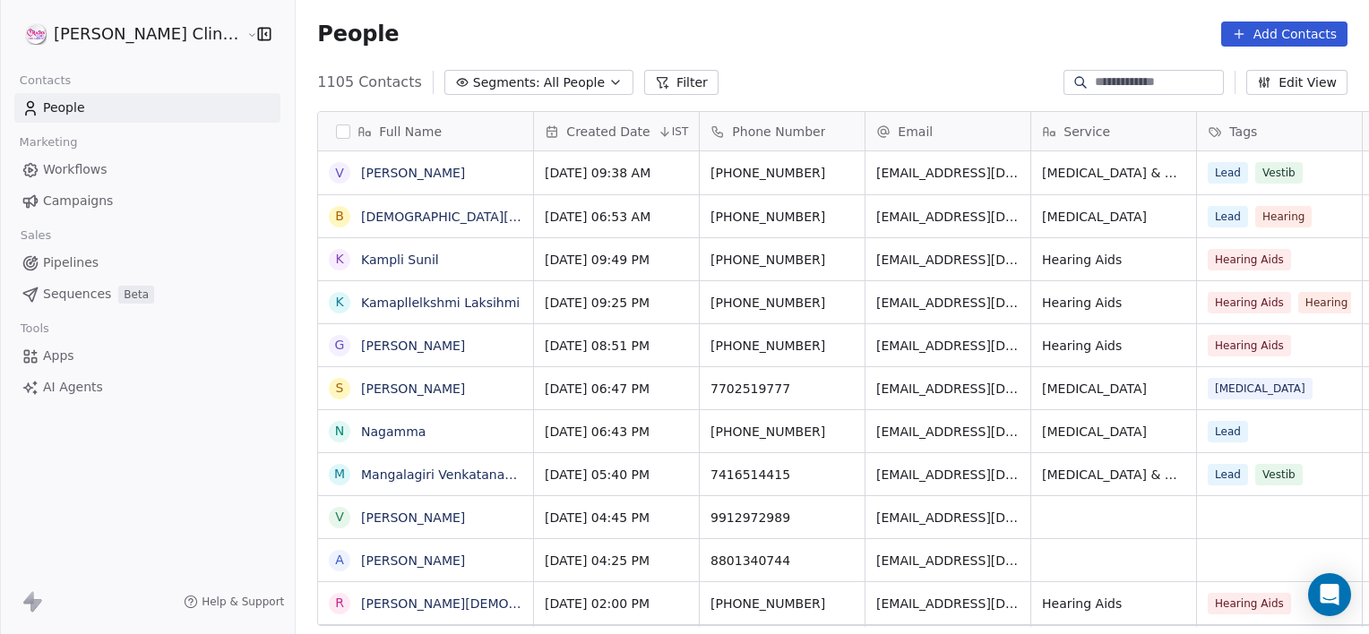
scroll to position [545, 1113]
click at [361, 303] on link "Kamapllelkshmi Laksihmi" at bounding box center [440, 303] width 159 height 14
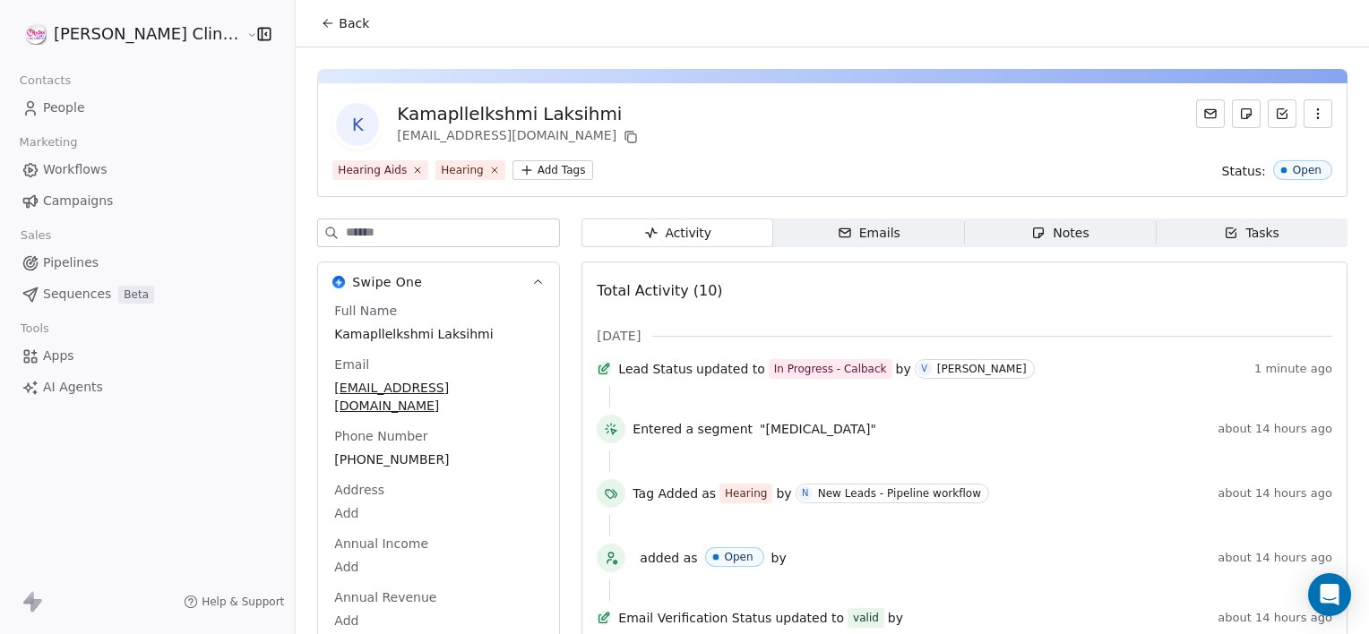
click at [979, 247] on div "Activity Activity Emails Emails Notes Notes Tasks Tasks Total Activity (10) [DA…" at bounding box center [964, 594] width 766 height 751
click at [967, 228] on span "Notes Notes" at bounding box center [1061, 233] width 192 height 29
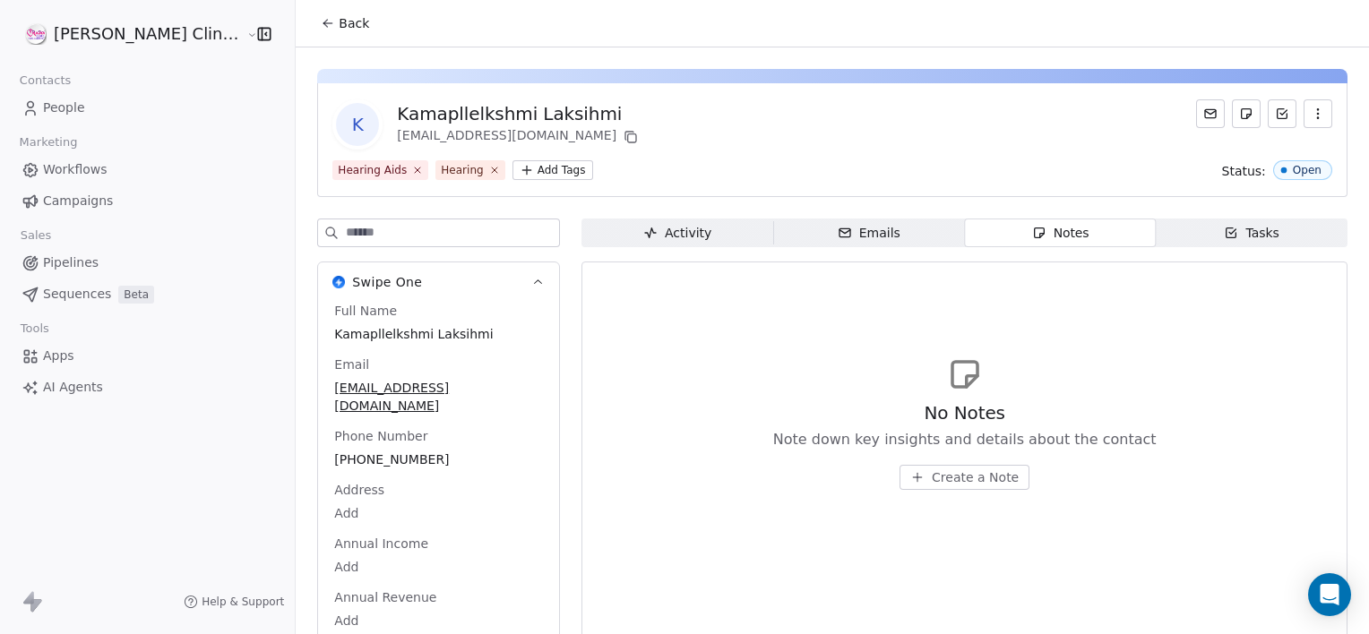
click at [958, 480] on span "Create a Note" at bounding box center [975, 478] width 87 height 18
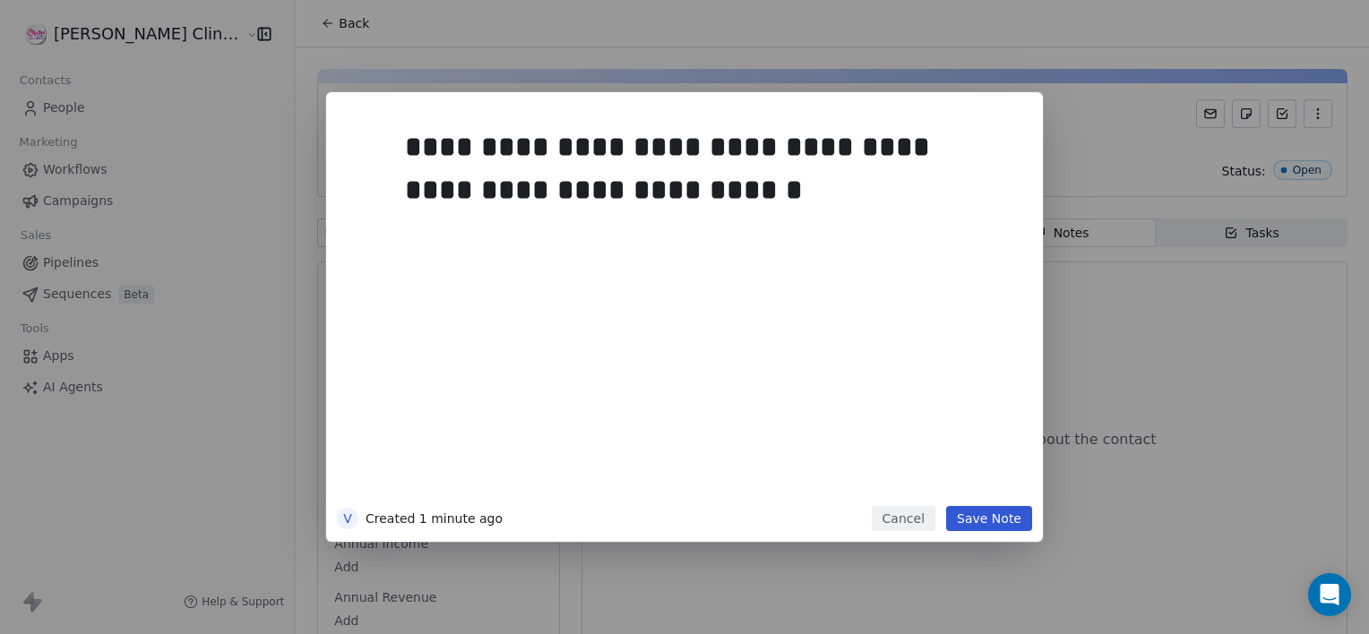
click at [967, 522] on button "Save Note" at bounding box center [989, 518] width 86 height 25
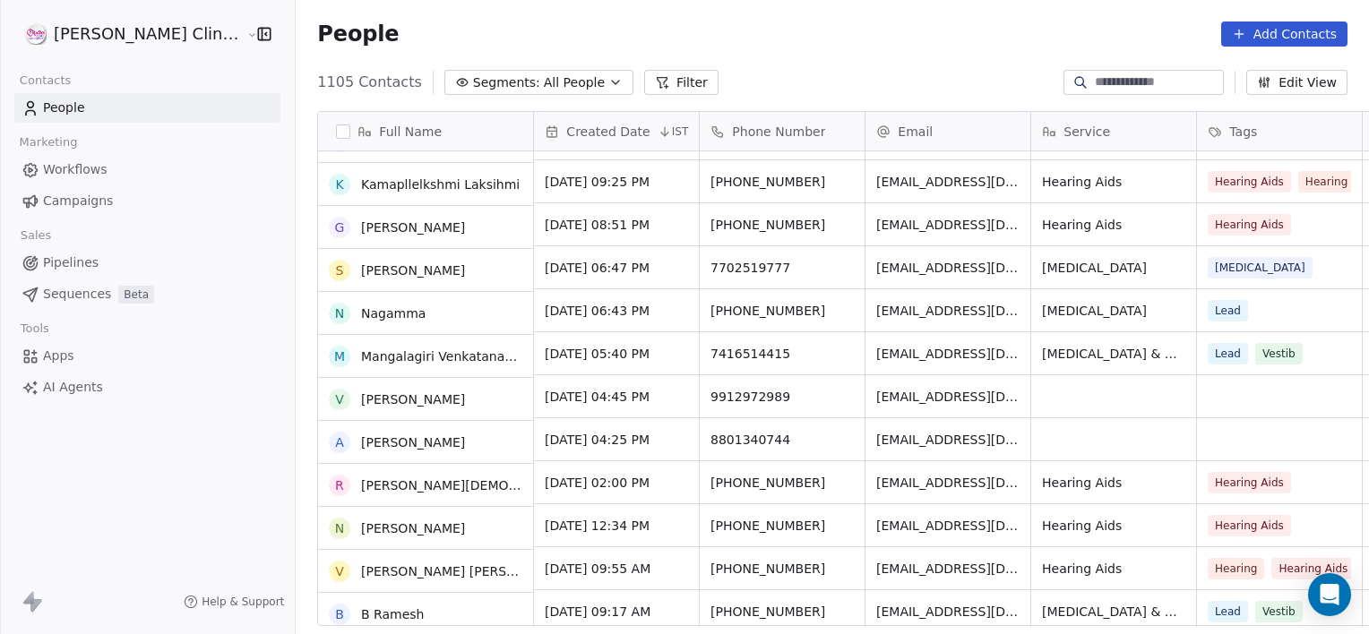
scroll to position [122, 0]
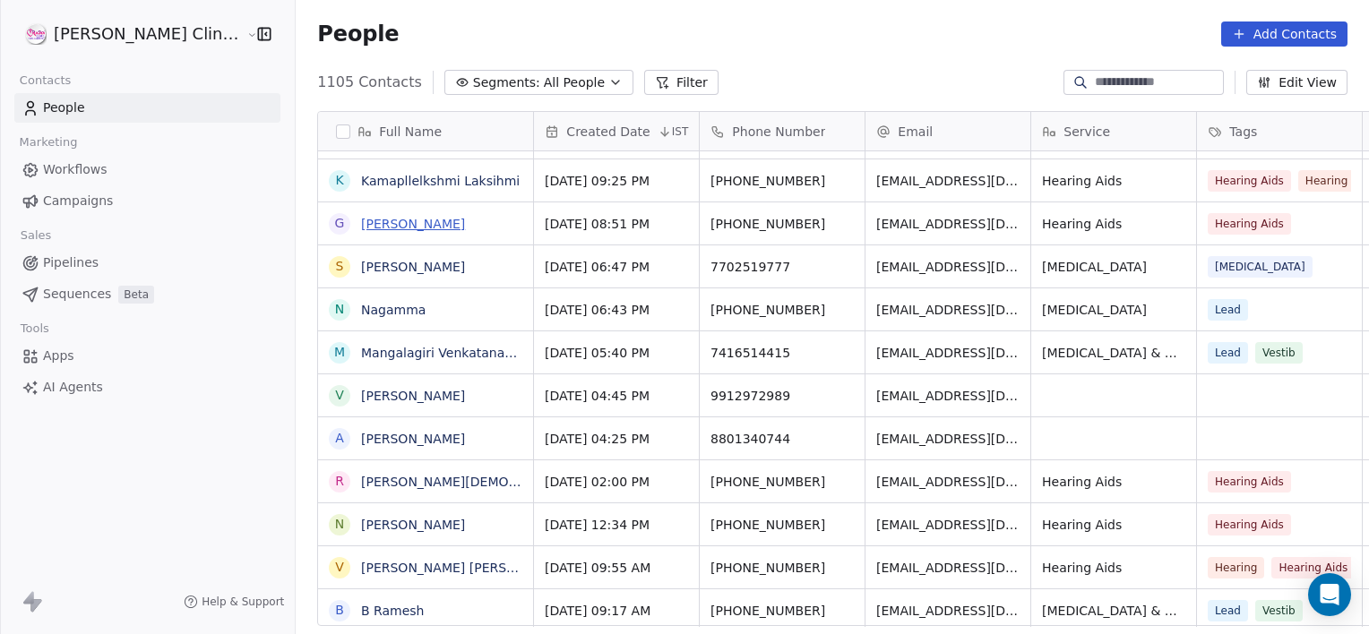
click at [384, 220] on link "[PERSON_NAME]" at bounding box center [413, 224] width 104 height 14
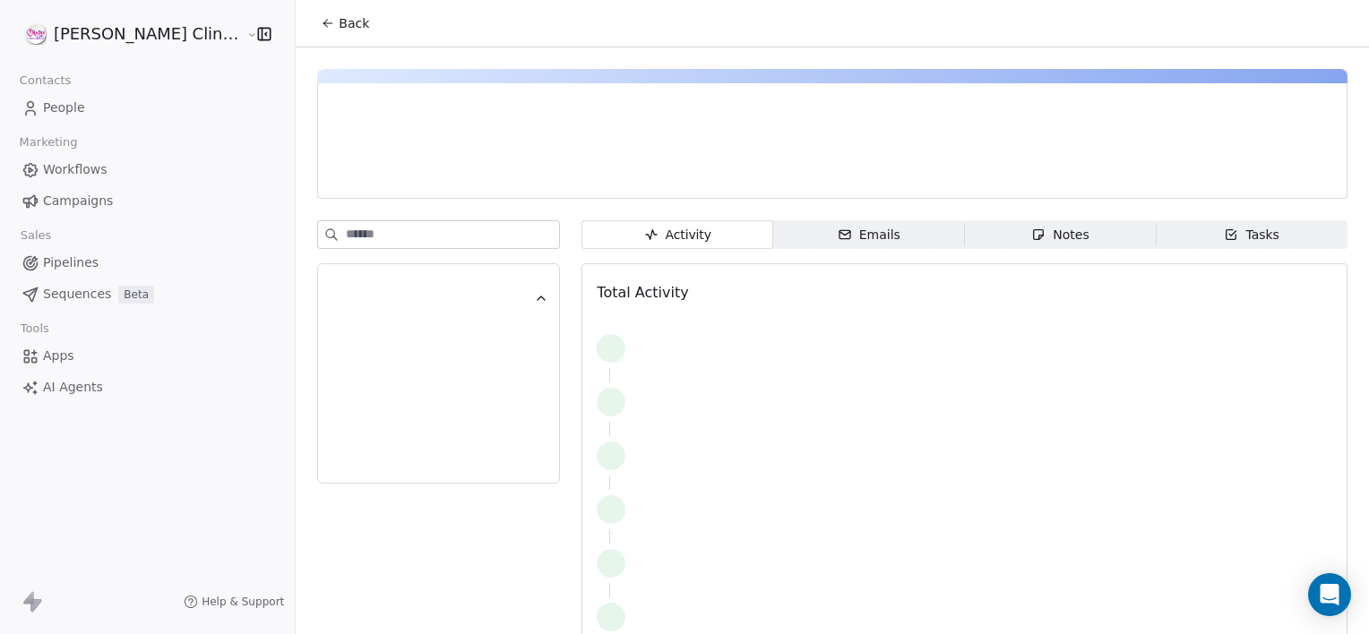
click at [989, 228] on span "Notes Notes" at bounding box center [1061, 234] width 192 height 29
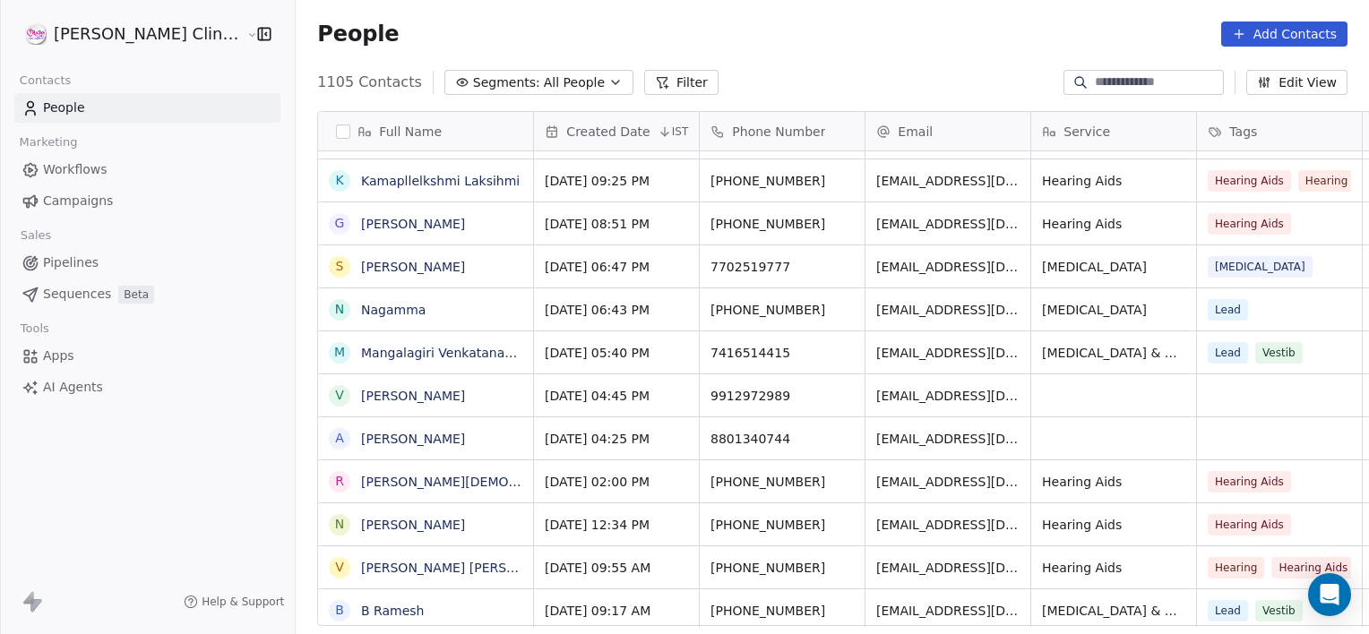
scroll to position [545, 1113]
click at [361, 220] on link "[PERSON_NAME]" at bounding box center [413, 224] width 104 height 14
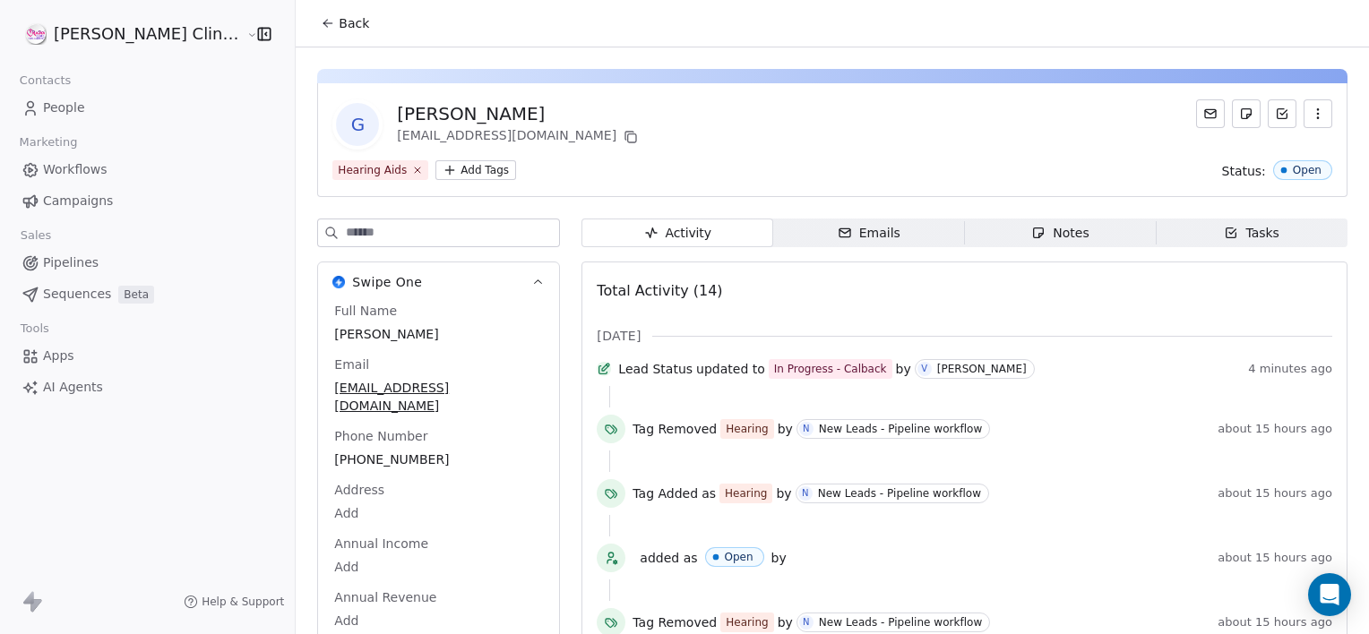
click at [1031, 239] on icon "button" at bounding box center [1038, 233] width 14 height 14
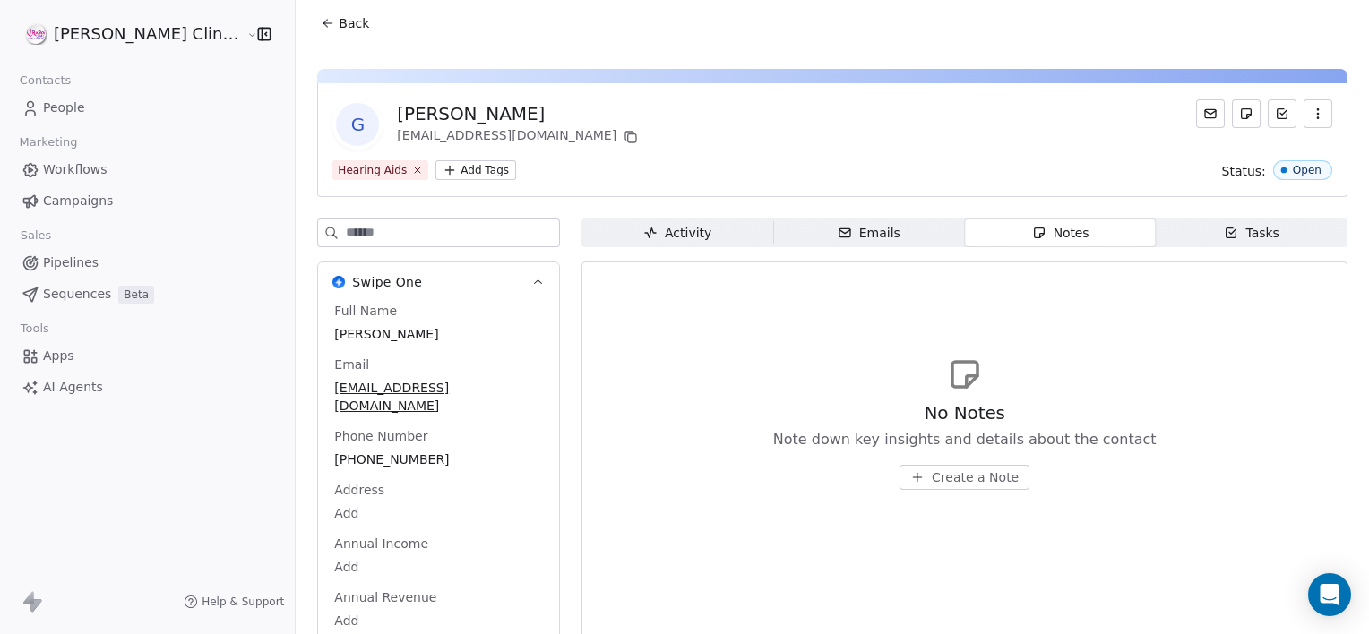
click at [939, 478] on span "Create a Note" at bounding box center [975, 478] width 87 height 18
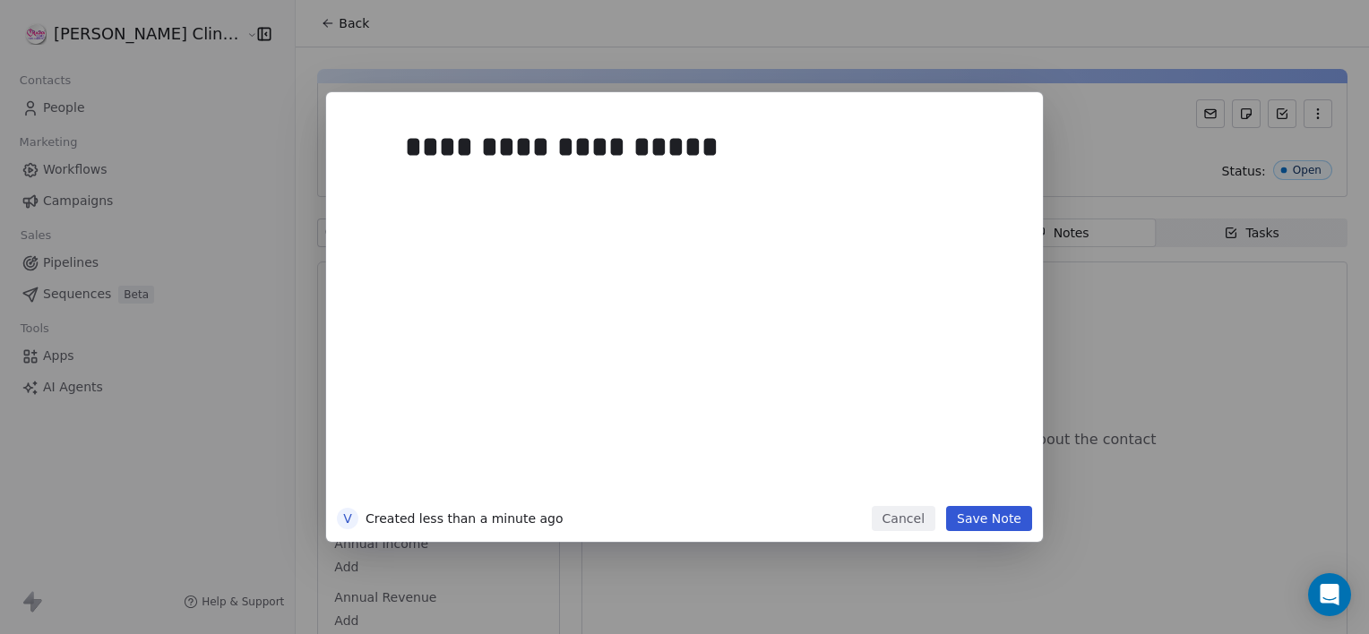
click at [979, 523] on button "Save Note" at bounding box center [989, 518] width 86 height 25
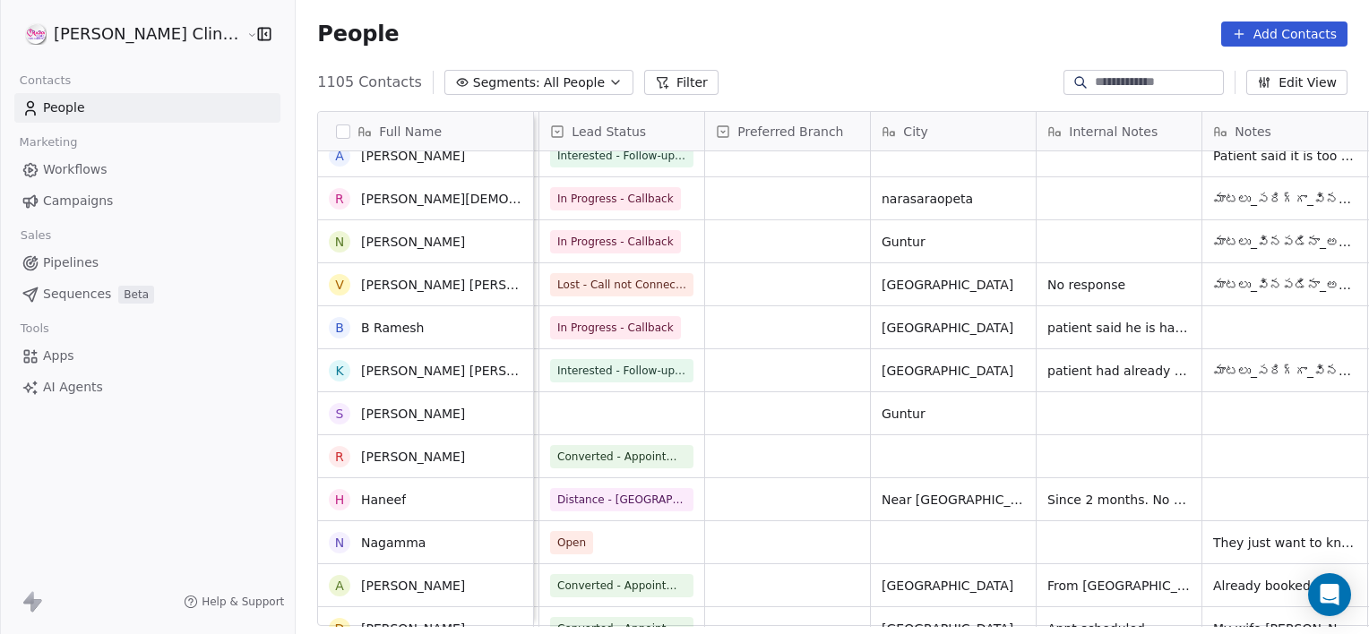
scroll to position [405, 0]
click at [557, 548] on span "Open" at bounding box center [571, 543] width 29 height 16
click at [562, 424] on div "grid" at bounding box center [621, 413] width 165 height 42
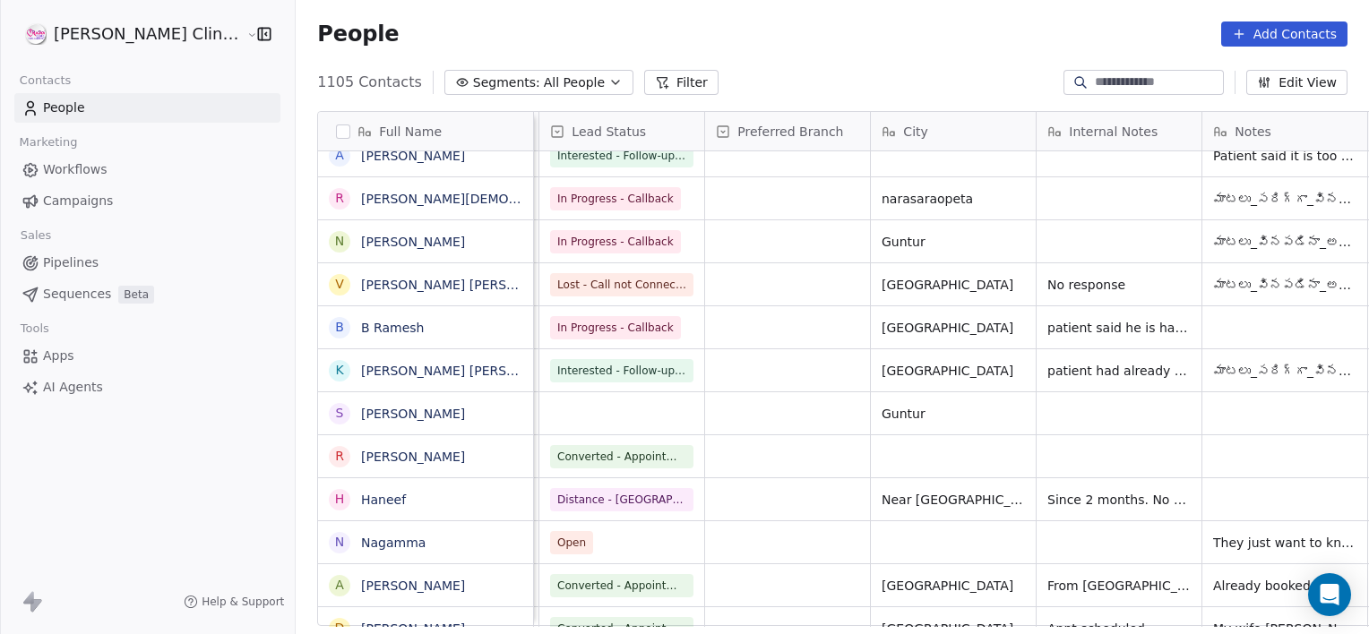
click at [562, 424] on div "grid" at bounding box center [621, 413] width 165 height 42
click at [539, 433] on div "grid" at bounding box center [621, 413] width 165 height 42
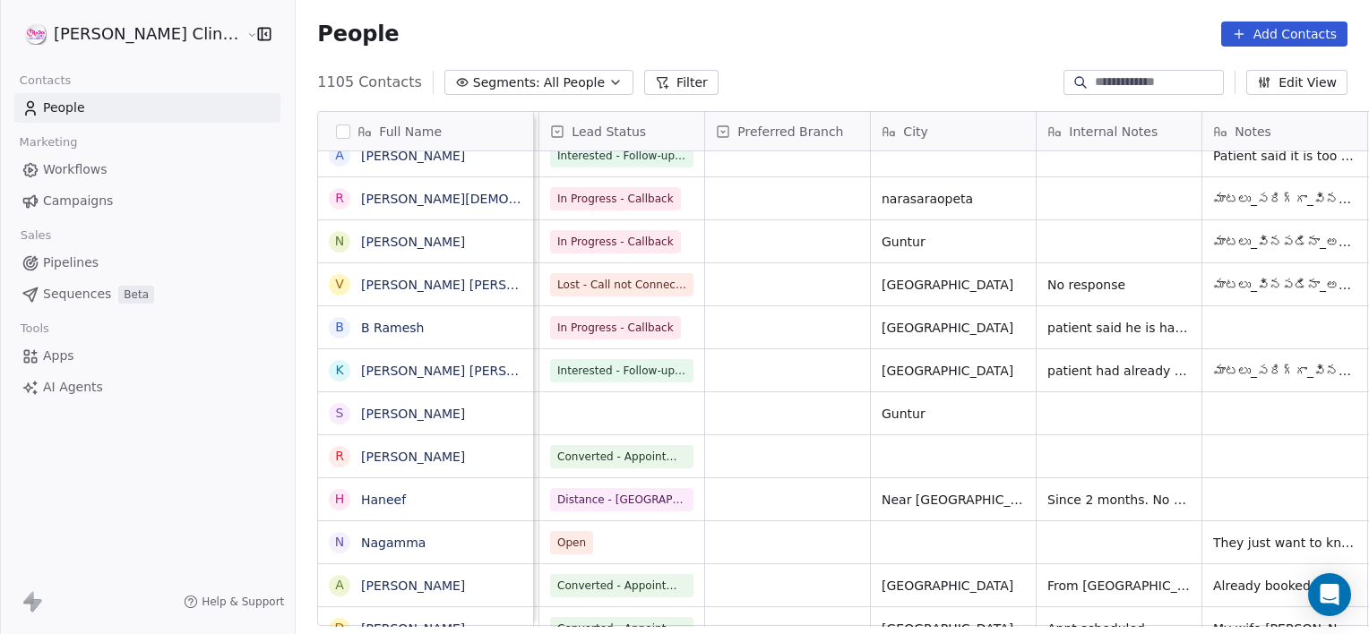
click at [539, 433] on div "grid" at bounding box center [621, 413] width 165 height 42
click at [539, 423] on div "grid" at bounding box center [621, 413] width 165 height 42
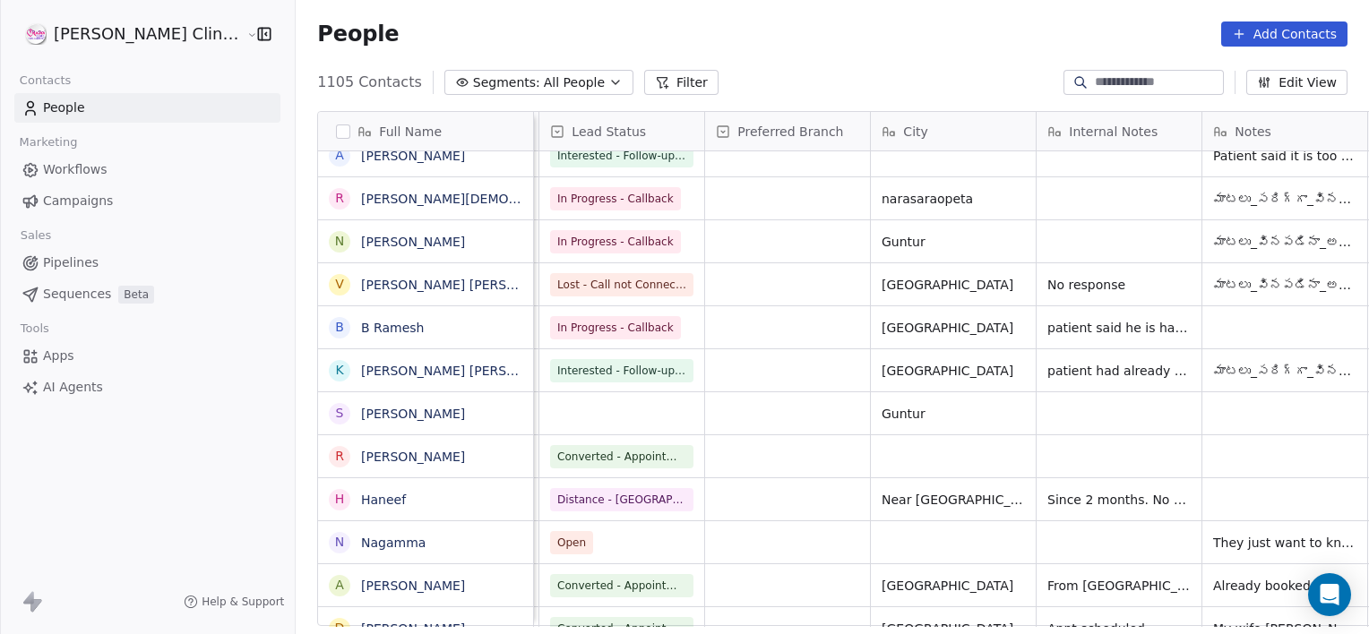
click at [539, 423] on div "grid" at bounding box center [621, 413] width 165 height 42
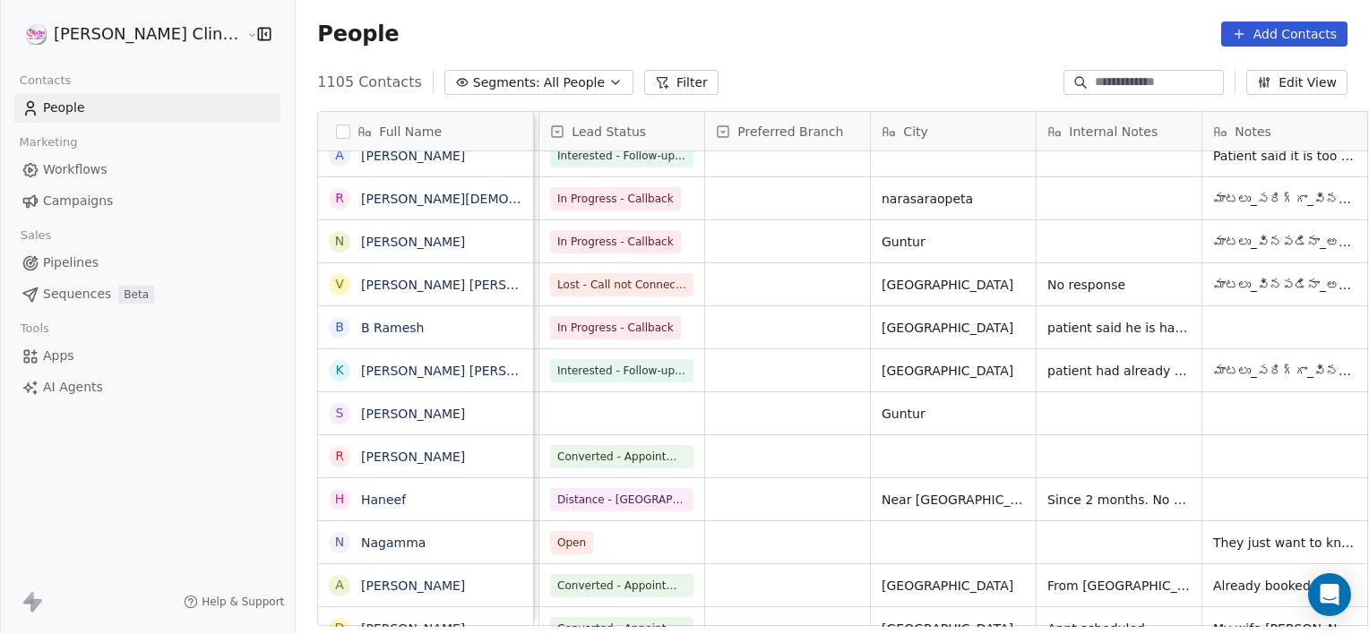
click at [539, 423] on div "grid" at bounding box center [621, 413] width 165 height 42
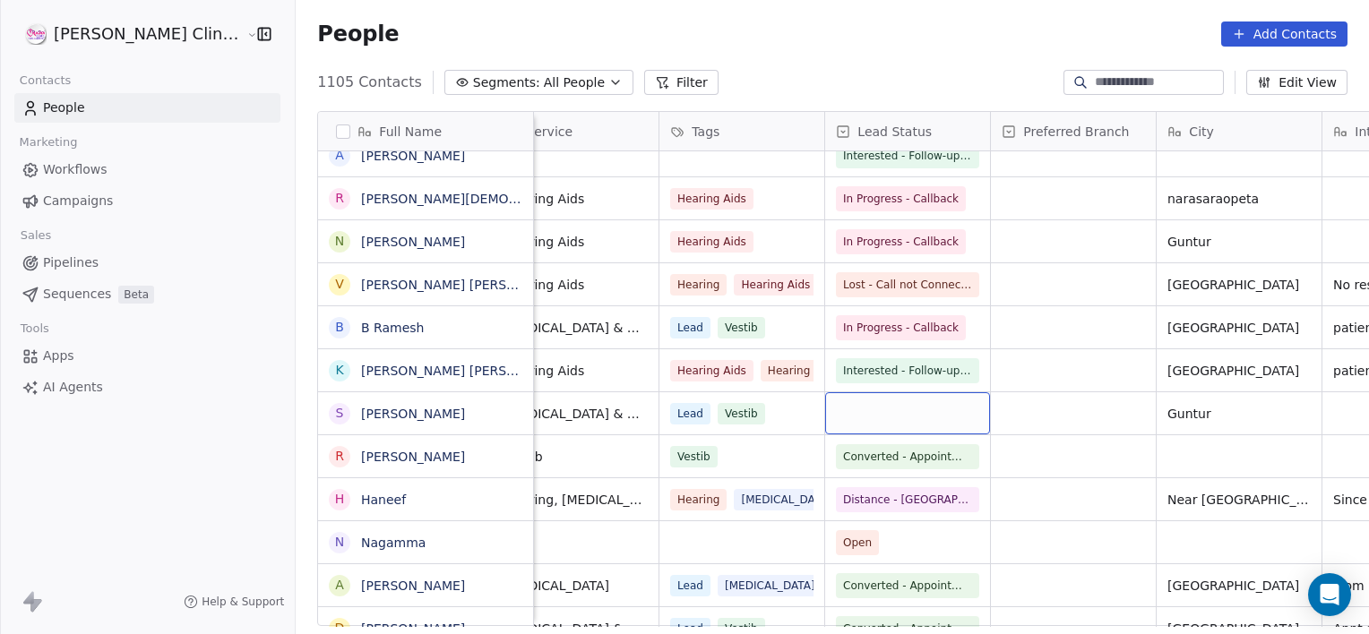
click at [857, 416] on div "grid" at bounding box center [907, 413] width 165 height 42
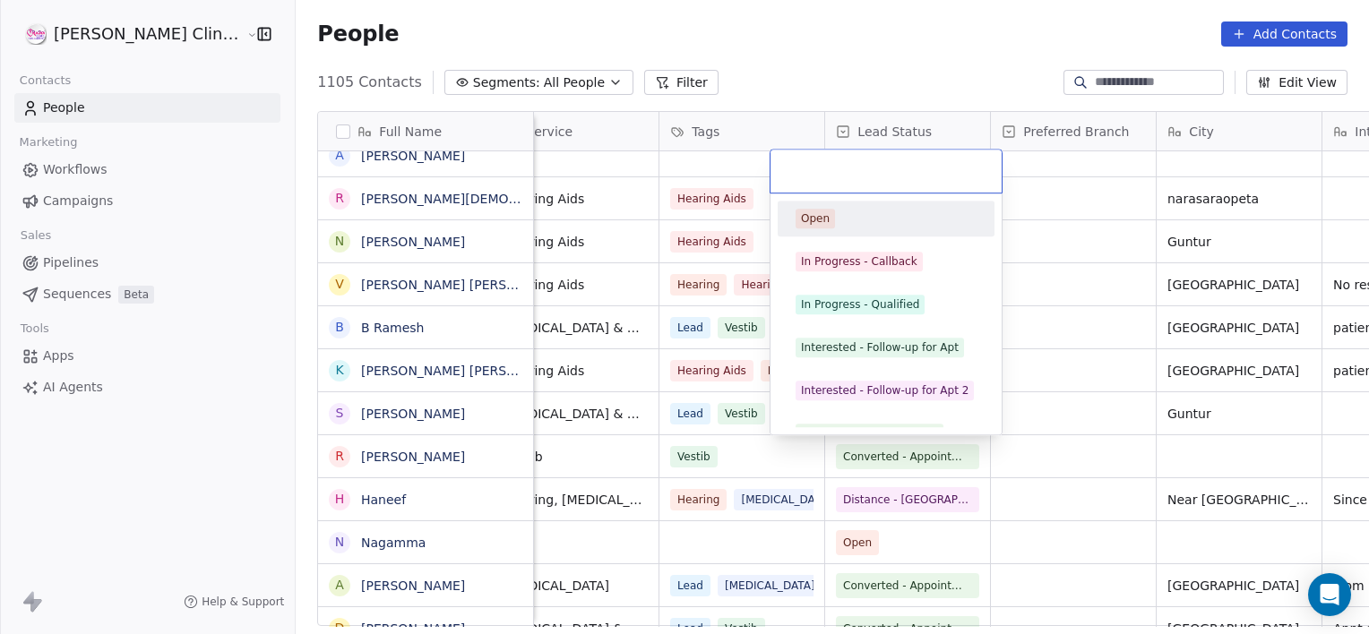
click at [857, 416] on div "Open In Progress - Callback In Progress - Qualified Interested - Follow-up for …" at bounding box center [886, 434] width 217 height 466
click at [844, 348] on div "Interested - Follow-up for Apt" at bounding box center [880, 348] width 158 height 16
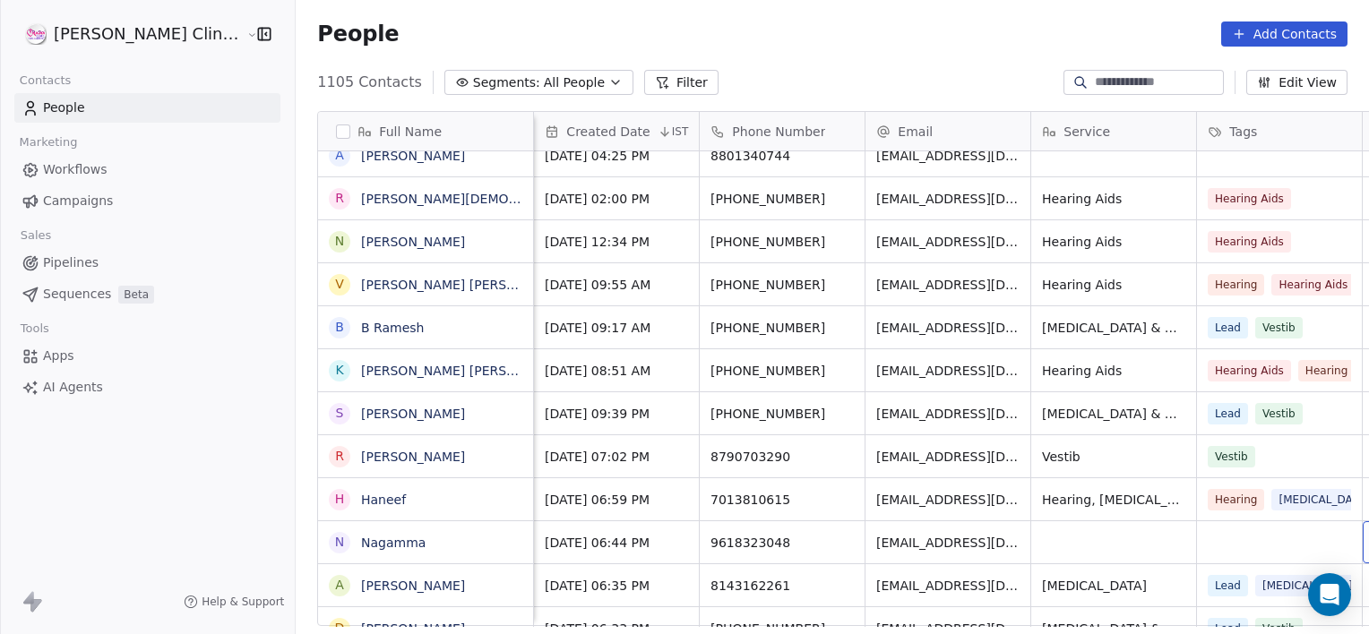
scroll to position [0, 142]
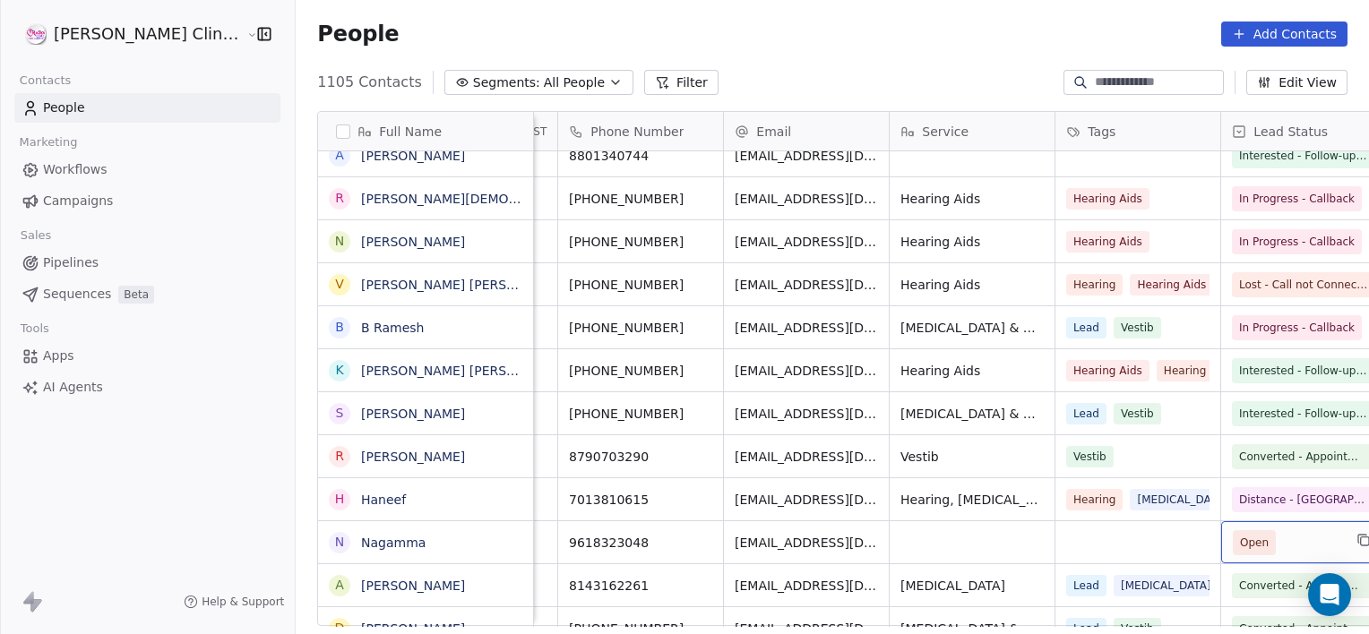
click at [1233, 542] on span "Open" at bounding box center [1254, 542] width 43 height 25
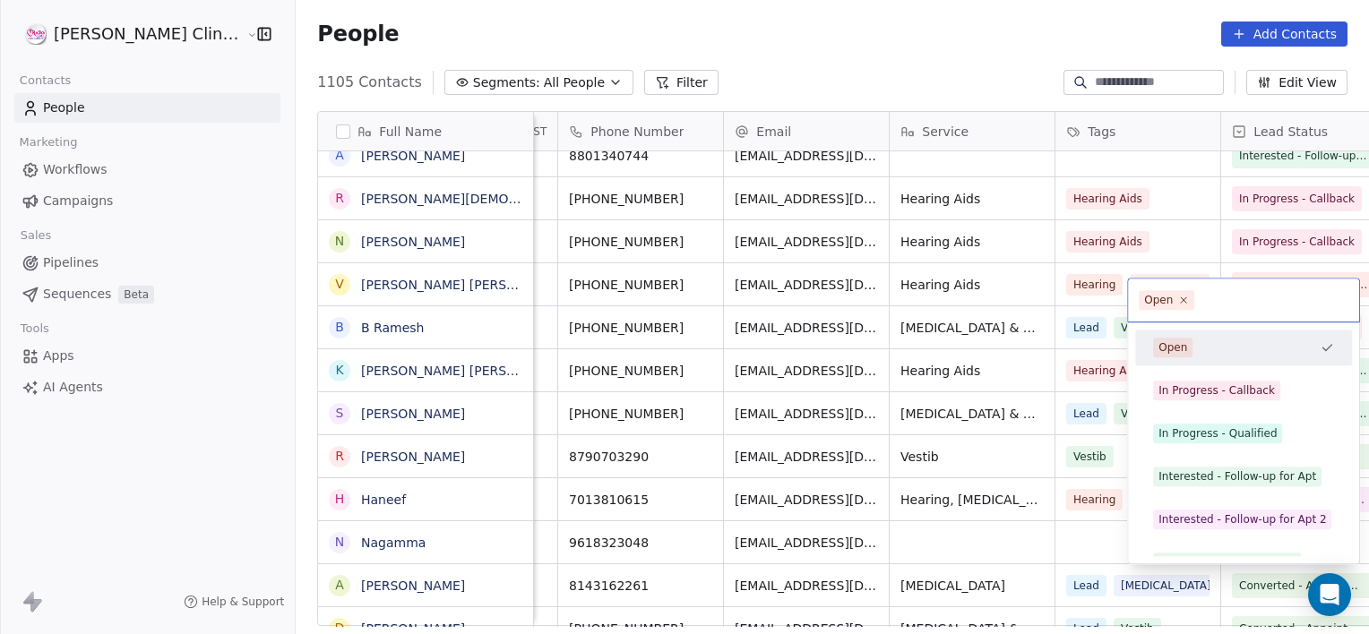
click at [1215, 542] on div "Open In Progress - Callback In Progress - Qualified Interested - Follow-up for …" at bounding box center [1243, 563] width 217 height 466
click at [1201, 385] on div "In Progress - Callback" at bounding box center [1216, 391] width 116 height 16
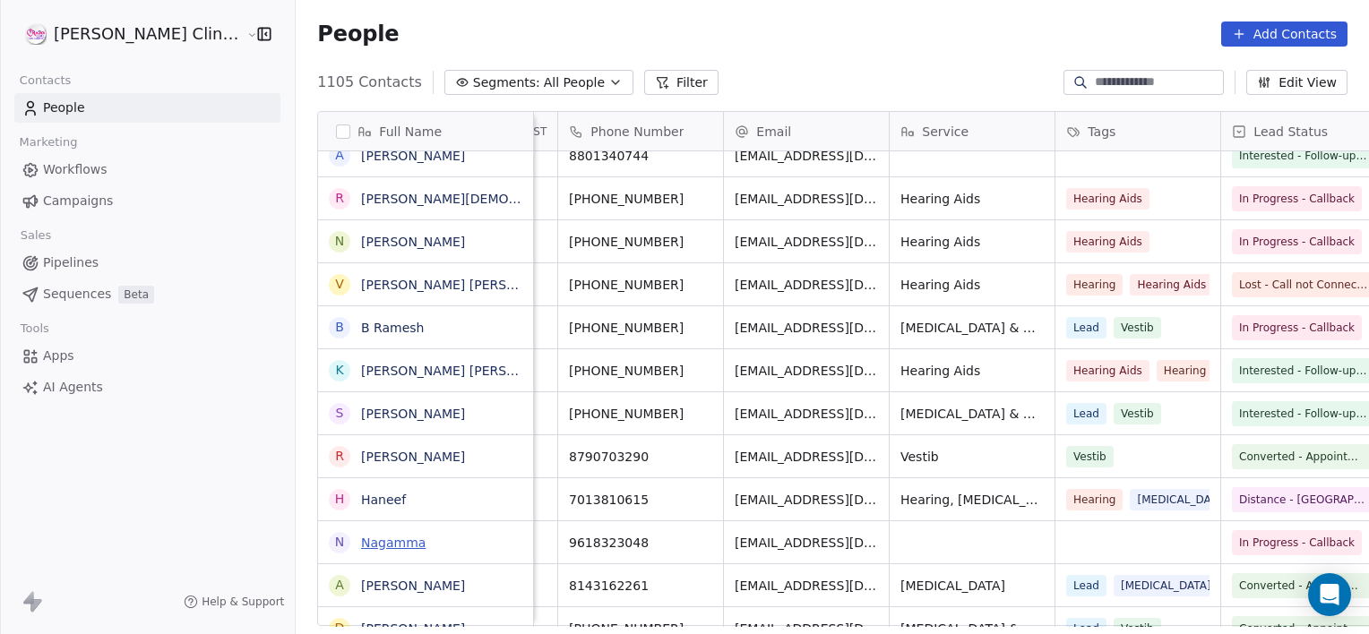
click at [361, 547] on link "Nagamma" at bounding box center [393, 543] width 65 height 14
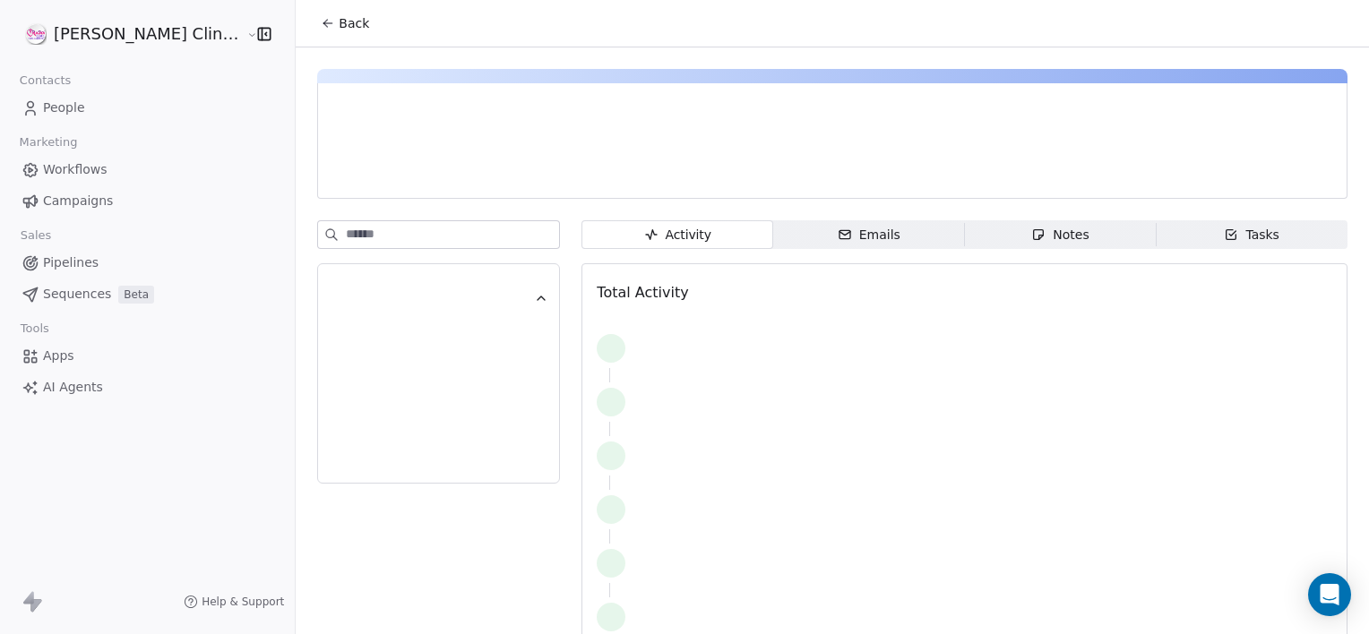
click at [988, 229] on span "Notes Notes" at bounding box center [1061, 234] width 192 height 29
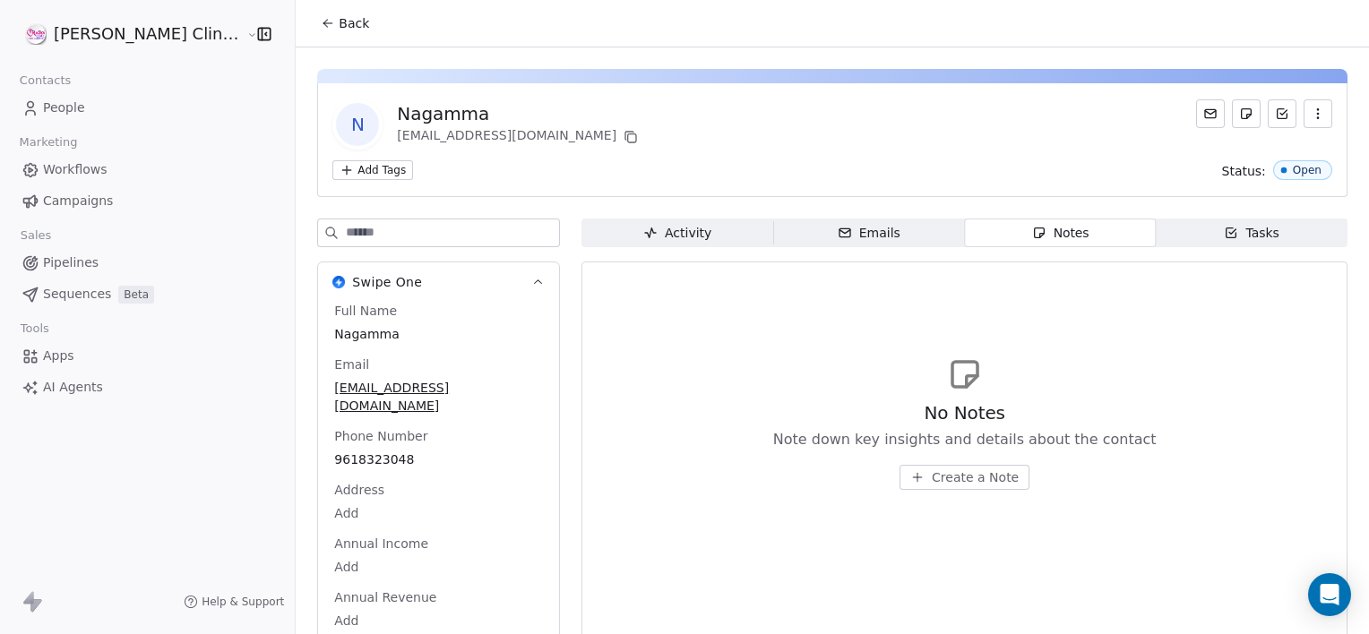
click at [957, 484] on span "Create a Note" at bounding box center [975, 478] width 87 height 18
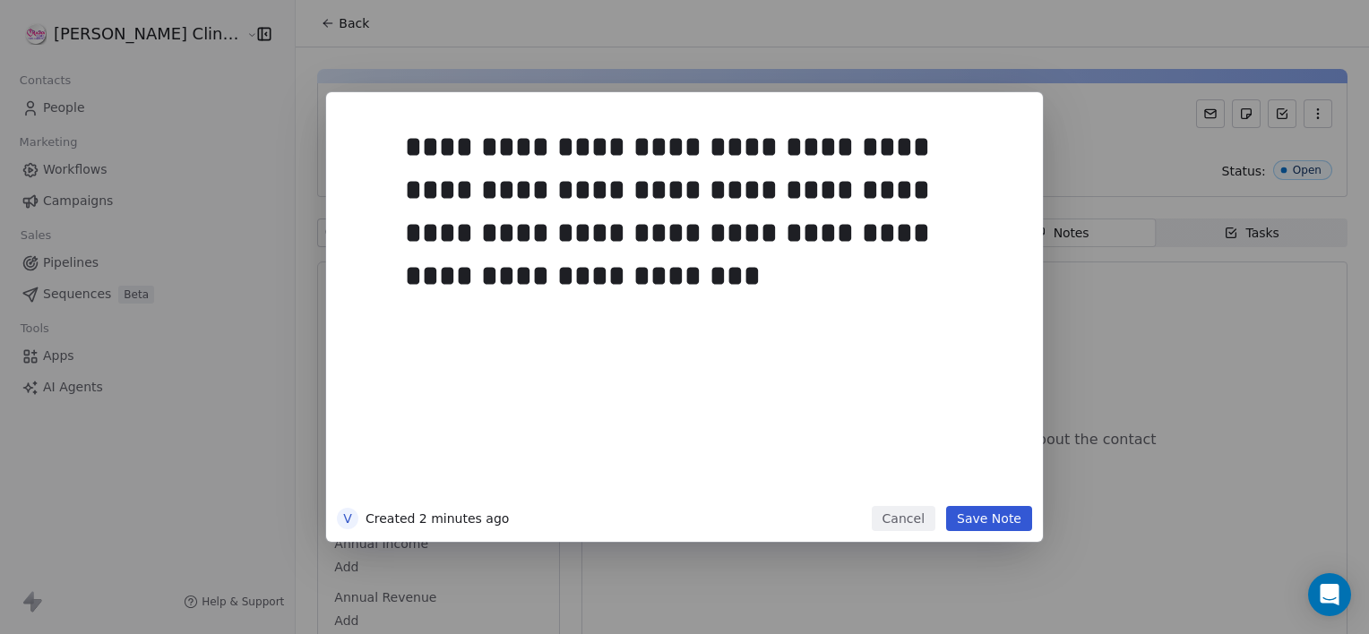
click at [978, 515] on button "Save Note" at bounding box center [989, 518] width 86 height 25
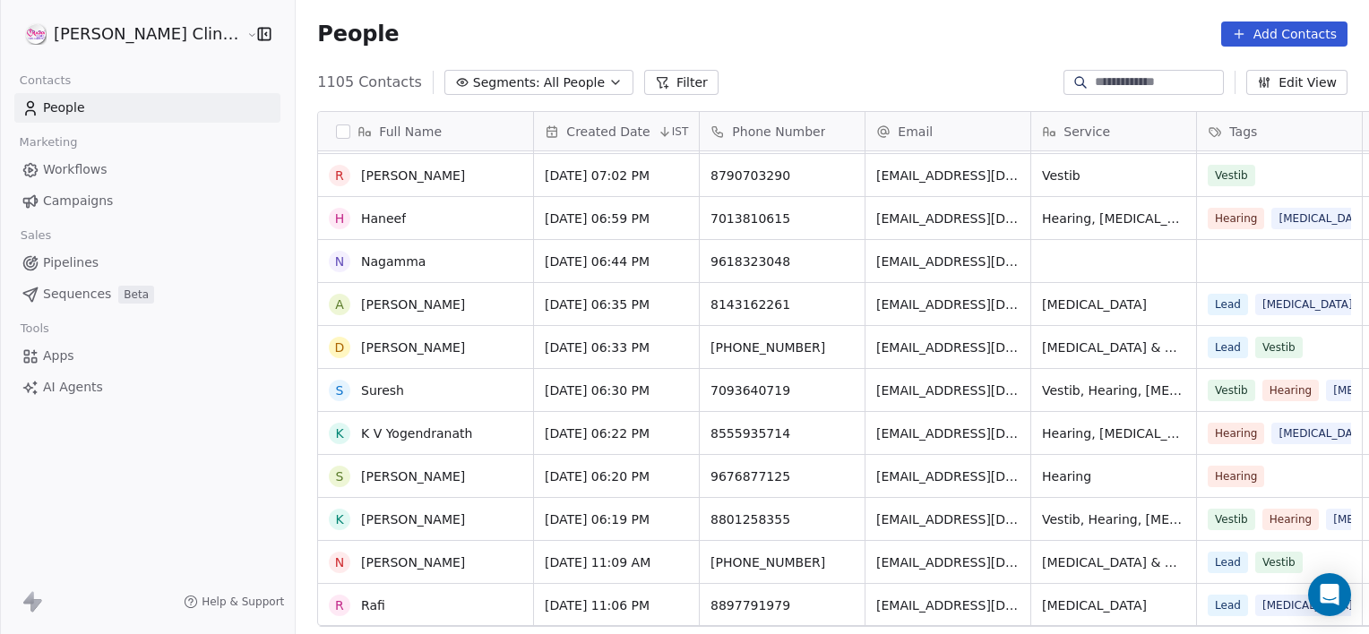
scroll to position [686, 0]
click at [1197, 258] on div "grid" at bounding box center [1279, 261] width 165 height 42
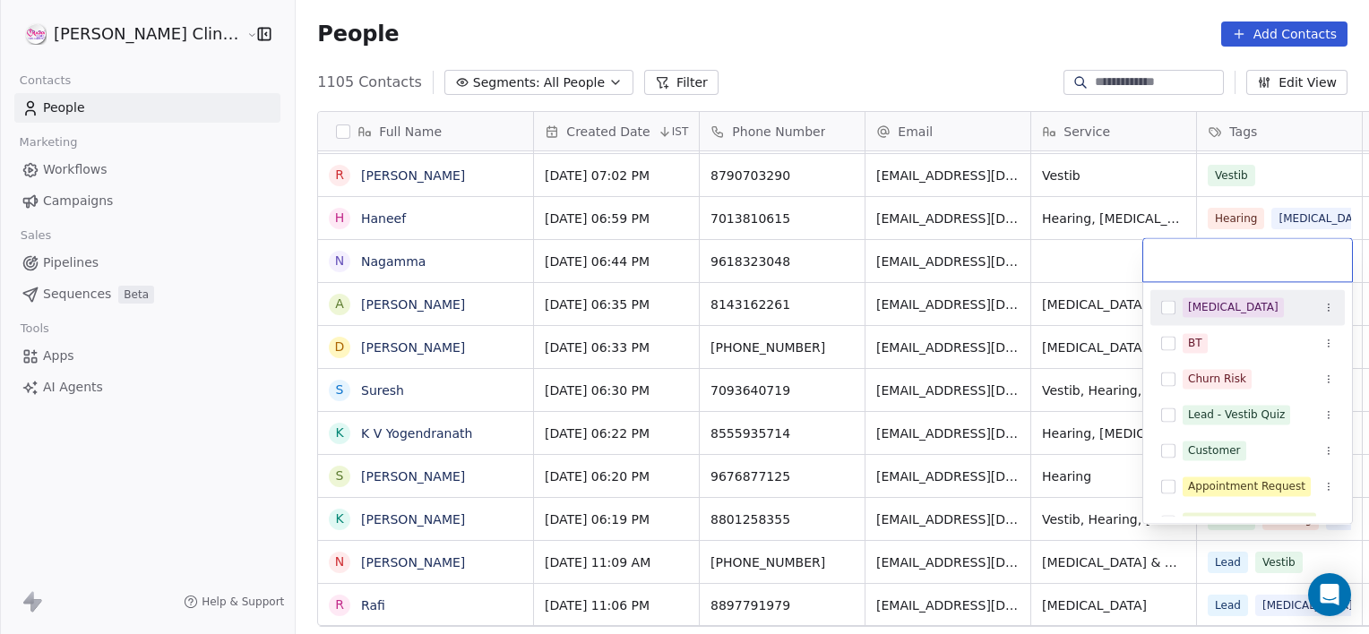
click at [1071, 242] on html "[PERSON_NAME] Clinic External Contacts People Marketing Workflows Campaigns Sal…" at bounding box center [684, 317] width 1369 height 634
click at [1067, 270] on html "[PERSON_NAME] Clinic External Contacts People Marketing Workflows Campaigns Sal…" at bounding box center [684, 317] width 1369 height 634
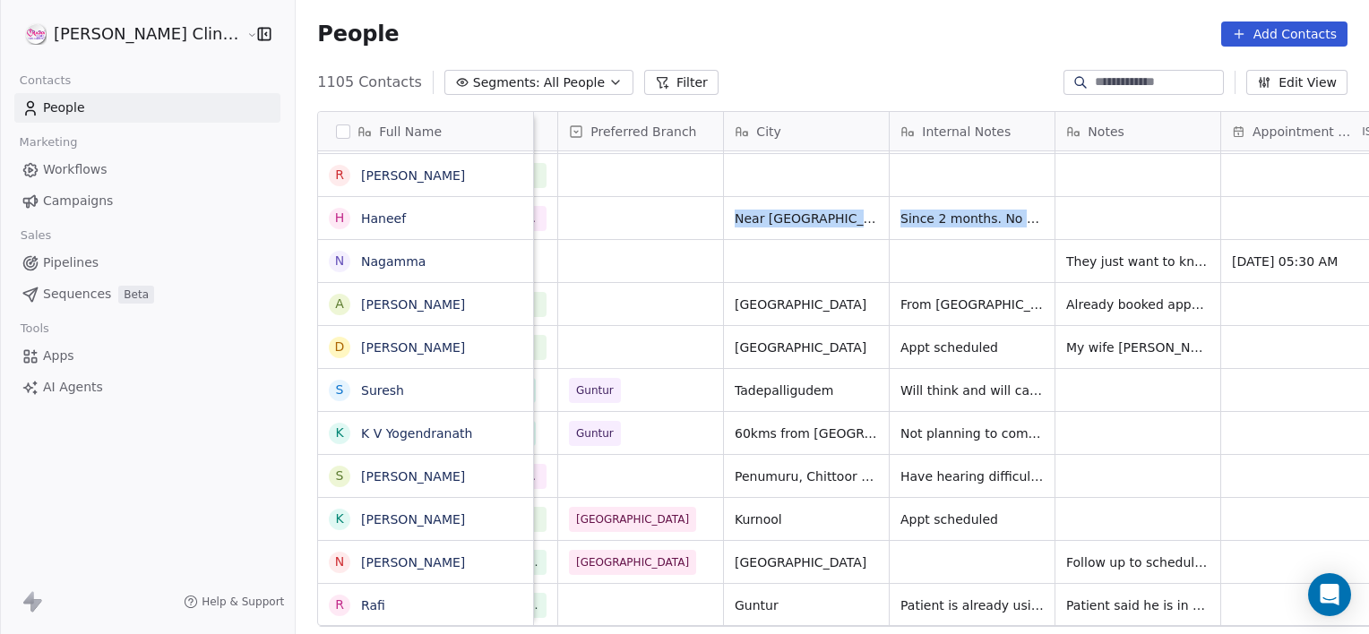
scroll to position [0, 1136]
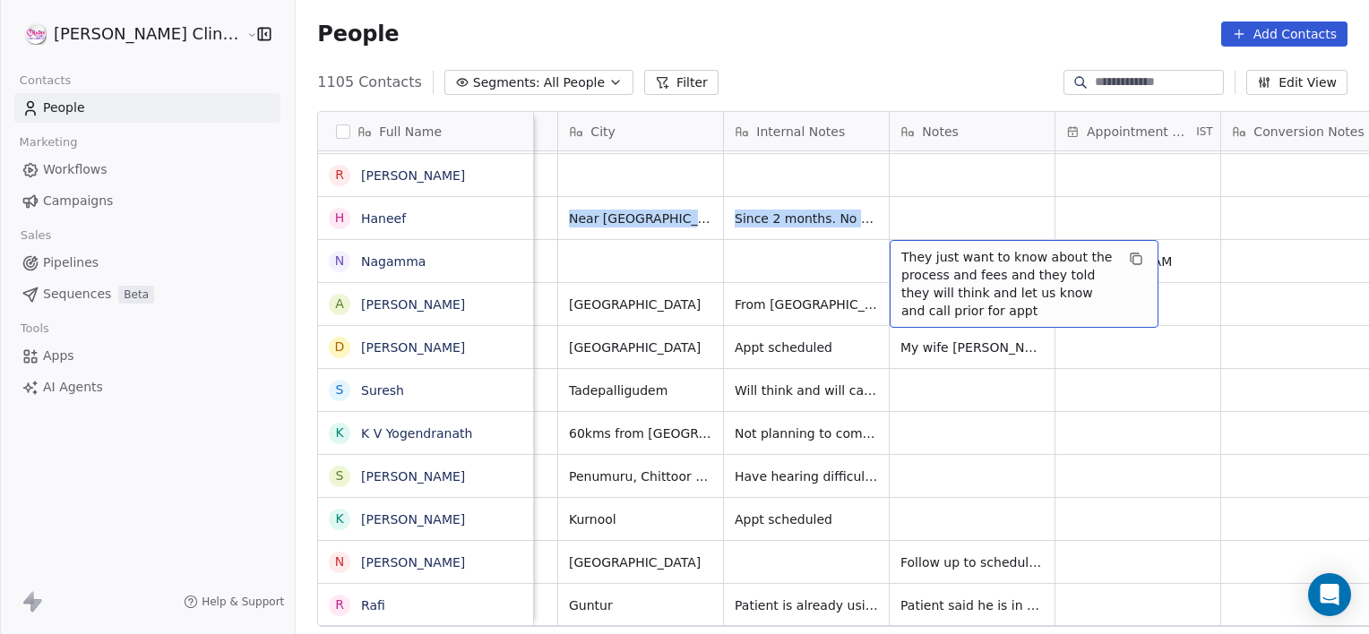
click at [975, 323] on div "They just want to know about the process and fees and they told they will think…" at bounding box center [1024, 284] width 269 height 88
click at [975, 323] on html "[PERSON_NAME] Clinic External Contacts People Marketing Workflows Campaigns Sal…" at bounding box center [684, 317] width 1369 height 634
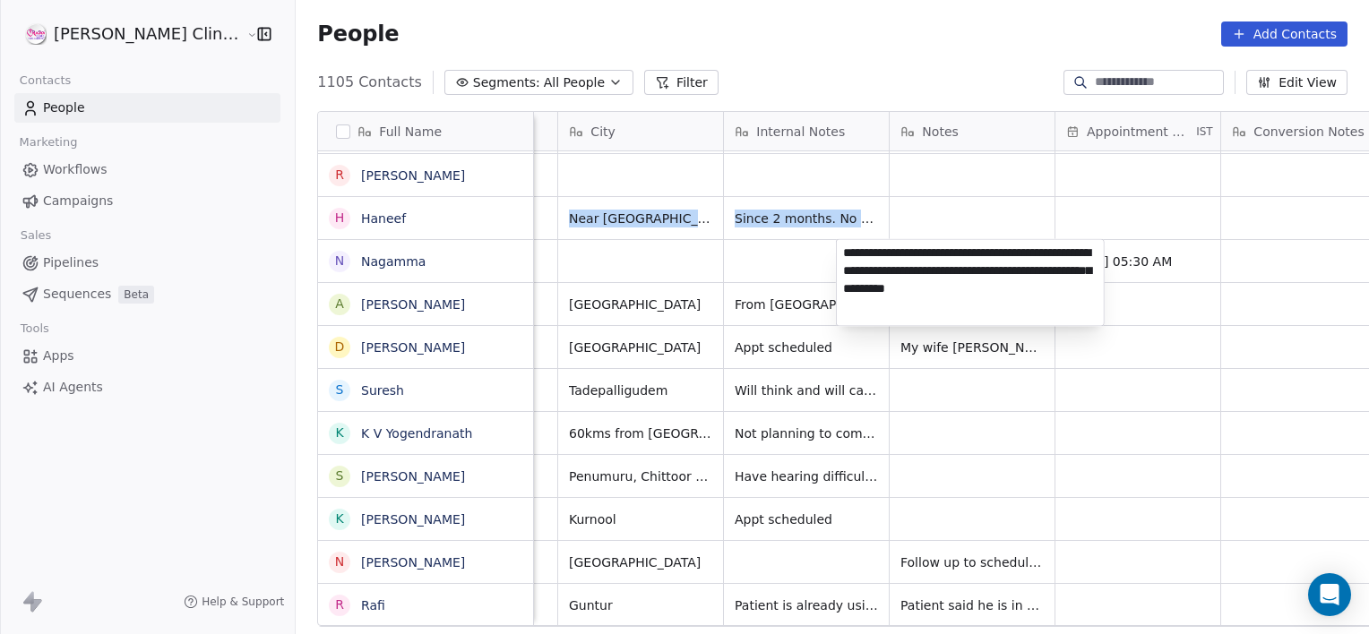
click at [975, 323] on html "[PERSON_NAME] Clinic External Contacts People Marketing Workflows Campaigns Sal…" at bounding box center [684, 317] width 1369 height 634
click at [1046, 300] on textarea "**********" at bounding box center [970, 282] width 267 height 86
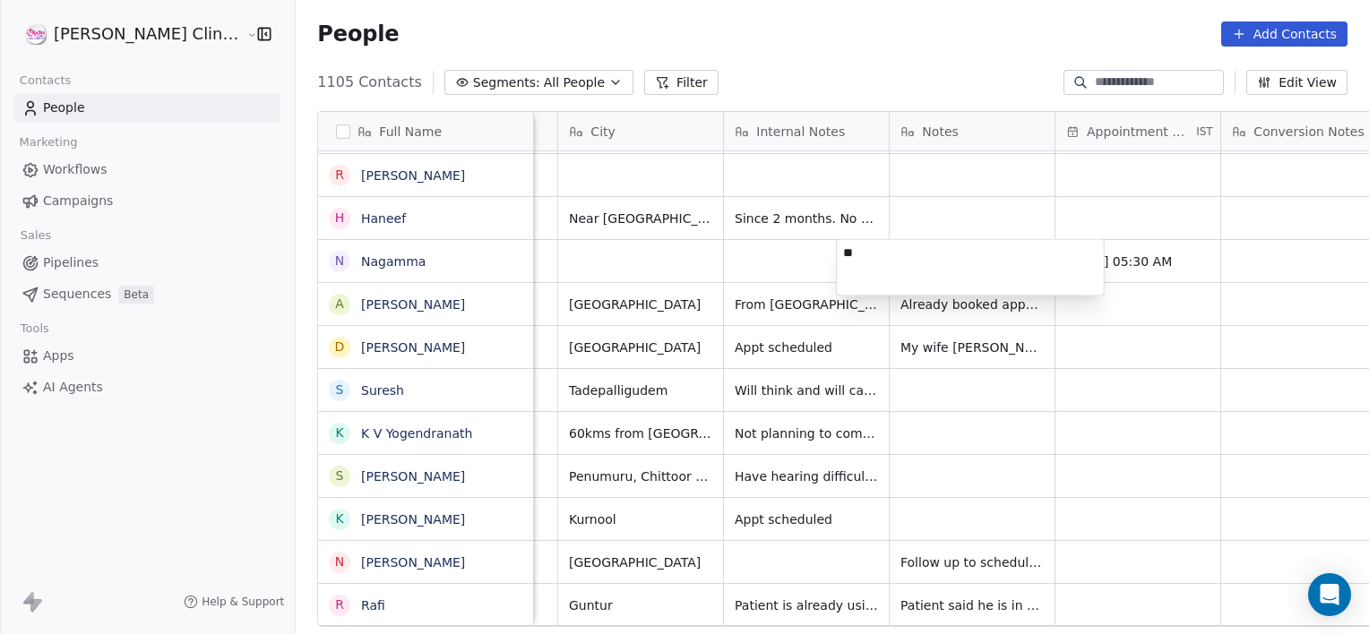
type textarea "*"
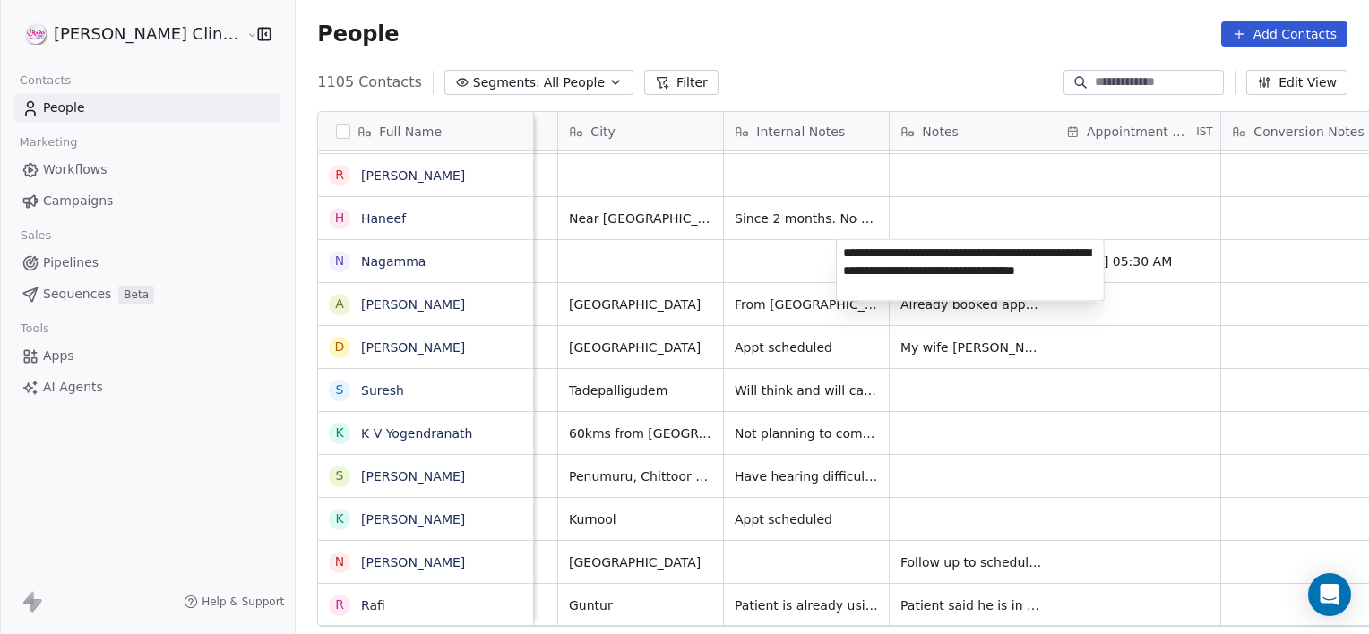
type textarea "**********"
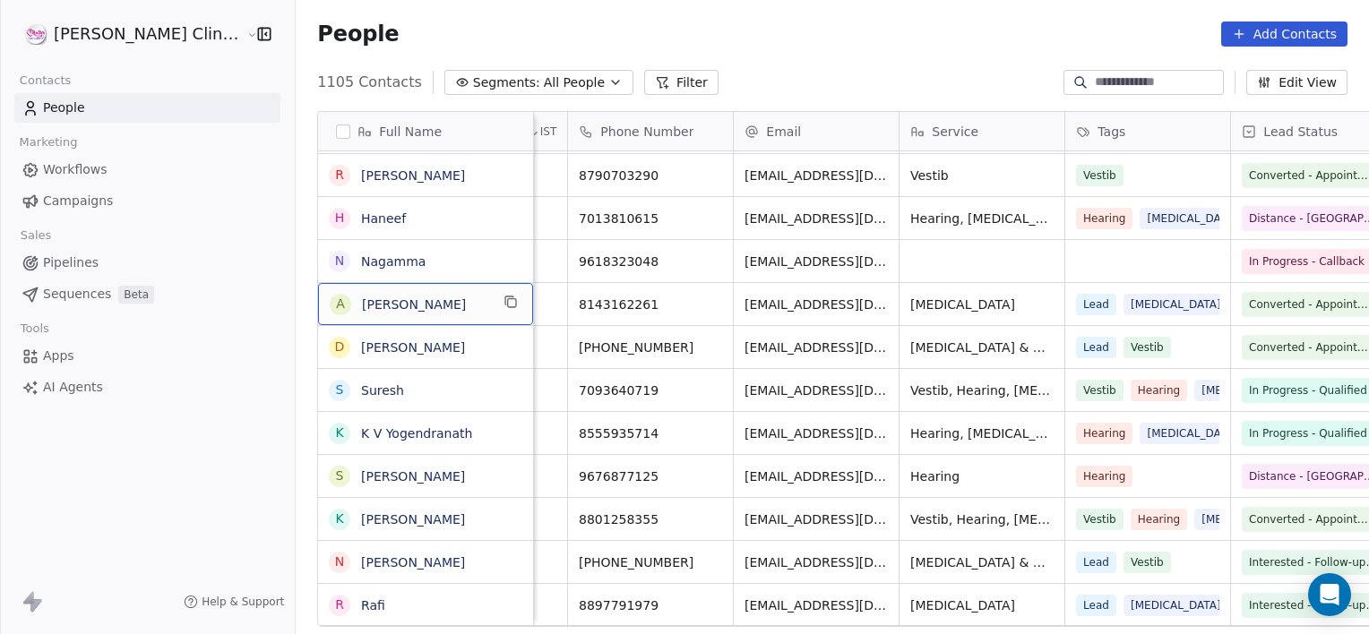
scroll to position [0, 88]
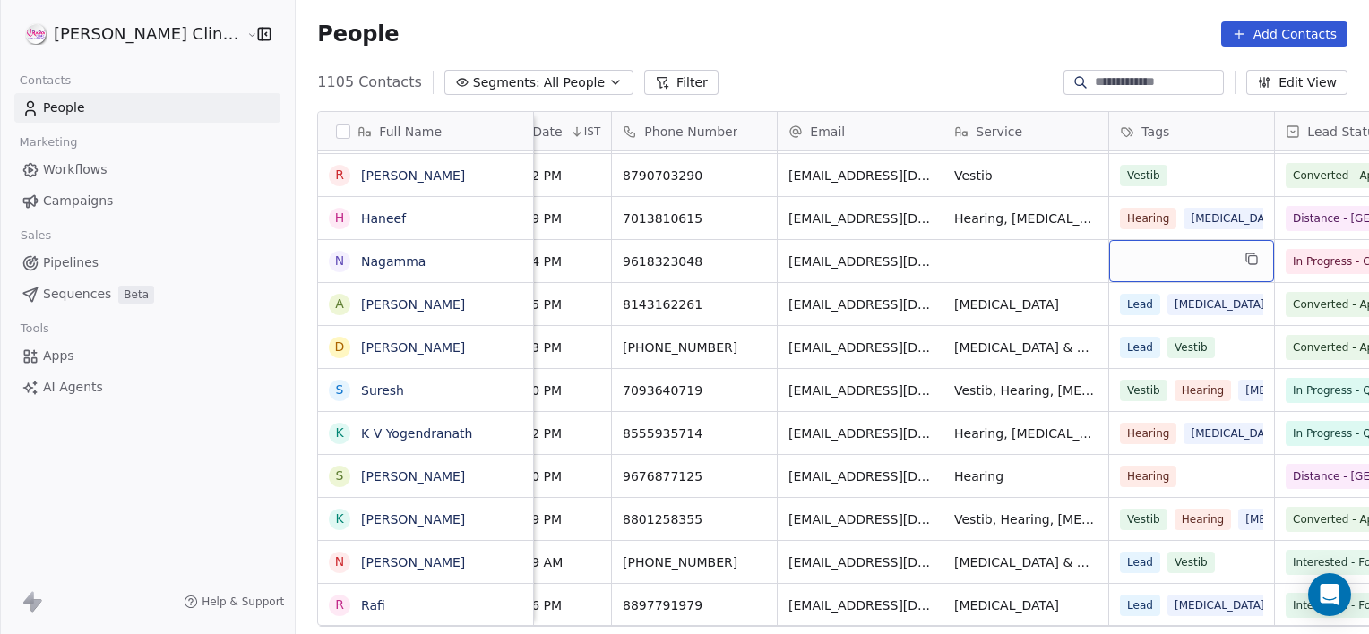
click at [1144, 262] on div "grid" at bounding box center [1191, 261] width 165 height 42
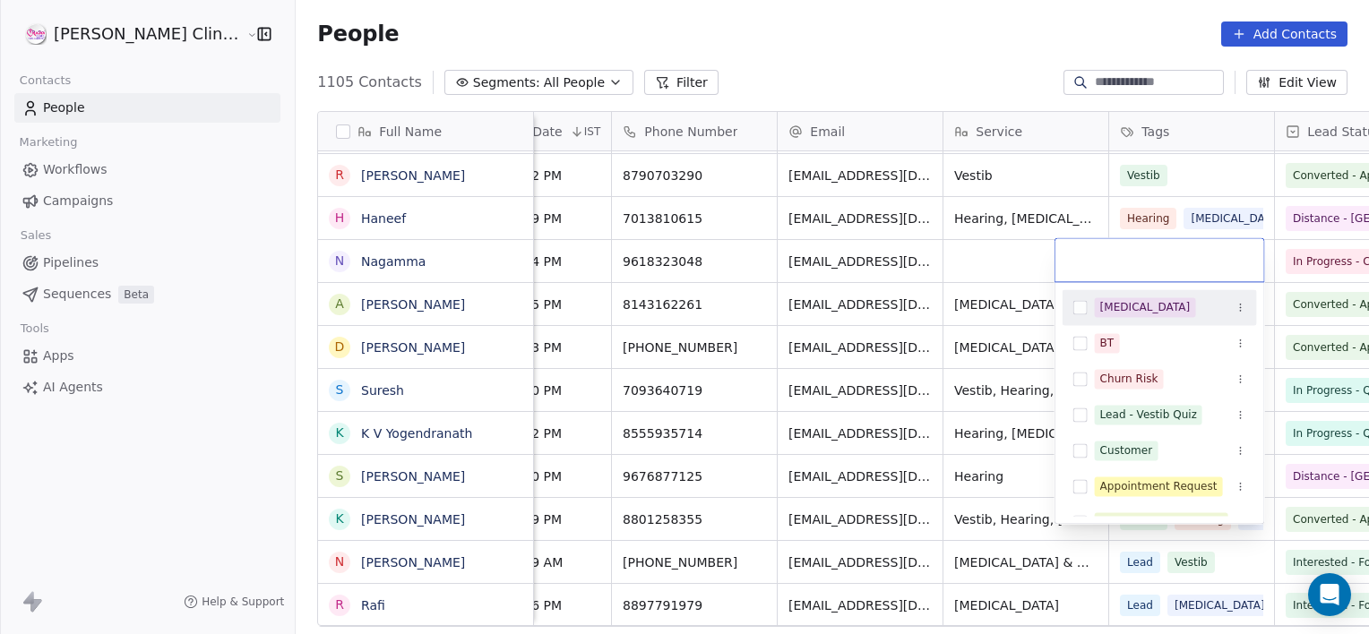
click at [1144, 262] on input "text" at bounding box center [1159, 260] width 187 height 20
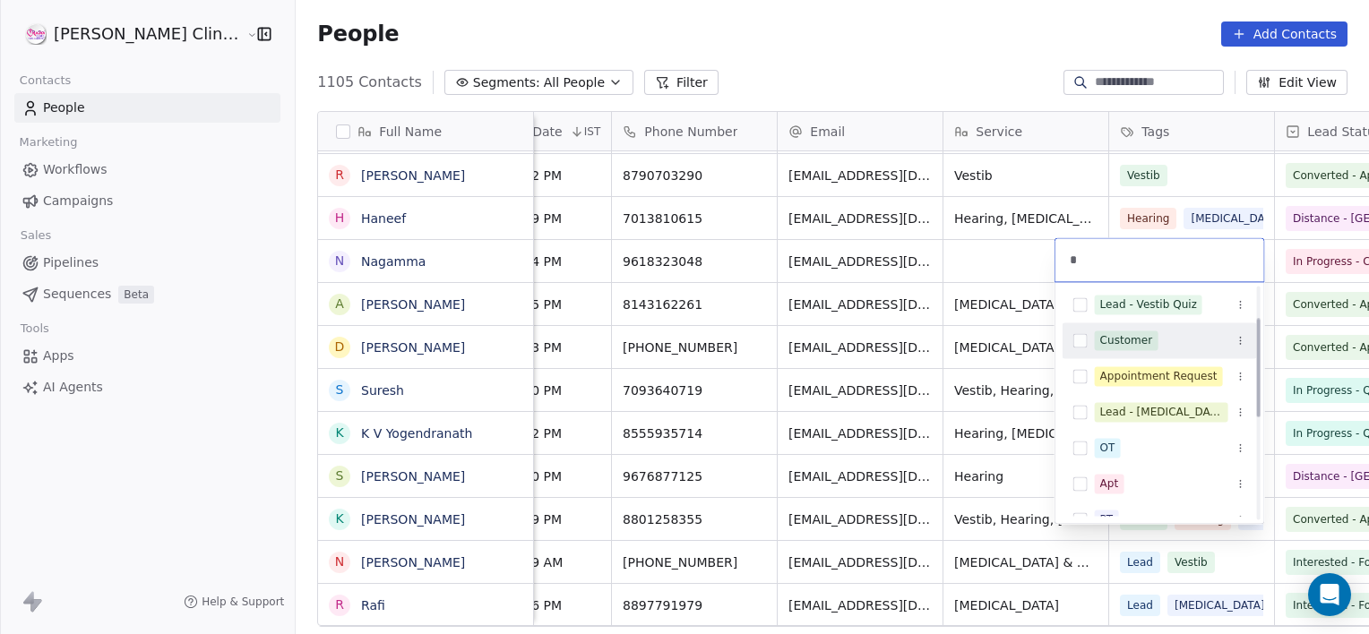
scroll to position [0, 0]
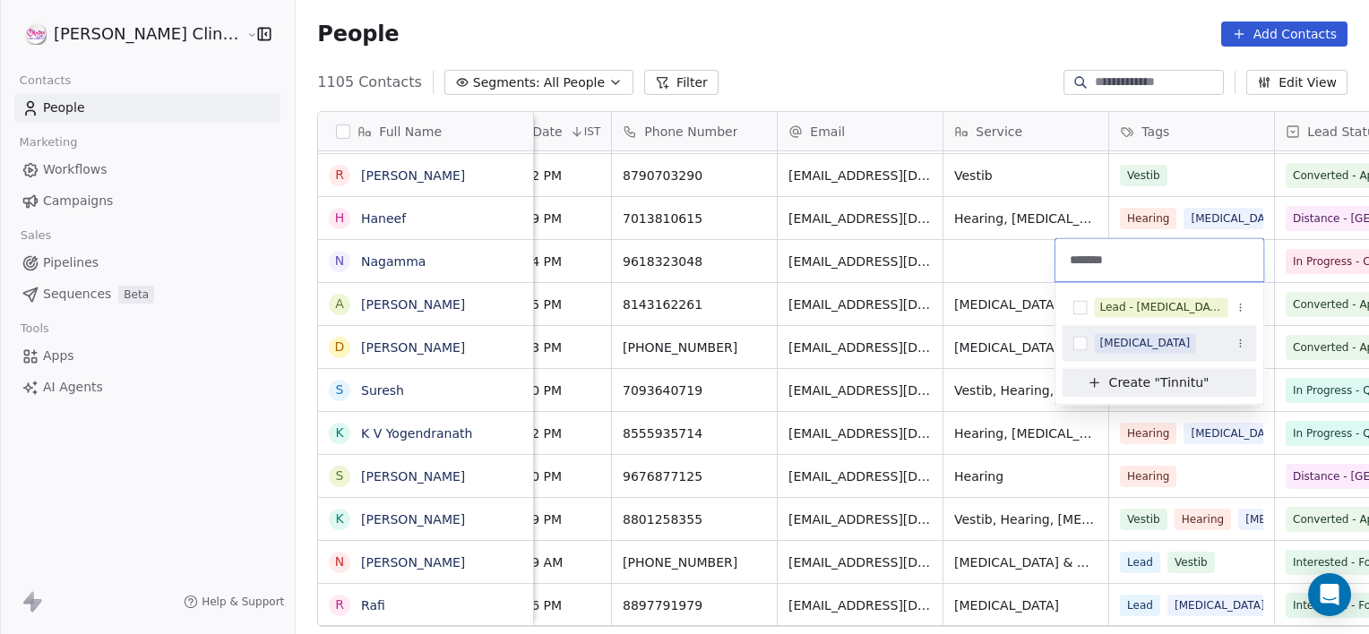
type input "*******"
click at [1129, 348] on div "[MEDICAL_DATA]" at bounding box center [1145, 343] width 90 height 16
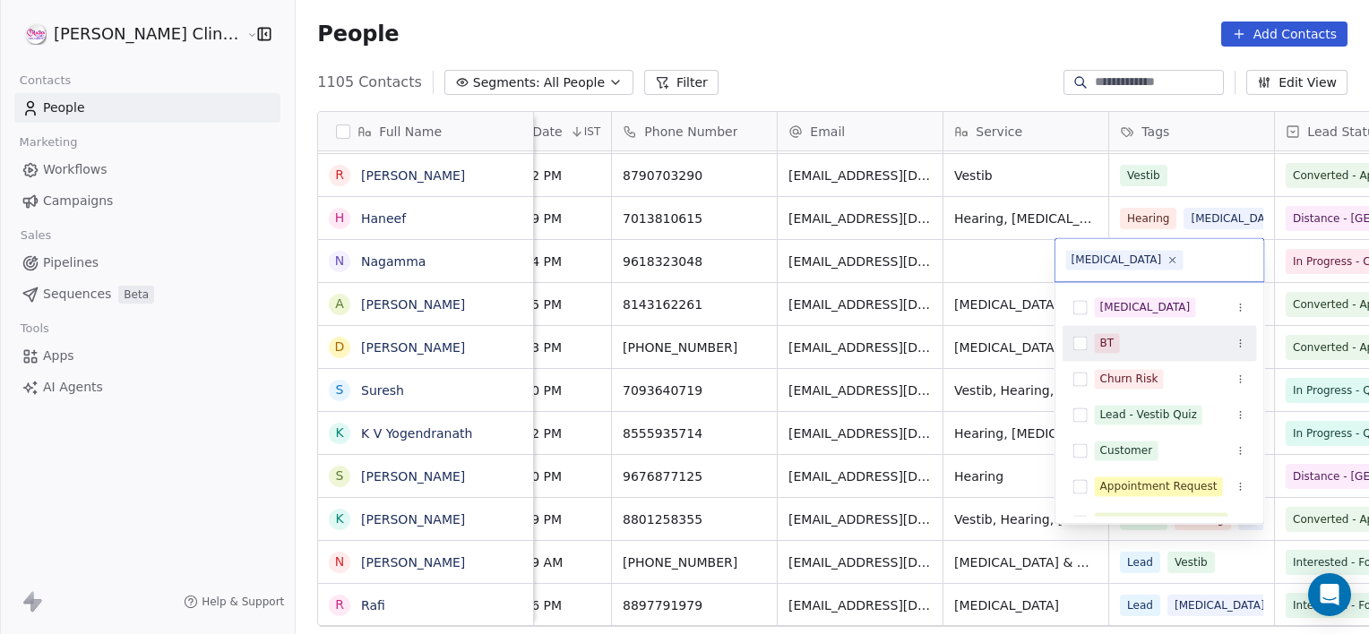
click at [1002, 264] on html "[PERSON_NAME] Clinic External Contacts People Marketing Workflows Campaigns Sal…" at bounding box center [684, 317] width 1369 height 634
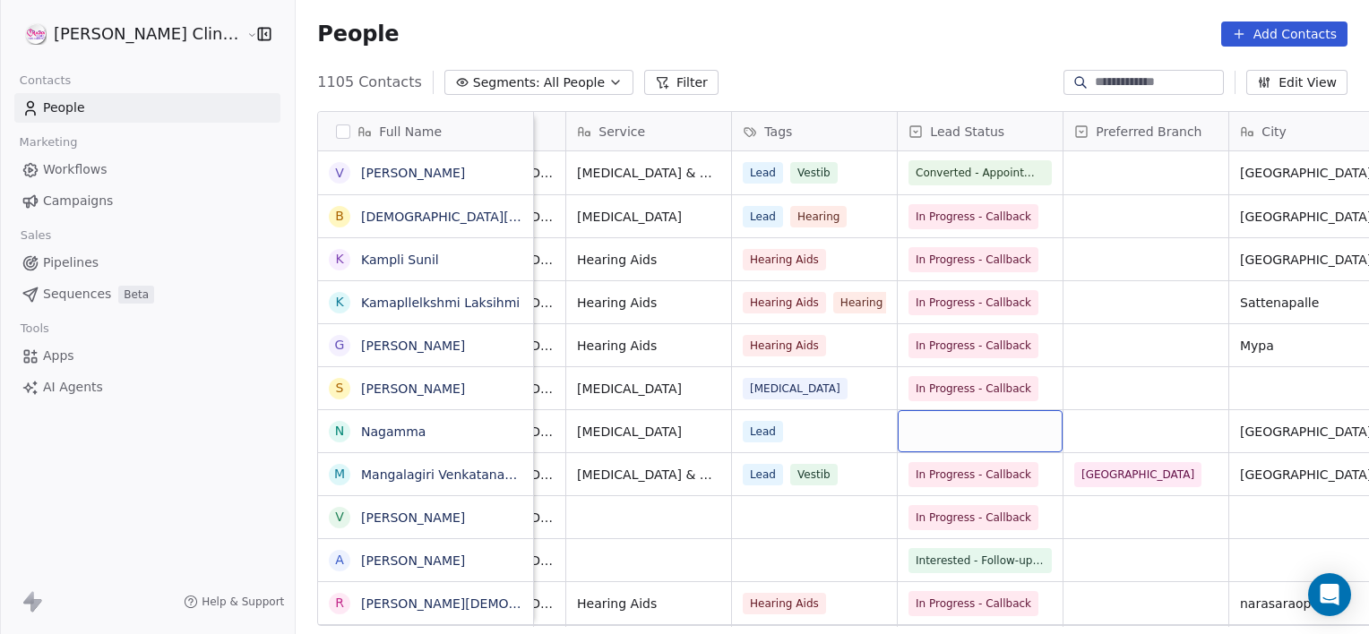
click at [898, 425] on div "grid" at bounding box center [980, 431] width 165 height 42
click at [917, 425] on span "Interested - Follow-up for Apt 2" at bounding box center [1001, 432] width 168 height 18
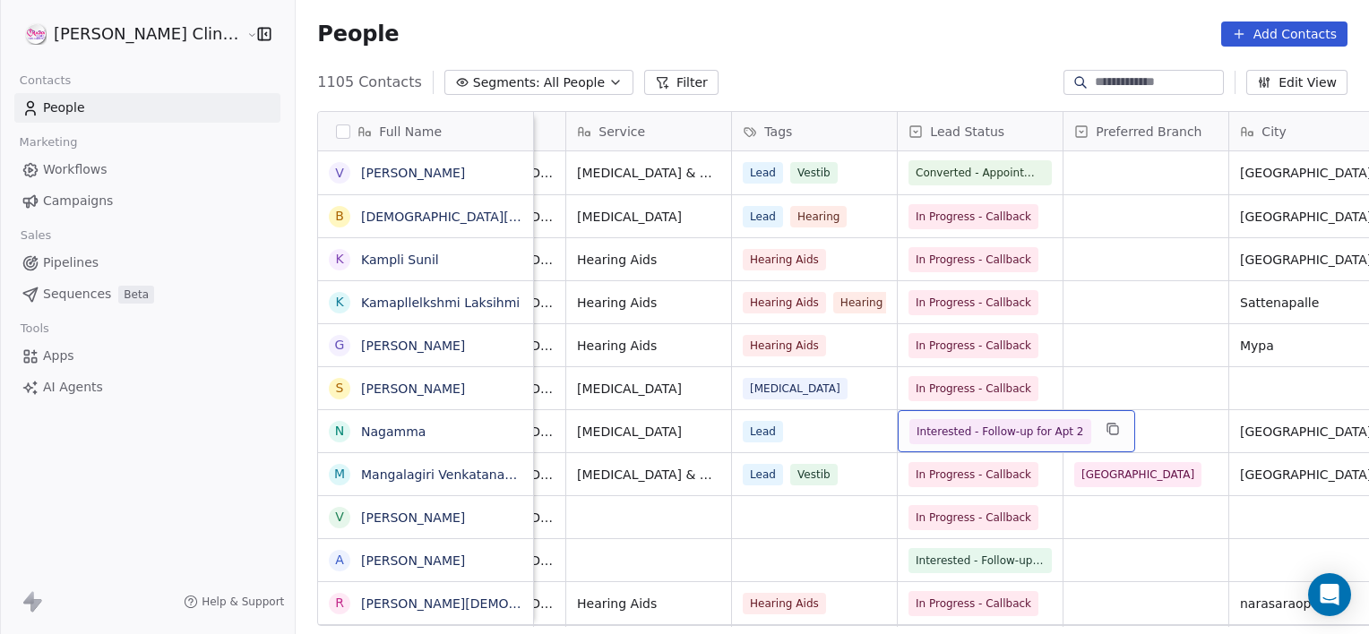
click at [917, 425] on span "Interested - Follow-up for Apt 2" at bounding box center [1001, 432] width 168 height 18
click at [917, 433] on span "Interested - Follow-up for Apt 2" at bounding box center [1001, 432] width 168 height 18
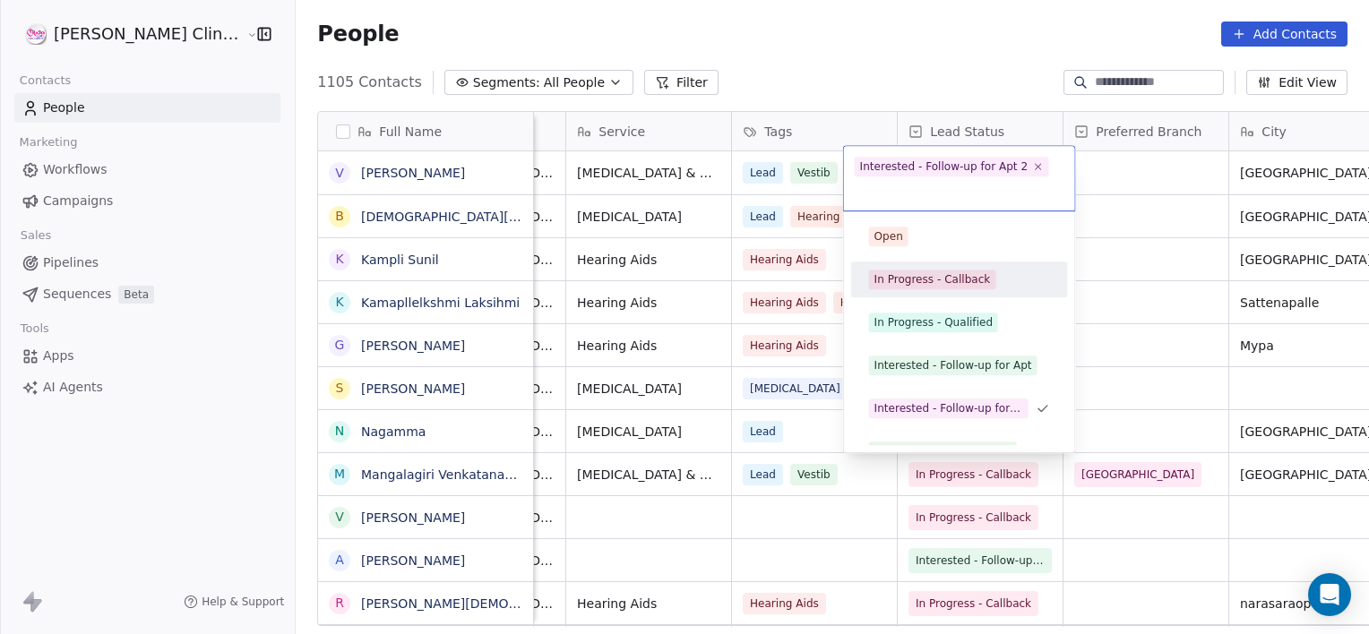
click at [907, 288] on span "In Progress - Callback" at bounding box center [932, 280] width 127 height 20
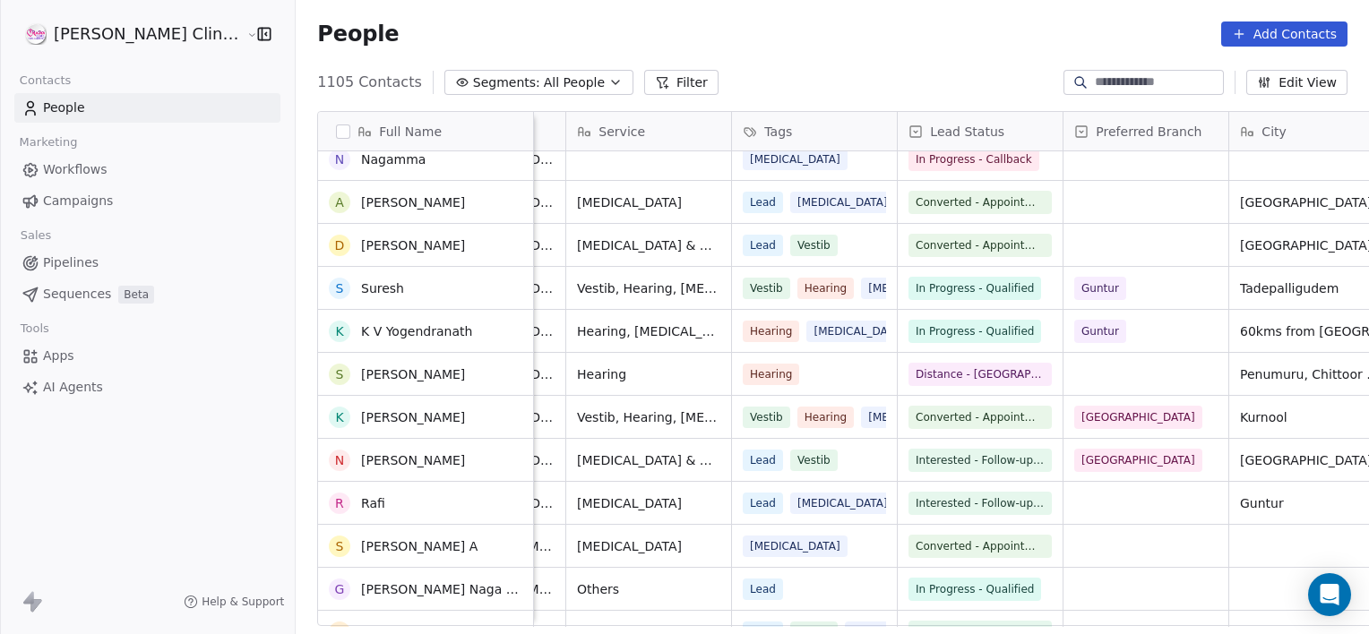
scroll to position [1140, 0]
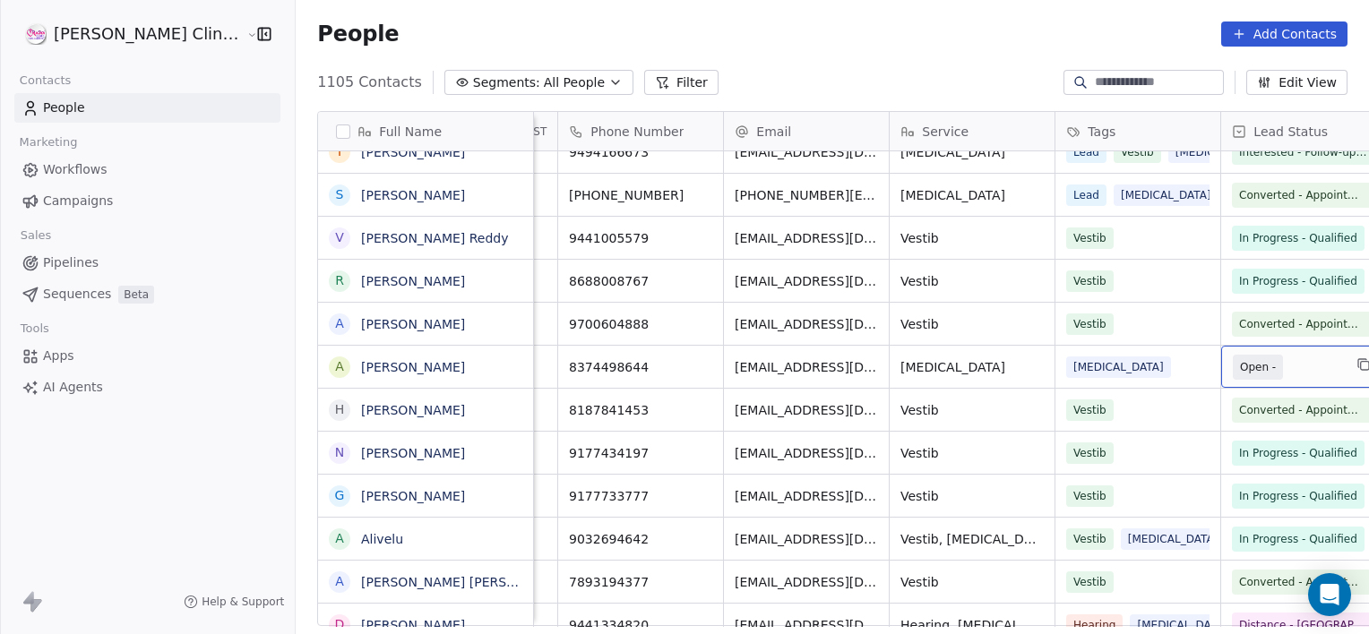
click at [1240, 373] on span "Open -" at bounding box center [1258, 367] width 36 height 18
click at [1240, 373] on span "Converted - Appointment" at bounding box center [1308, 367] width 136 height 18
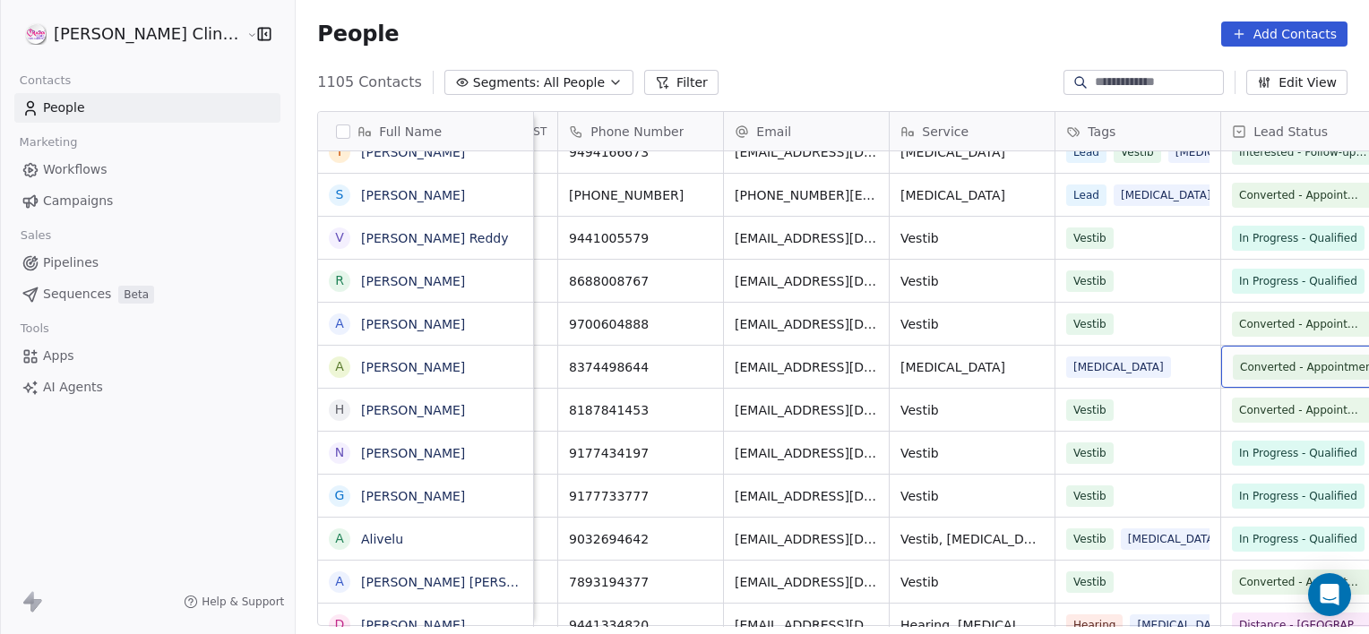
click at [1240, 369] on span "Converted - Appointment" at bounding box center [1308, 367] width 136 height 18
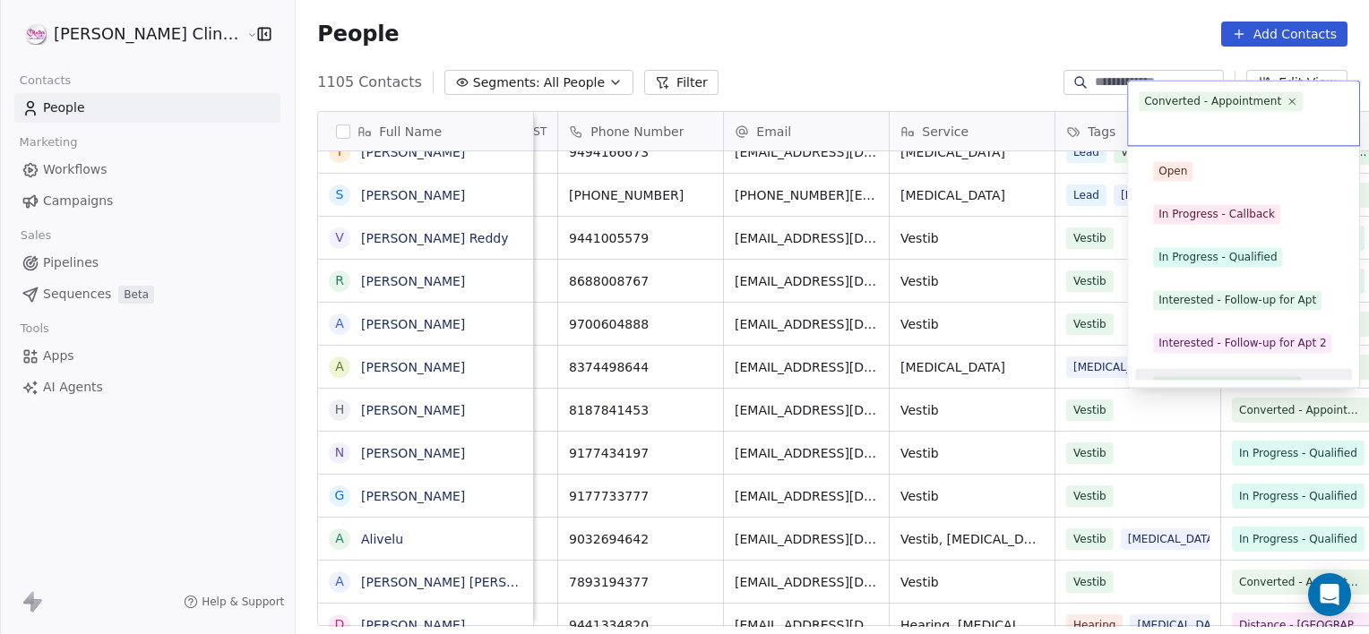
scroll to position [24, 0]
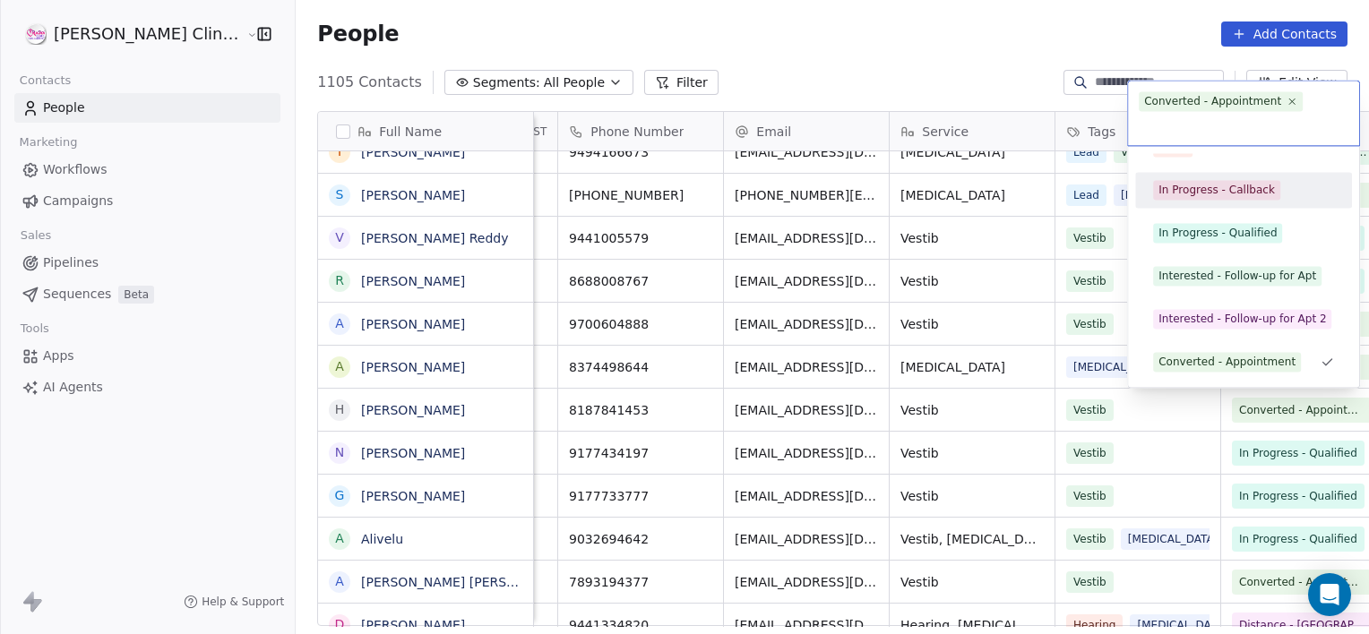
click at [1201, 196] on div "In Progress - Callback" at bounding box center [1216, 190] width 116 height 16
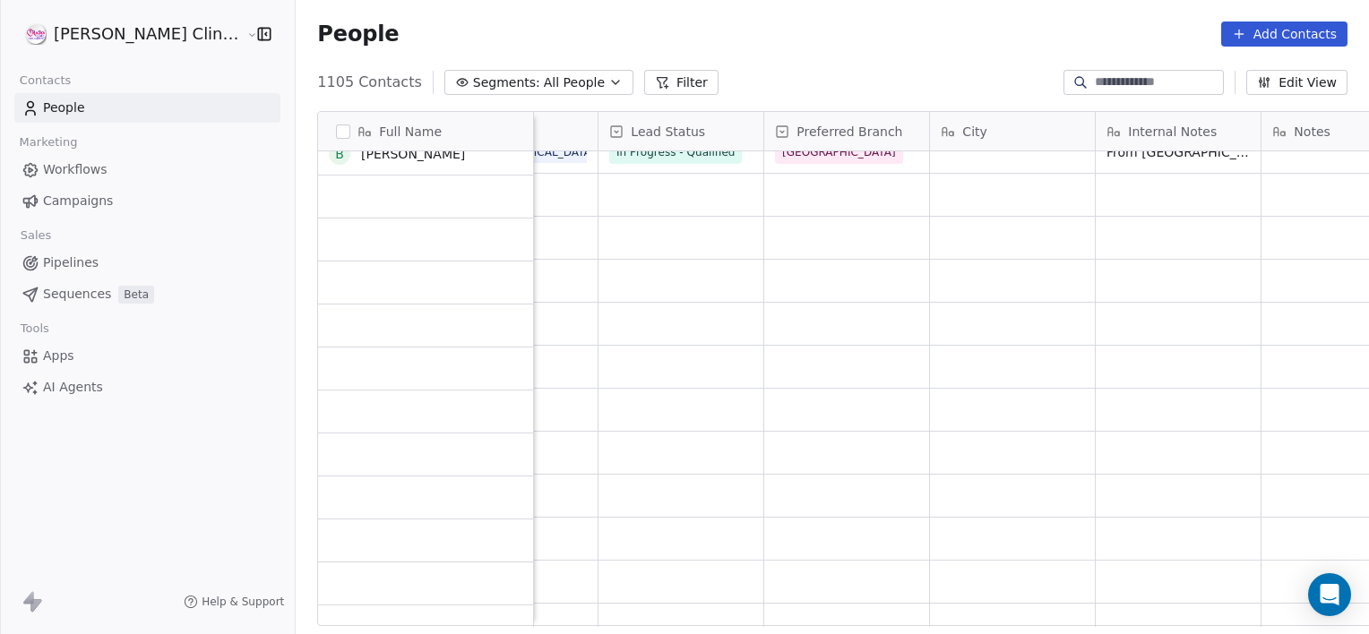
scroll to position [2136, 0]
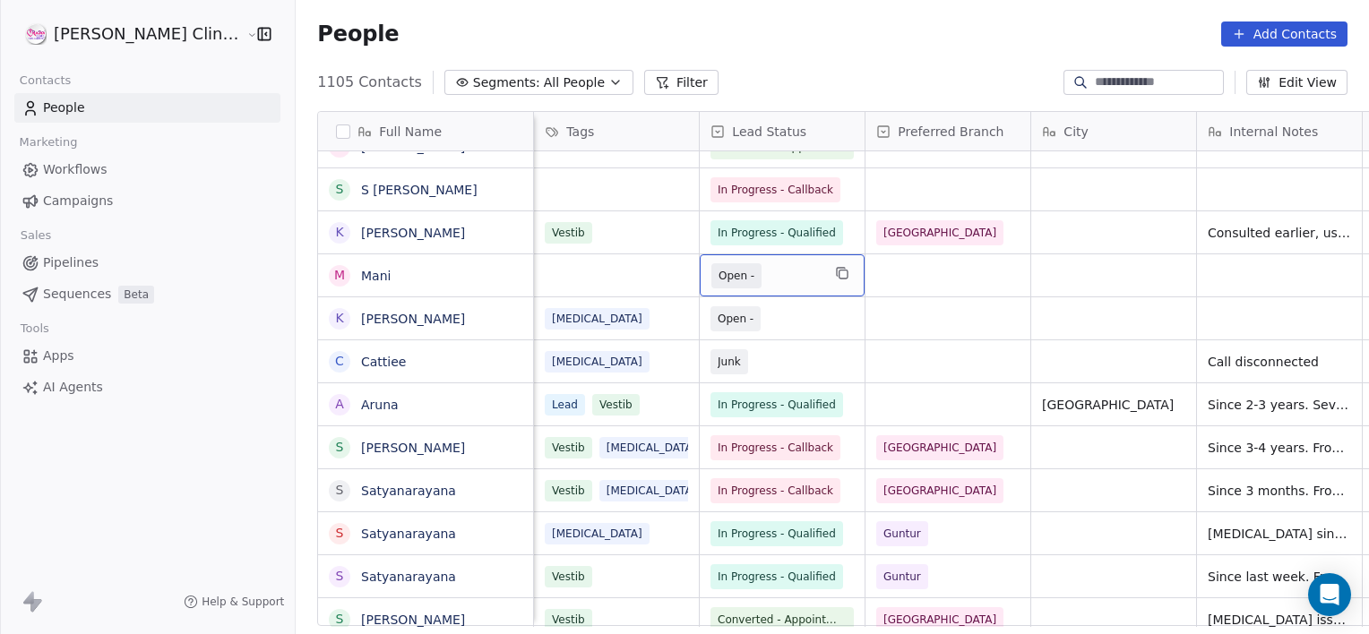
click at [719, 272] on span "Open -" at bounding box center [737, 276] width 36 height 18
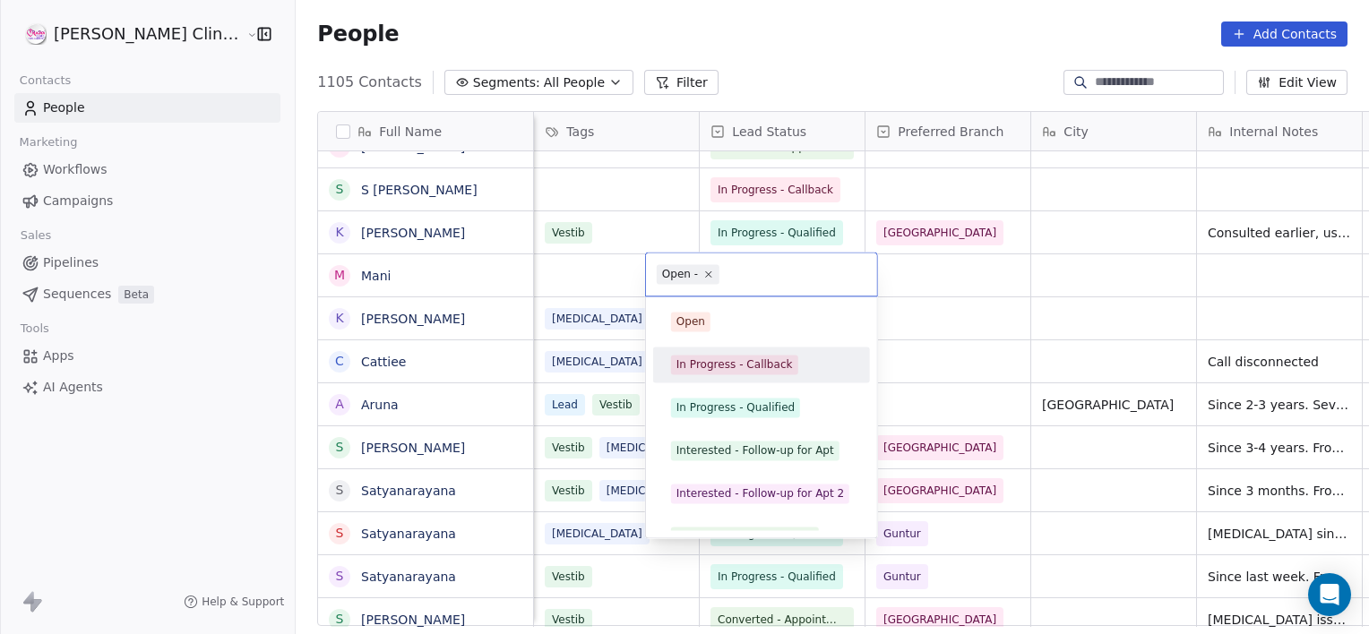
drag, startPoint x: 683, startPoint y: 272, endPoint x: 717, endPoint y: 360, distance: 94.2
click at [717, 360] on div "In Progress - Callback" at bounding box center [734, 365] width 116 height 16
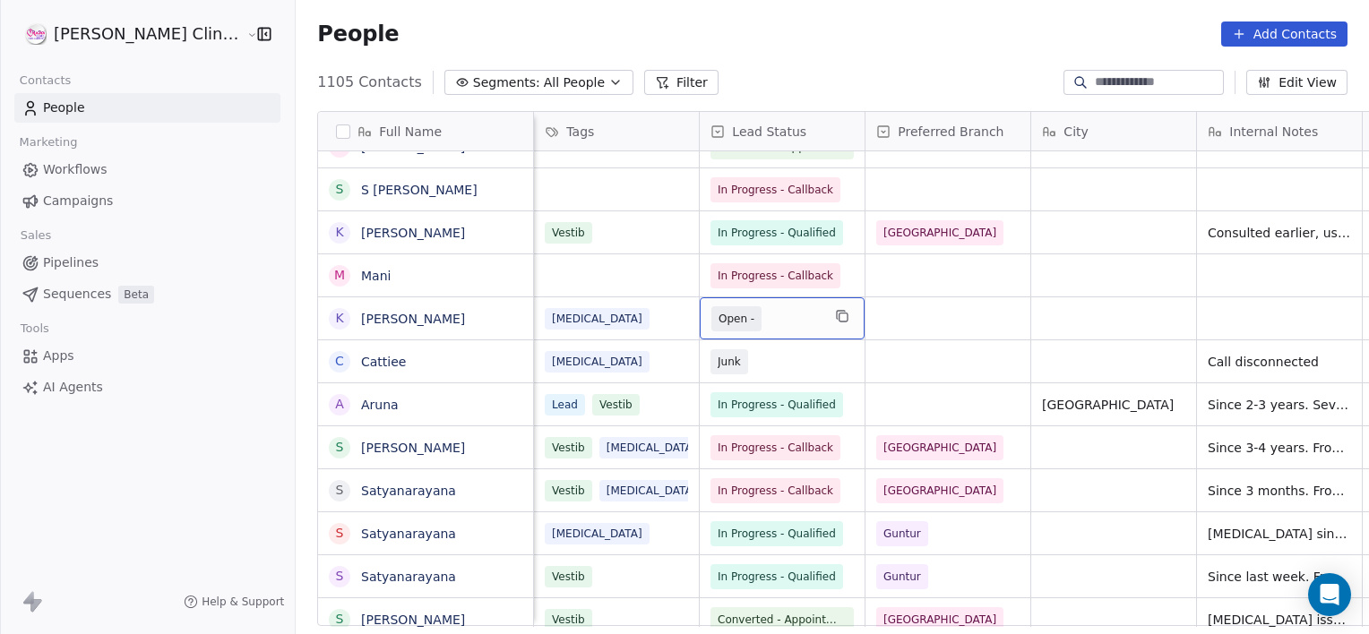
click at [719, 318] on span "Open -" at bounding box center [737, 319] width 36 height 18
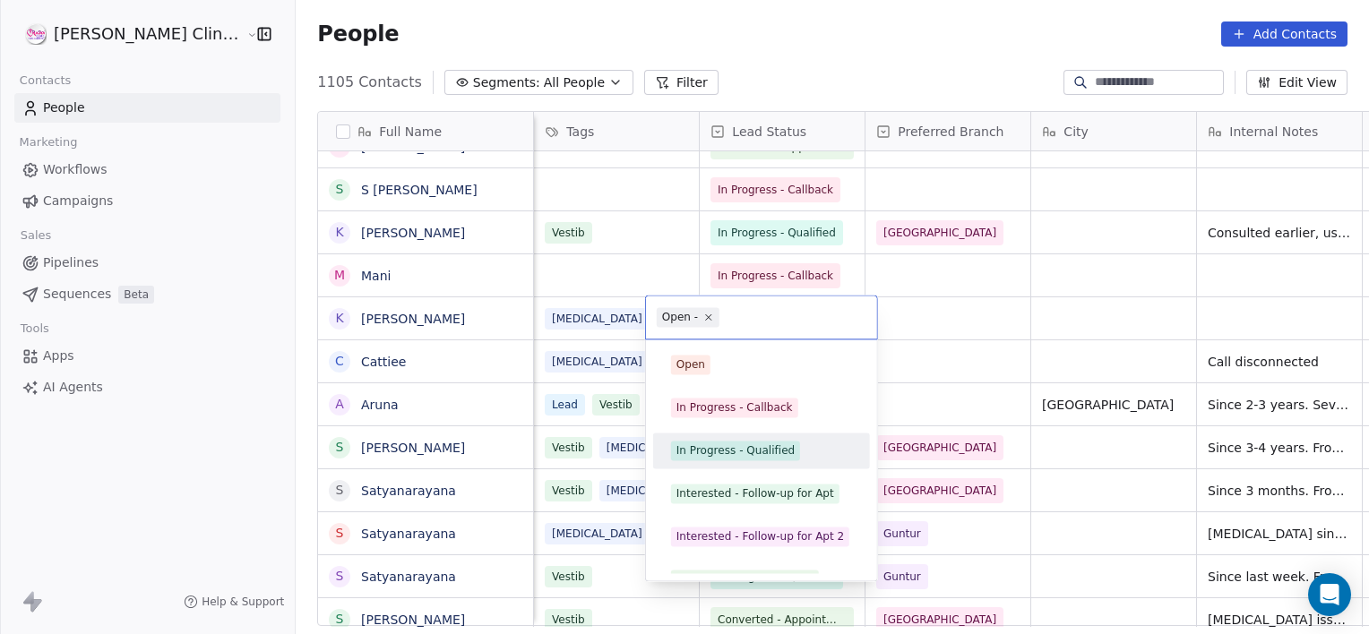
click at [712, 450] on div "In Progress - Qualified" at bounding box center [735, 451] width 118 height 16
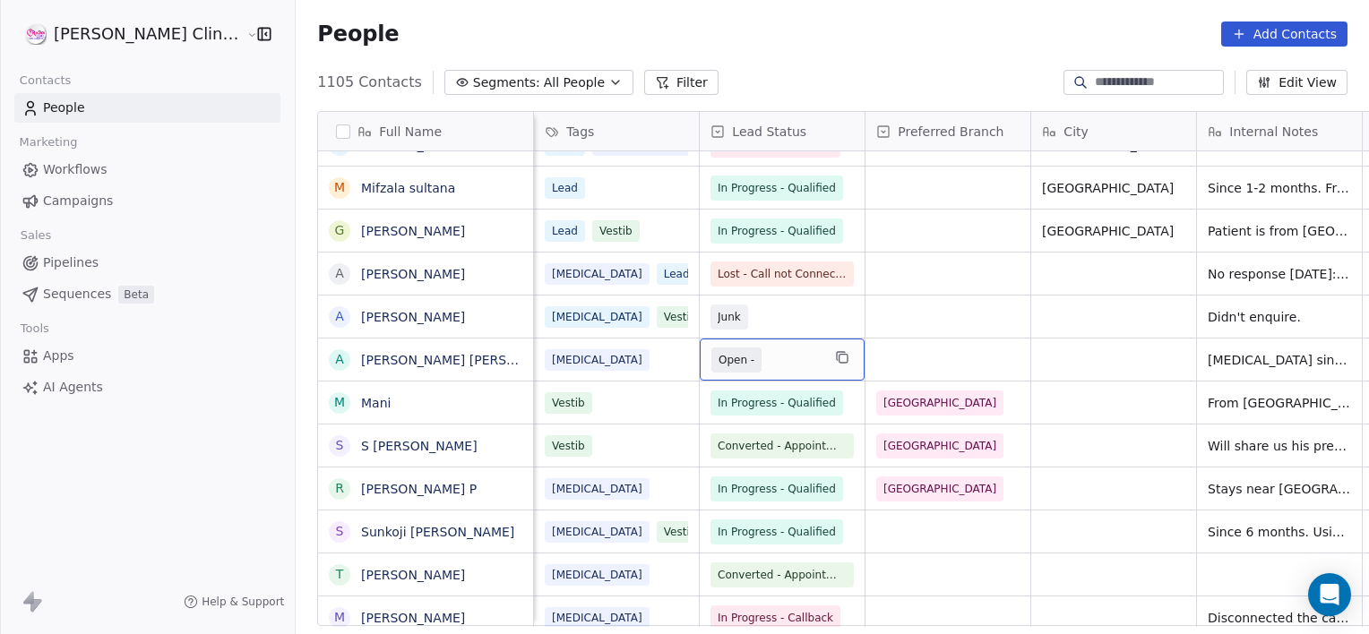
click at [746, 357] on span "Open -" at bounding box center [765, 360] width 109 height 25
drag, startPoint x: 756, startPoint y: 358, endPoint x: 746, endPoint y: 357, distance: 10.0
click at [746, 357] on span "Open -" at bounding box center [765, 360] width 109 height 25
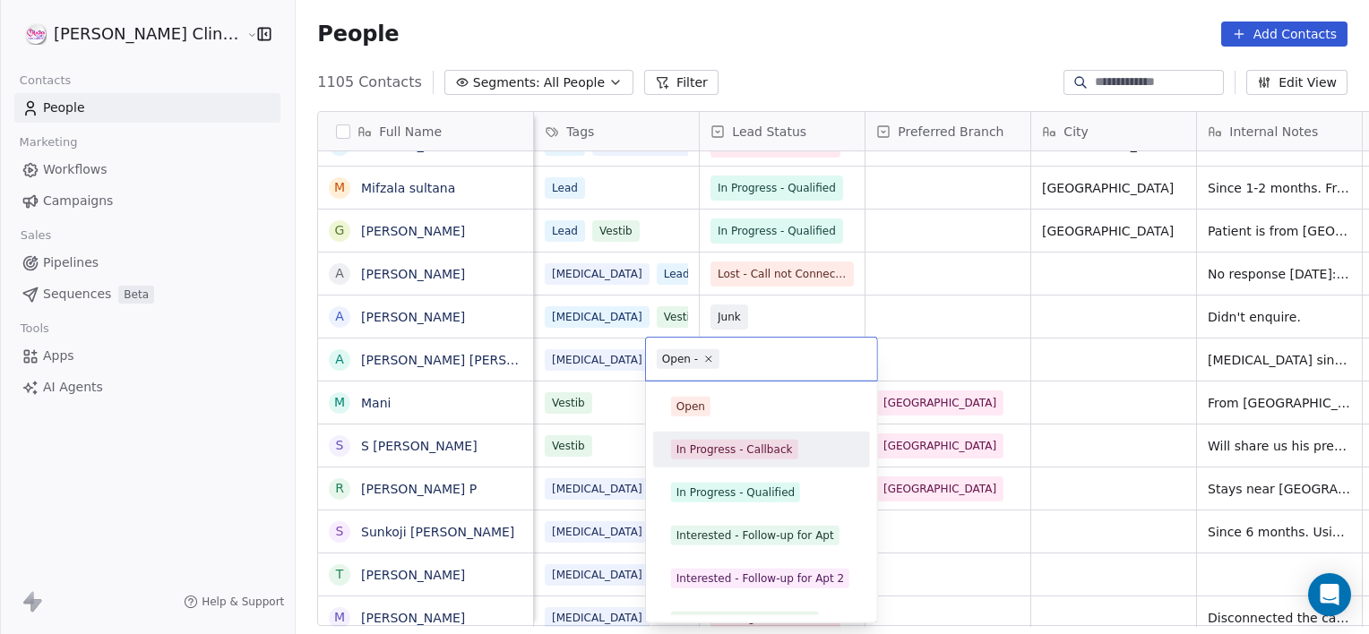
click at [703, 459] on div "In Progress - Callback" at bounding box center [761, 449] width 202 height 29
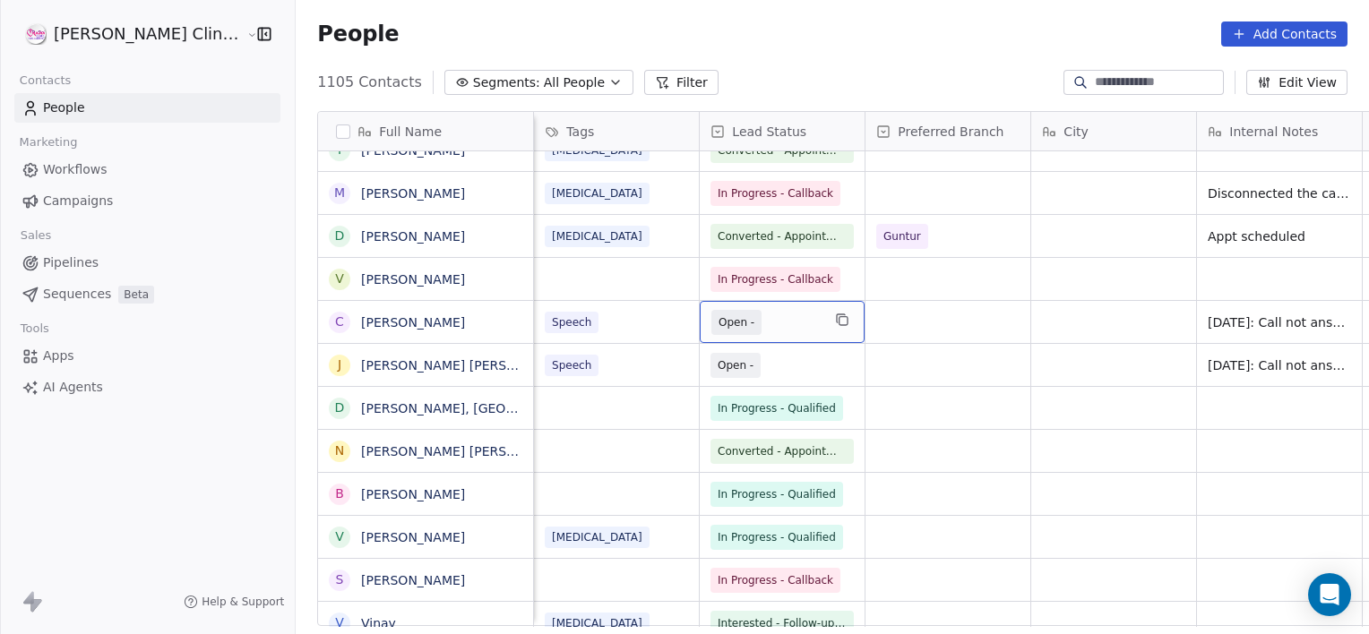
click at [746, 326] on span "Open -" at bounding box center [765, 322] width 109 height 25
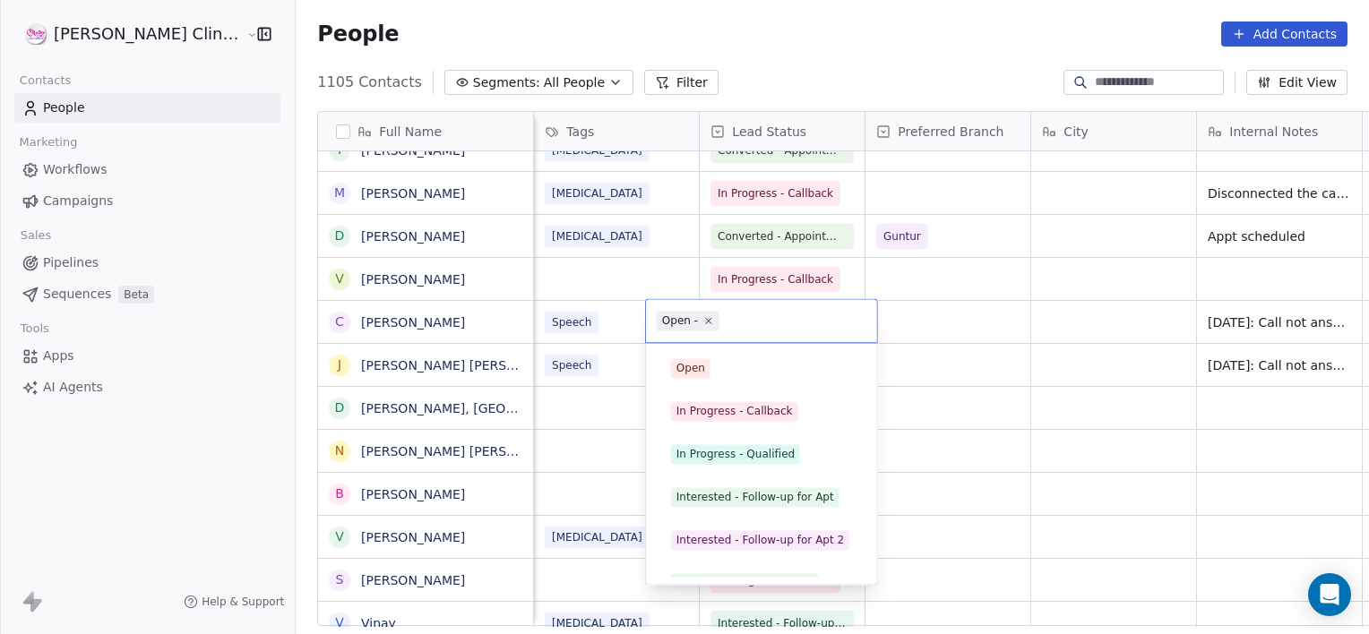
click at [746, 326] on input "text" at bounding box center [794, 321] width 143 height 20
click at [722, 414] on div "In Progress - Callback" at bounding box center [734, 411] width 116 height 16
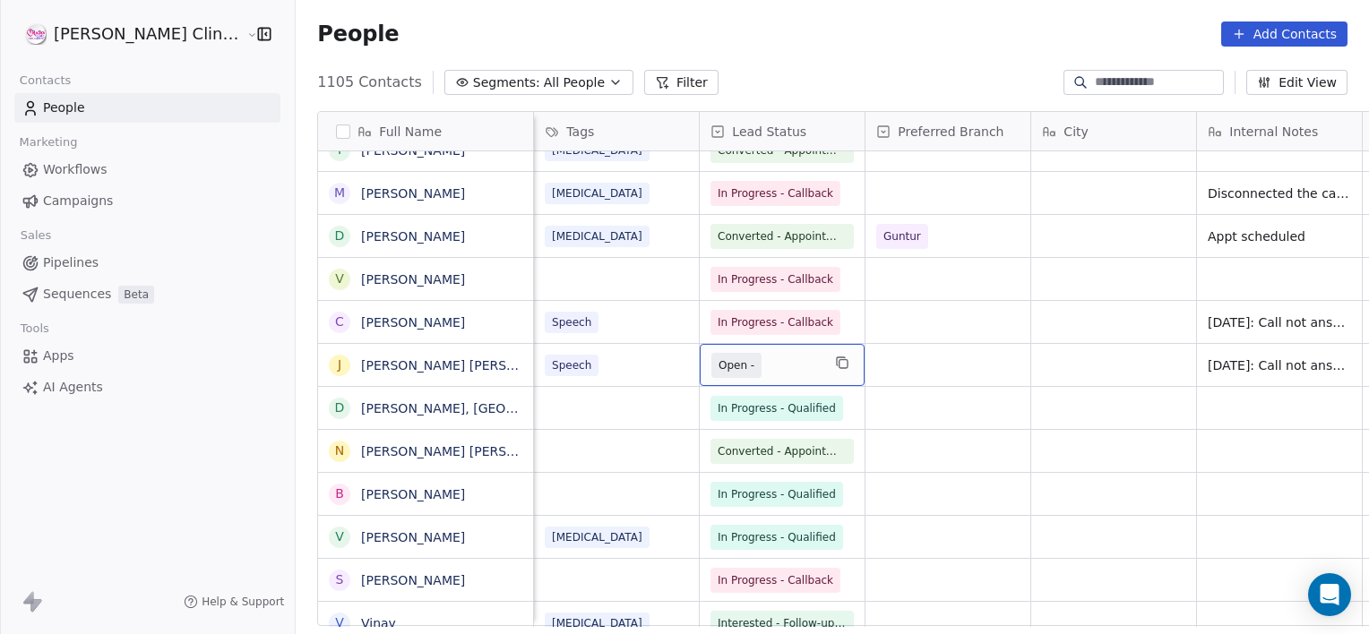
click at [718, 355] on span "Open -" at bounding box center [765, 365] width 109 height 25
click at [723, 366] on span "Interested - Follow-up for Apt 2" at bounding box center [803, 366] width 168 height 18
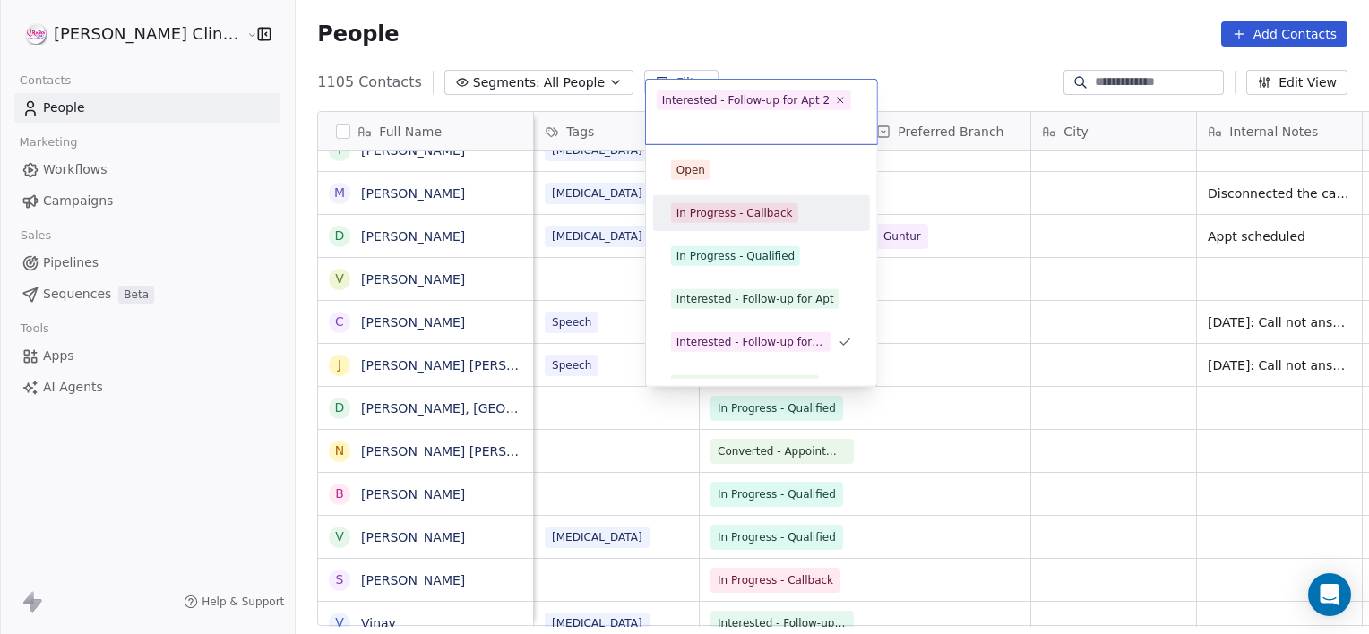
click at [738, 226] on div "In Progress - Callback" at bounding box center [761, 213] width 202 height 29
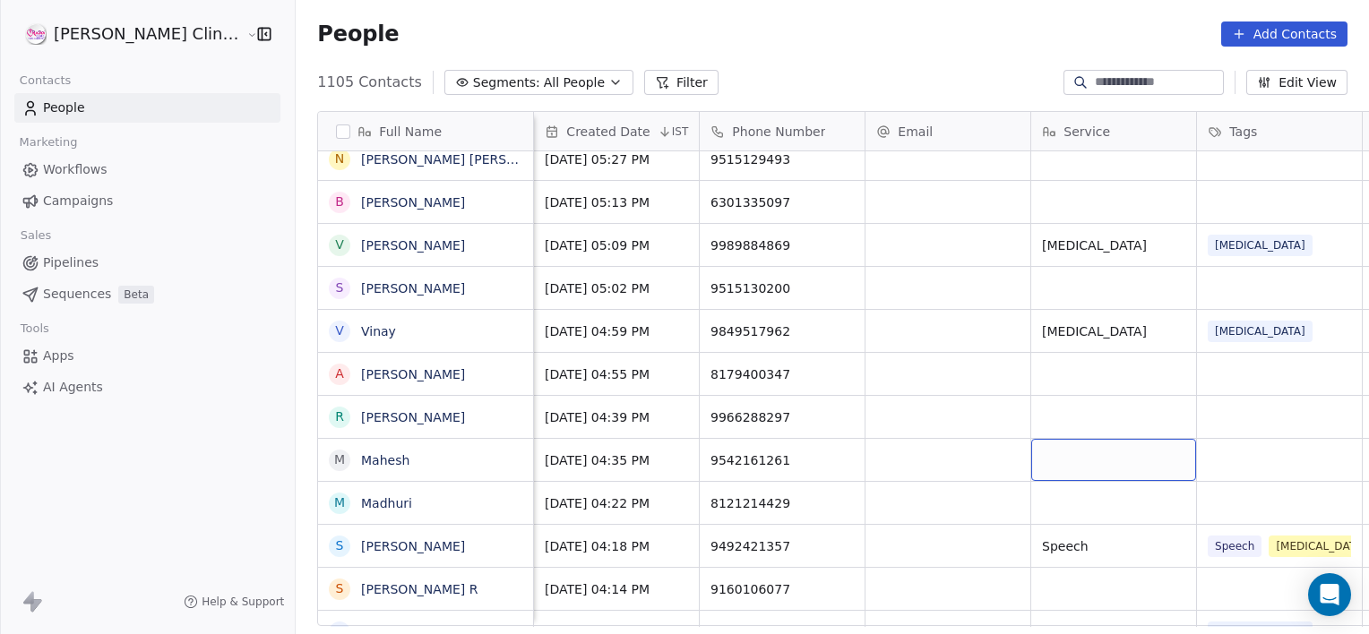
click at [1078, 469] on div "grid" at bounding box center [1113, 460] width 165 height 42
type textarea "******"
click at [1197, 446] on html "[PERSON_NAME] Clinic External Contacts People Marketing Workflows Campaigns Sal…" at bounding box center [684, 317] width 1369 height 634
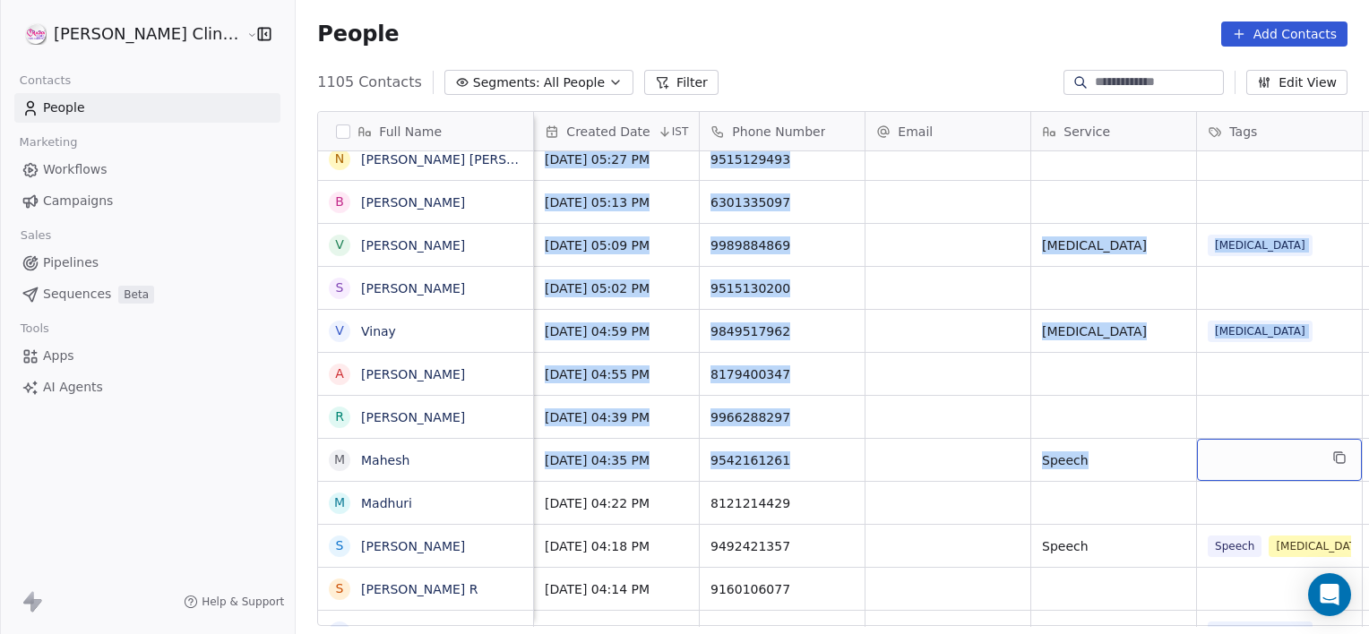
click at [1197, 446] on div "grid" at bounding box center [1279, 460] width 165 height 42
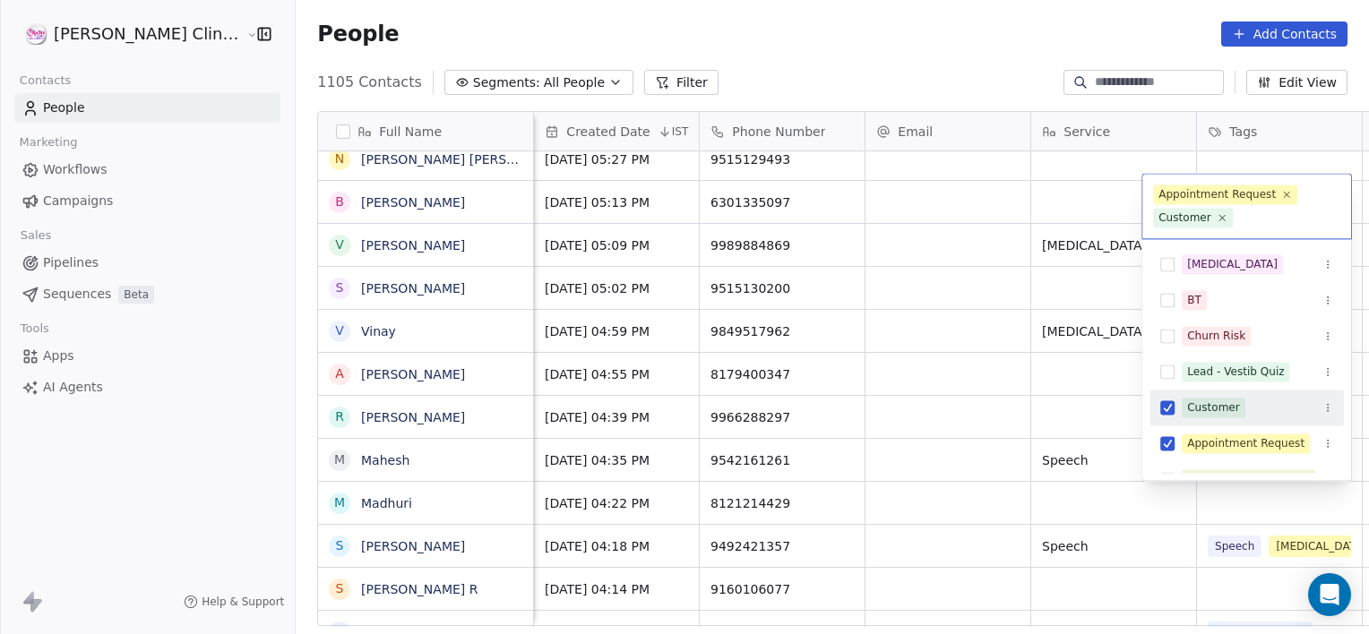
click at [1197, 446] on div "Appointment Request" at bounding box center [1245, 443] width 117 height 16
click at [1197, 446] on div "[MEDICAL_DATA] BT Churn Risk Lead - Vestib Quiz Customer Appointment Request Le…" at bounding box center [1247, 586] width 194 height 681
click at [1193, 414] on div "Customer" at bounding box center [1213, 408] width 53 height 16
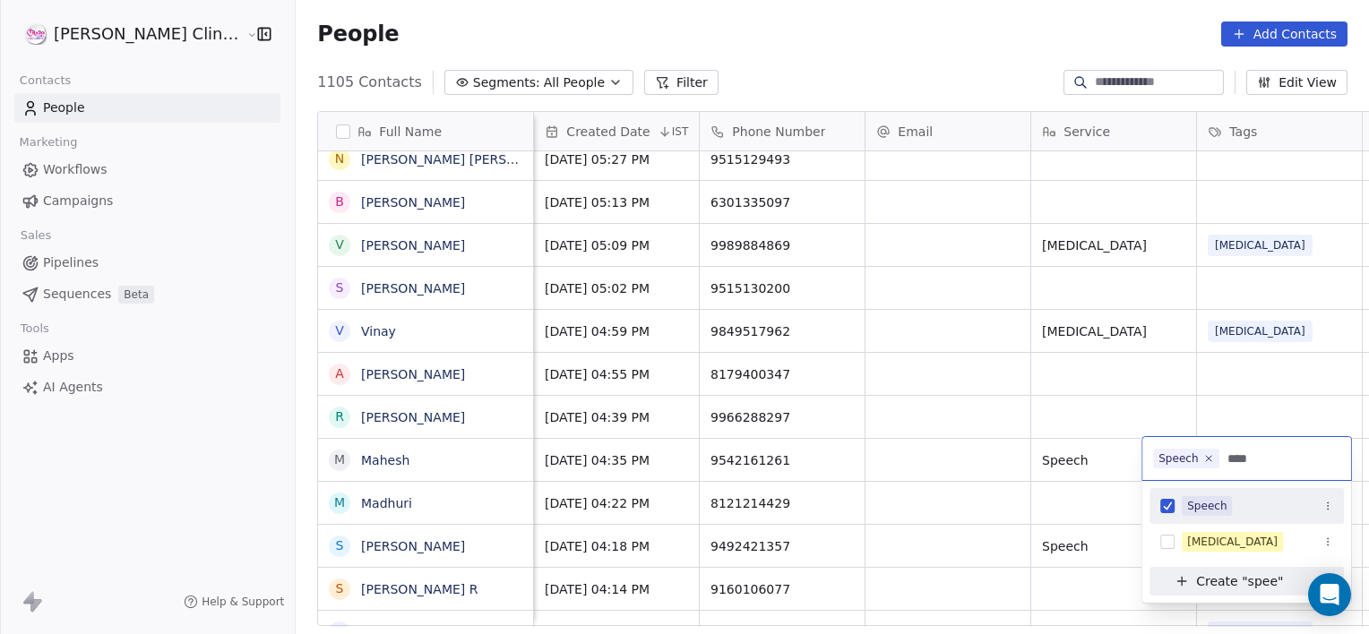
type input "****"
click at [1199, 515] on span "Speech" at bounding box center [1207, 506] width 50 height 20
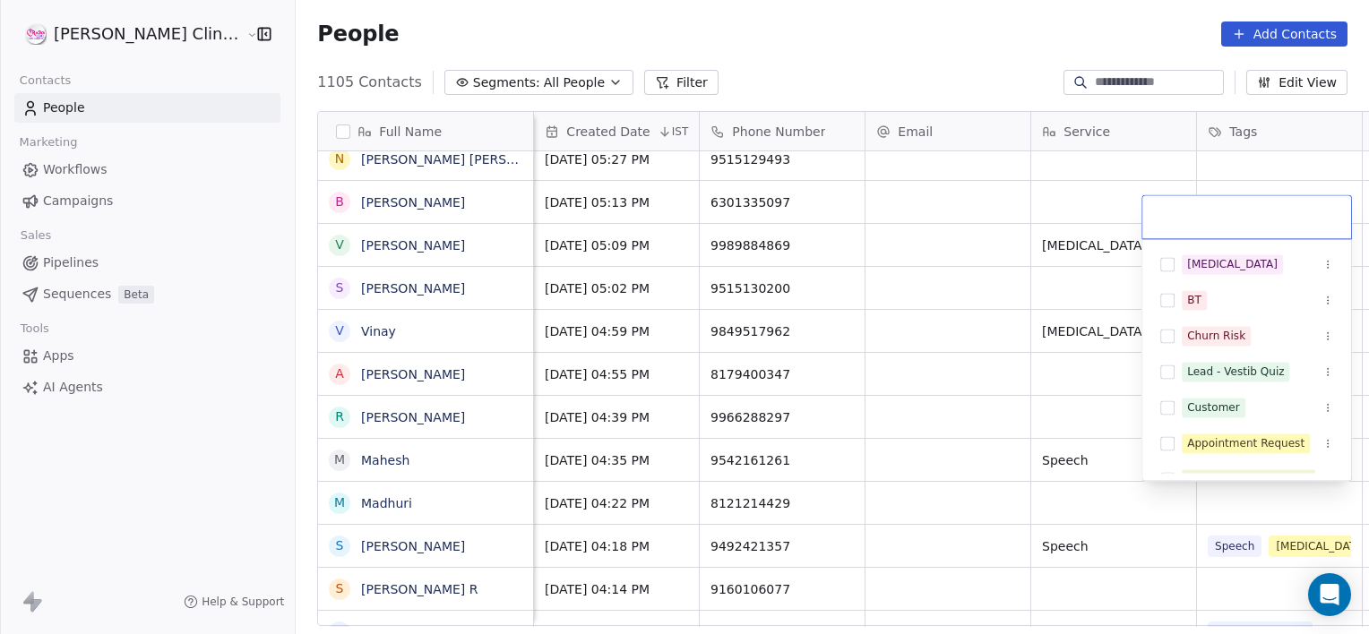
click at [1103, 477] on html "[PERSON_NAME] Clinic External Contacts People Marketing Workflows Campaigns Sal…" at bounding box center [684, 317] width 1369 height 634
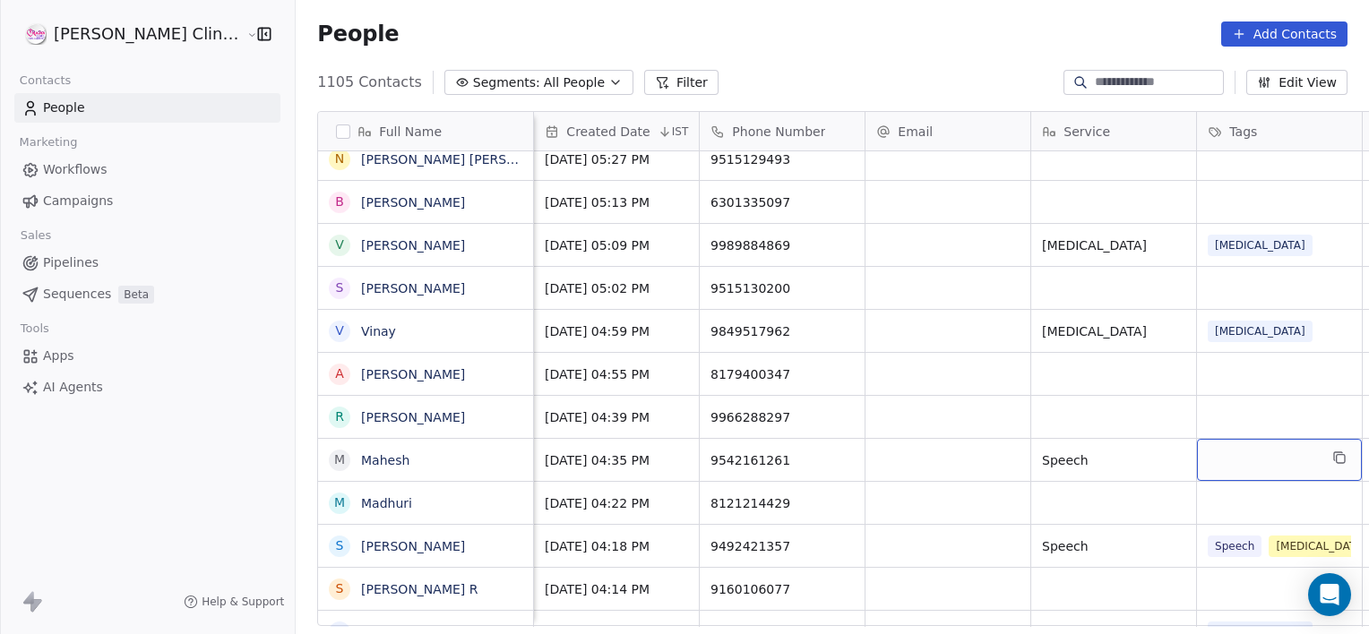
click at [1212, 461] on div "grid" at bounding box center [1279, 460] width 165 height 42
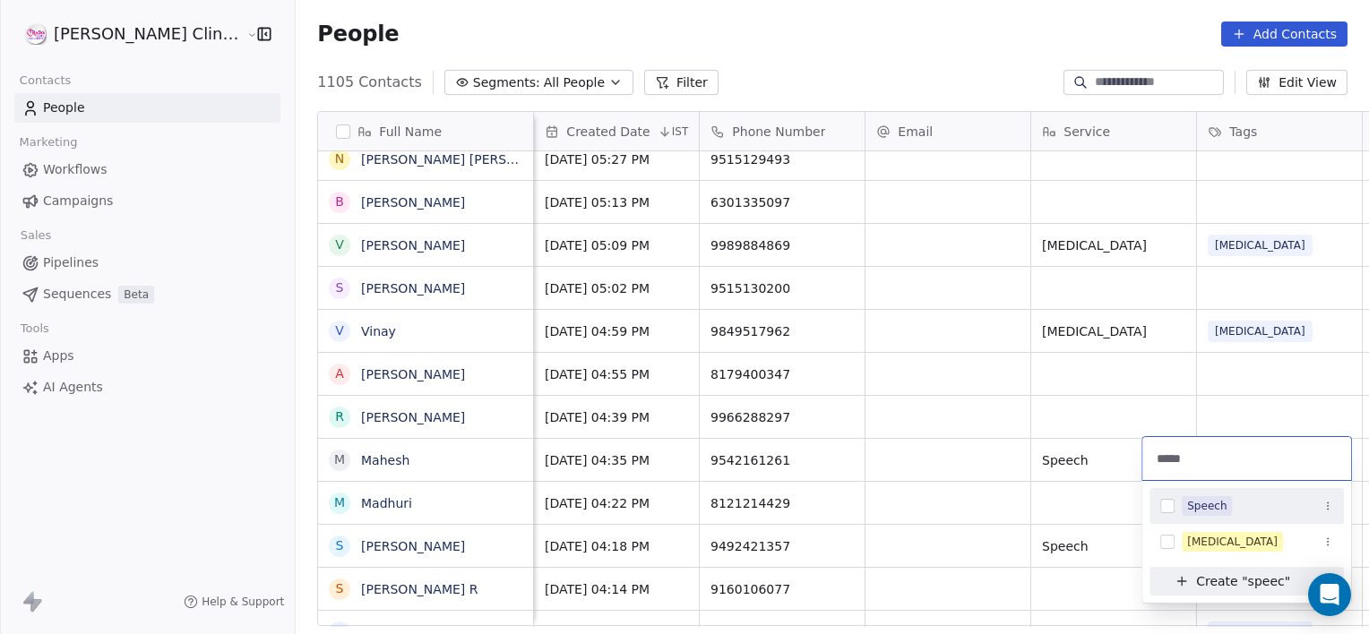
type input "*****"
click at [1184, 502] on span "Speech" at bounding box center [1207, 506] width 50 height 20
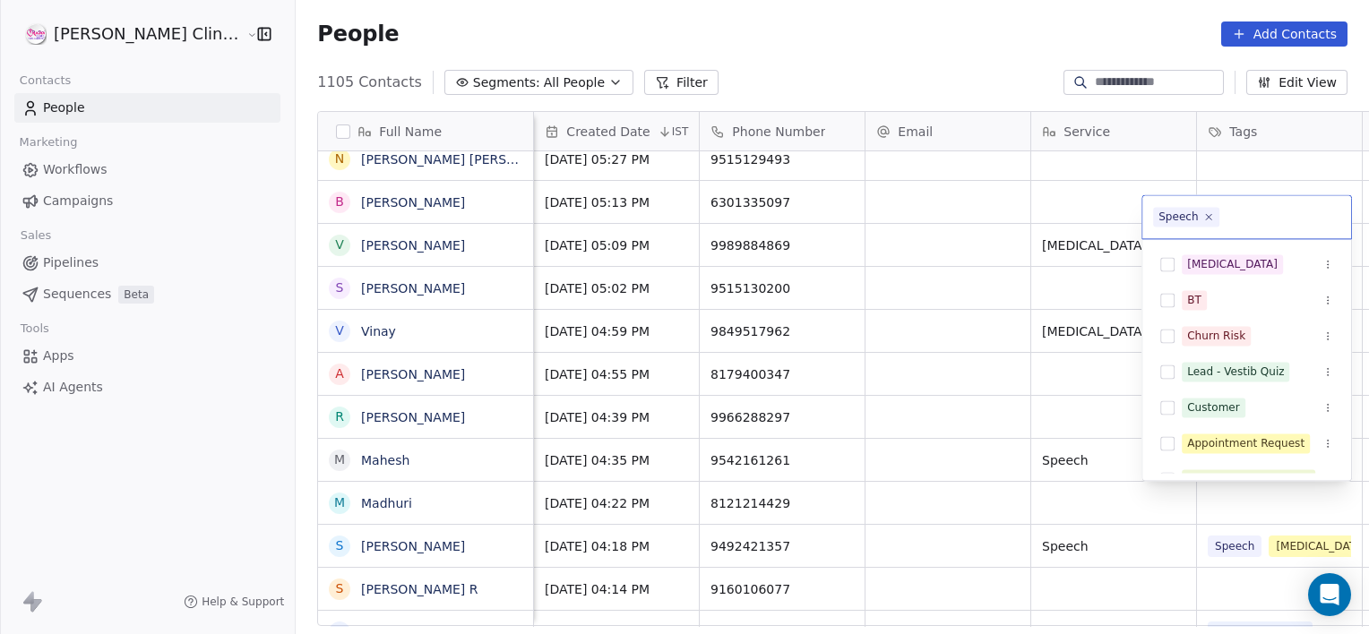
click at [1098, 466] on html "[PERSON_NAME] Clinic External Contacts People Marketing Workflows Campaigns Sal…" at bounding box center [684, 317] width 1369 height 634
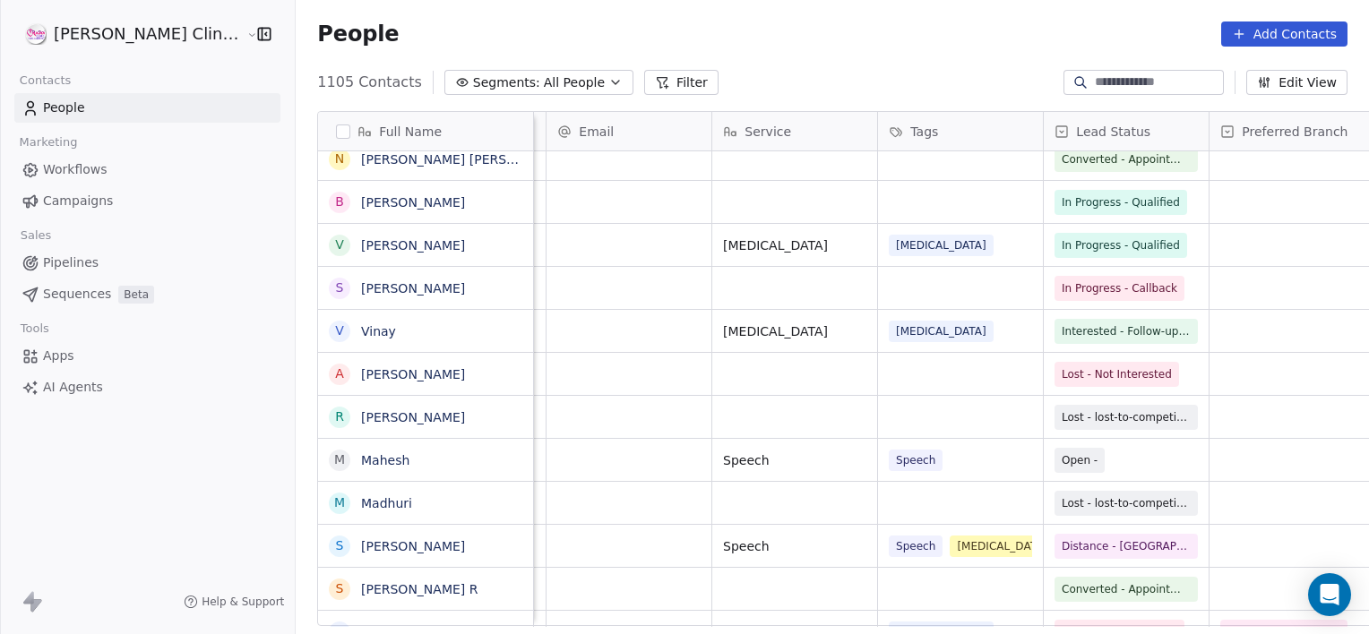
scroll to position [0, 320]
click at [1098, 465] on span "Open -" at bounding box center [1109, 460] width 109 height 25
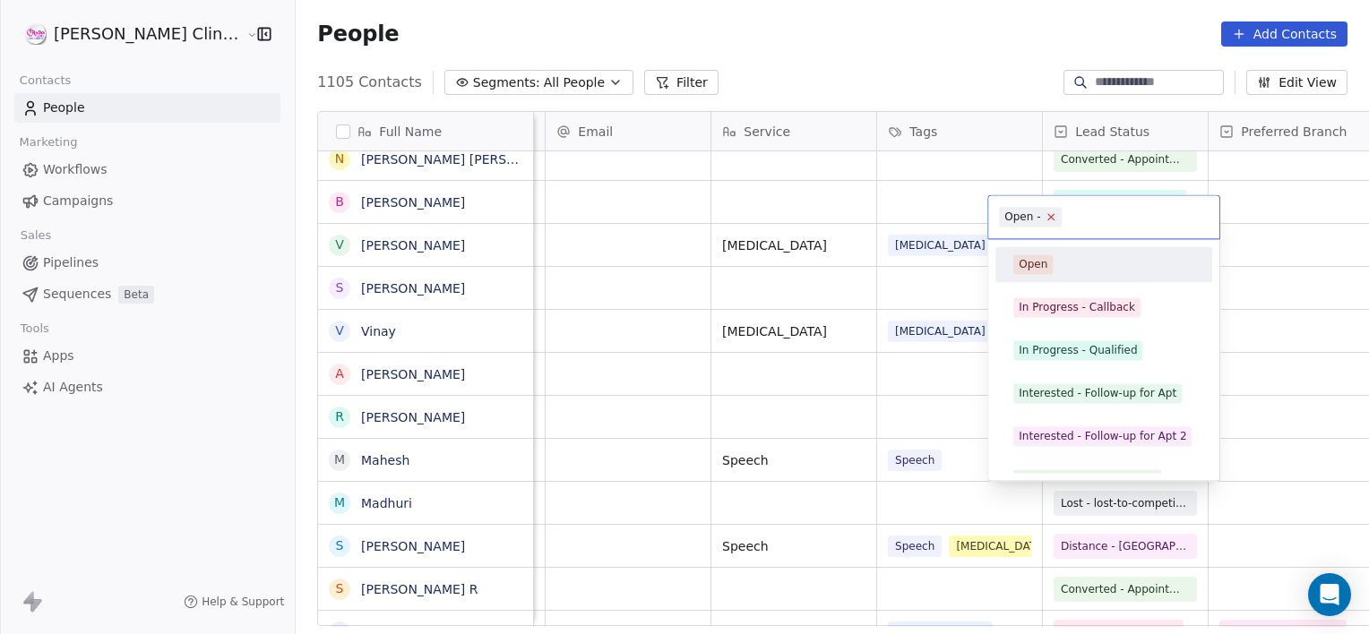
click at [1050, 216] on icon at bounding box center [1051, 217] width 6 height 6
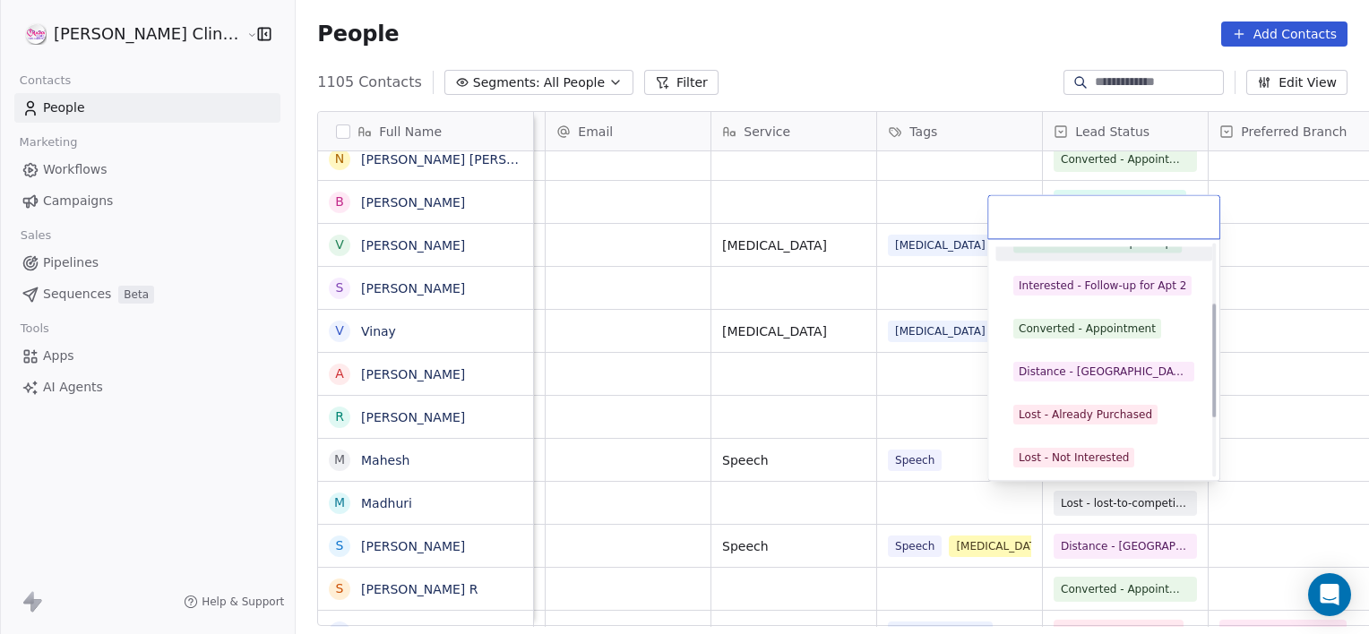
scroll to position [156, 0]
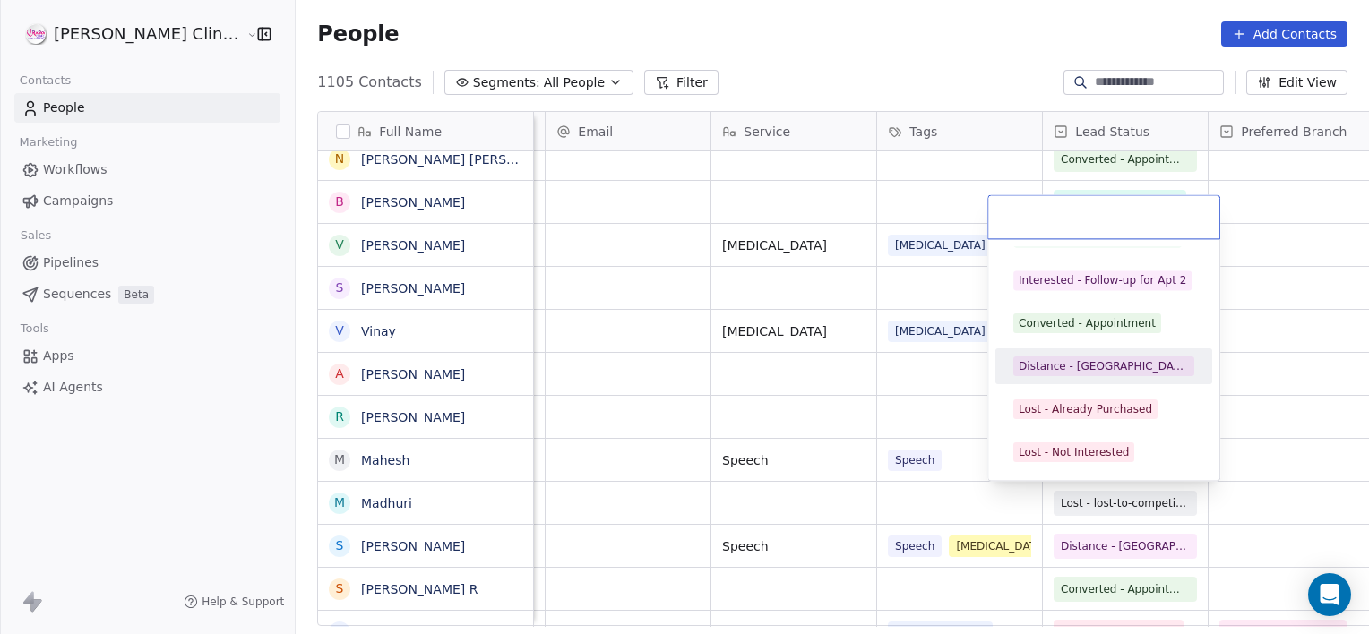
click at [1075, 369] on div "Distance - [GEOGRAPHIC_DATA]" at bounding box center [1104, 366] width 170 height 16
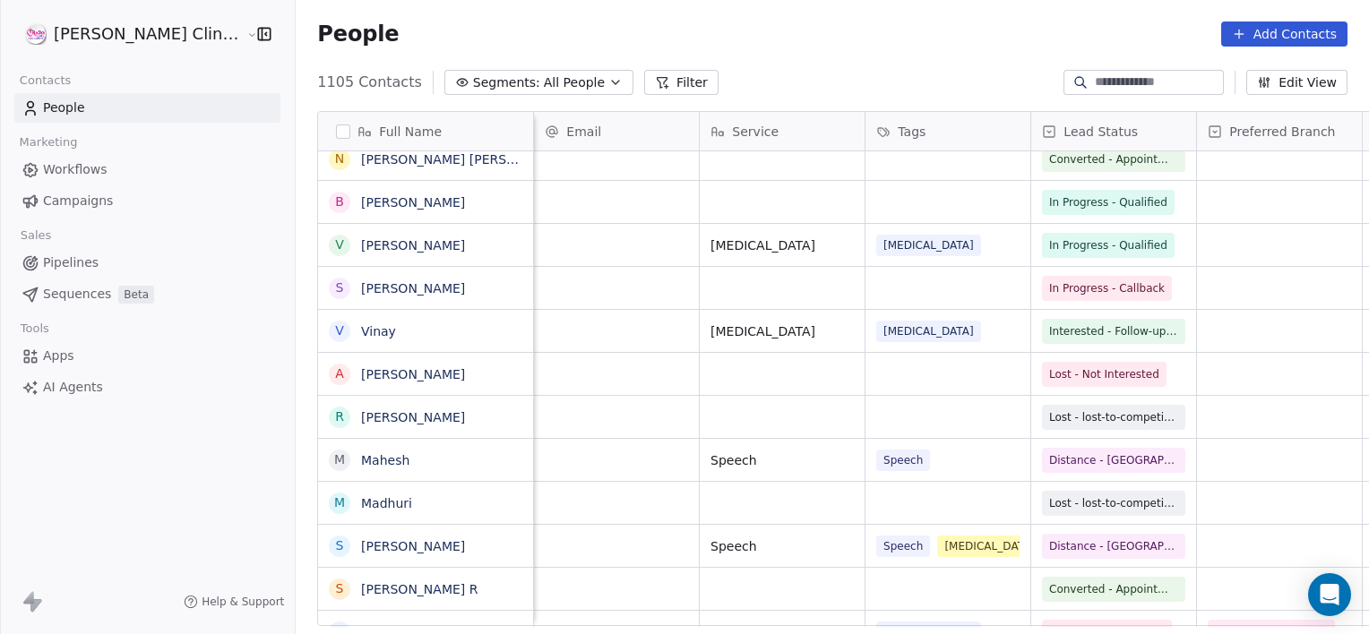
scroll to position [0, 165]
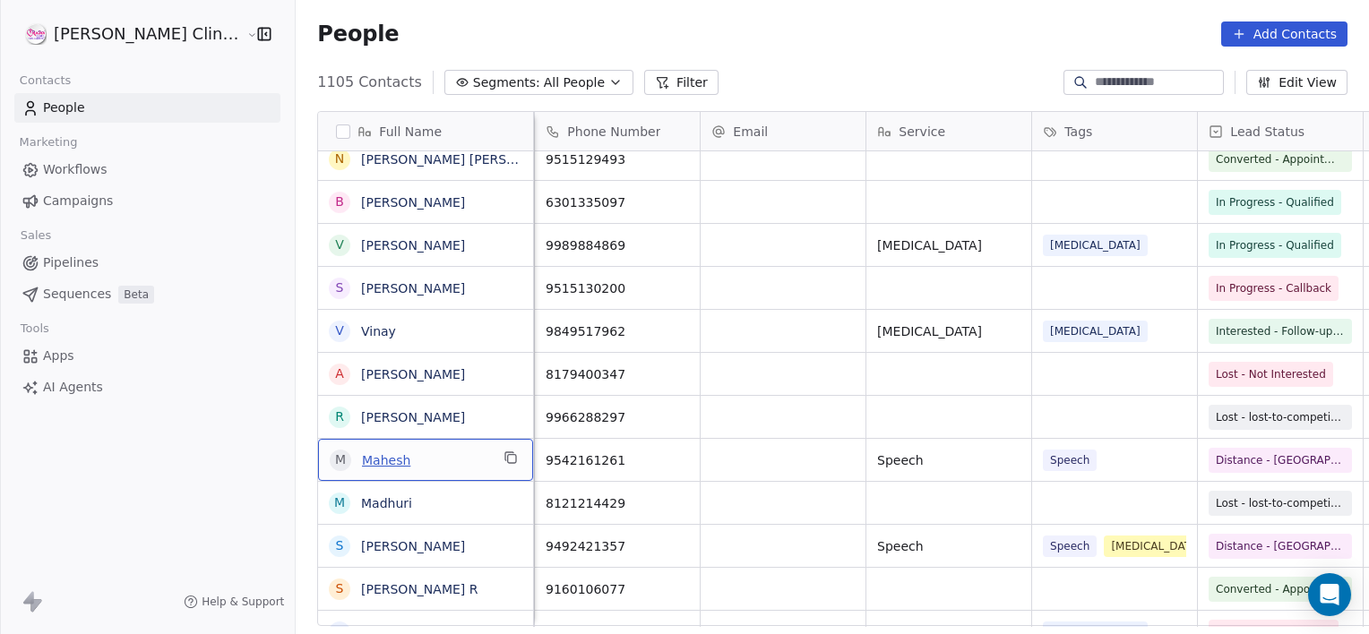
drag, startPoint x: 301, startPoint y: 459, endPoint x: 323, endPoint y: 459, distance: 21.5
click at [361, 459] on link "Mahesh" at bounding box center [385, 460] width 48 height 14
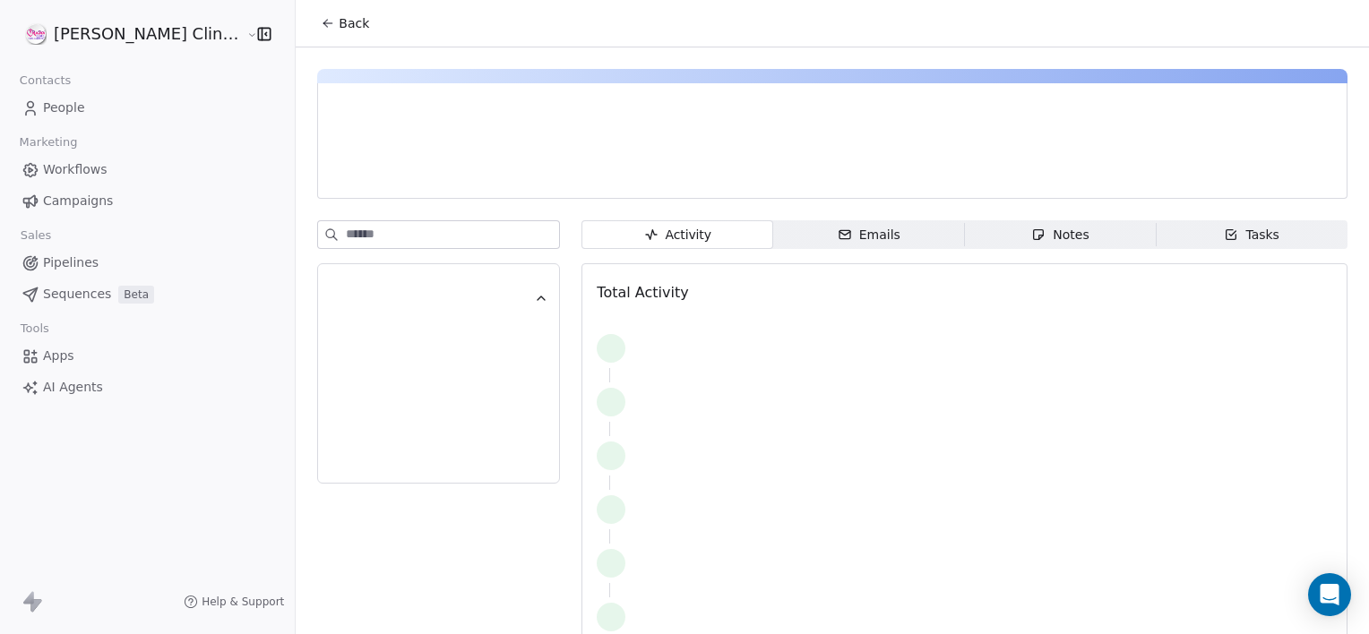
click at [966, 241] on span "Notes Notes" at bounding box center [1061, 234] width 192 height 29
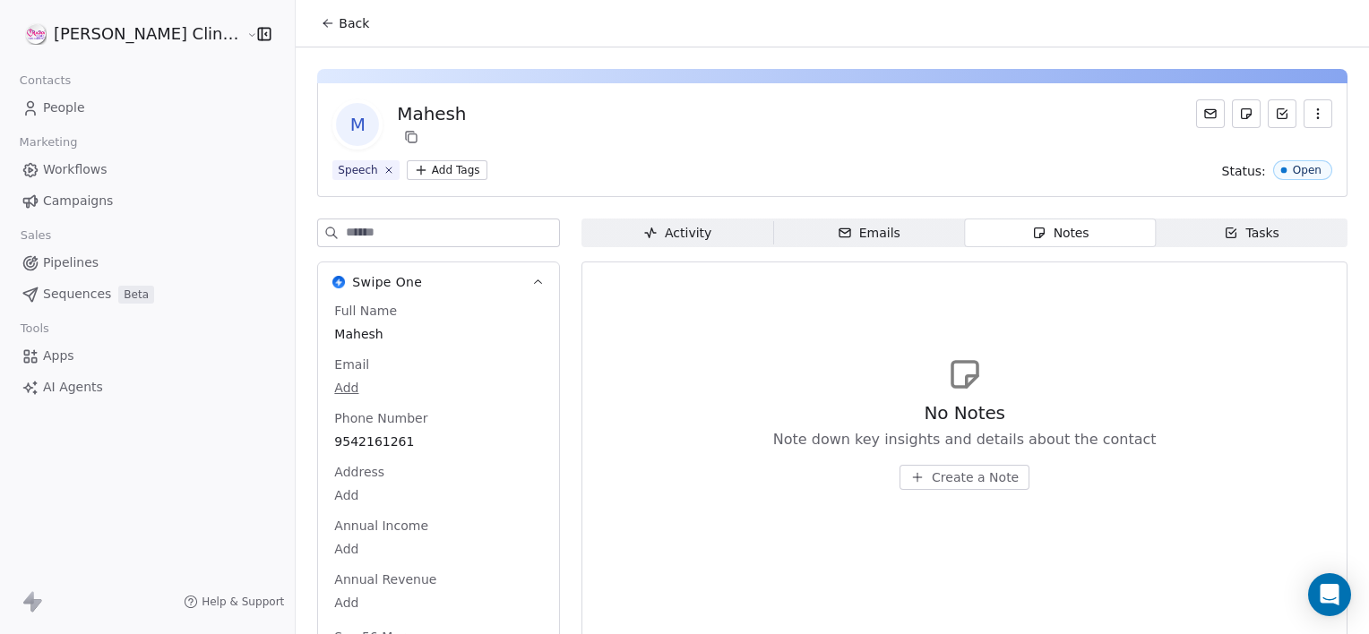
click at [932, 480] on span "Create a Note" at bounding box center [975, 478] width 87 height 18
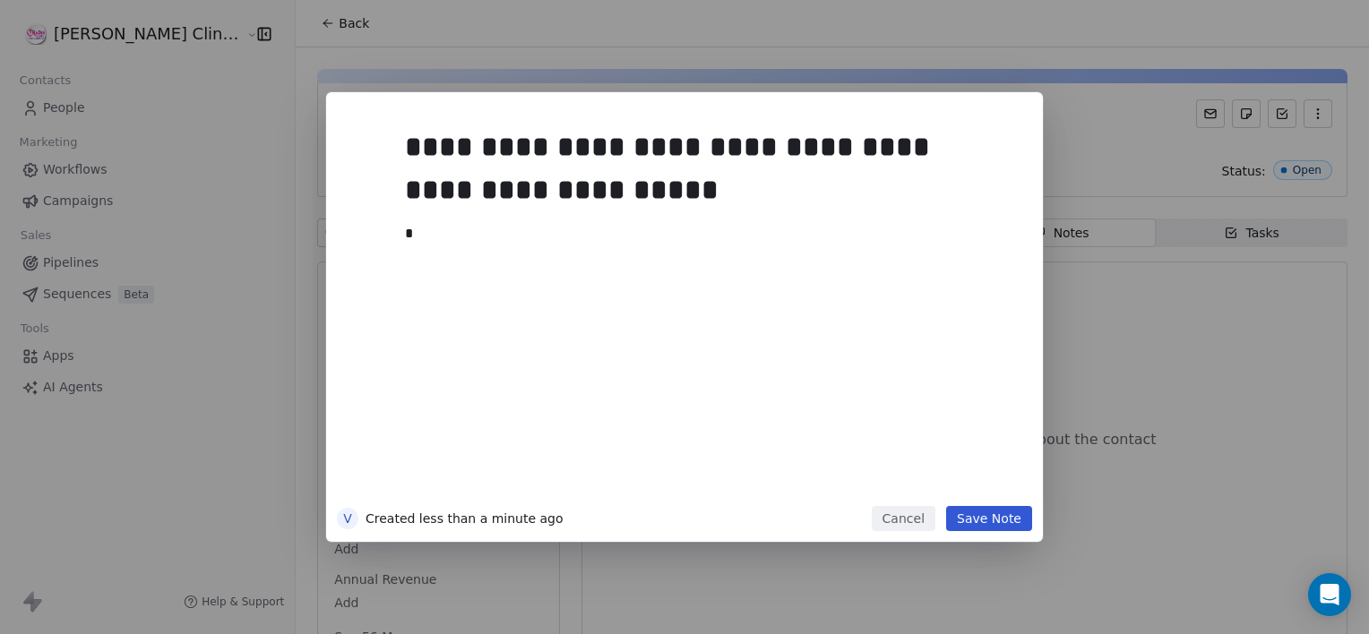
click at [921, 480] on div "**********" at bounding box center [711, 309] width 613 height 382
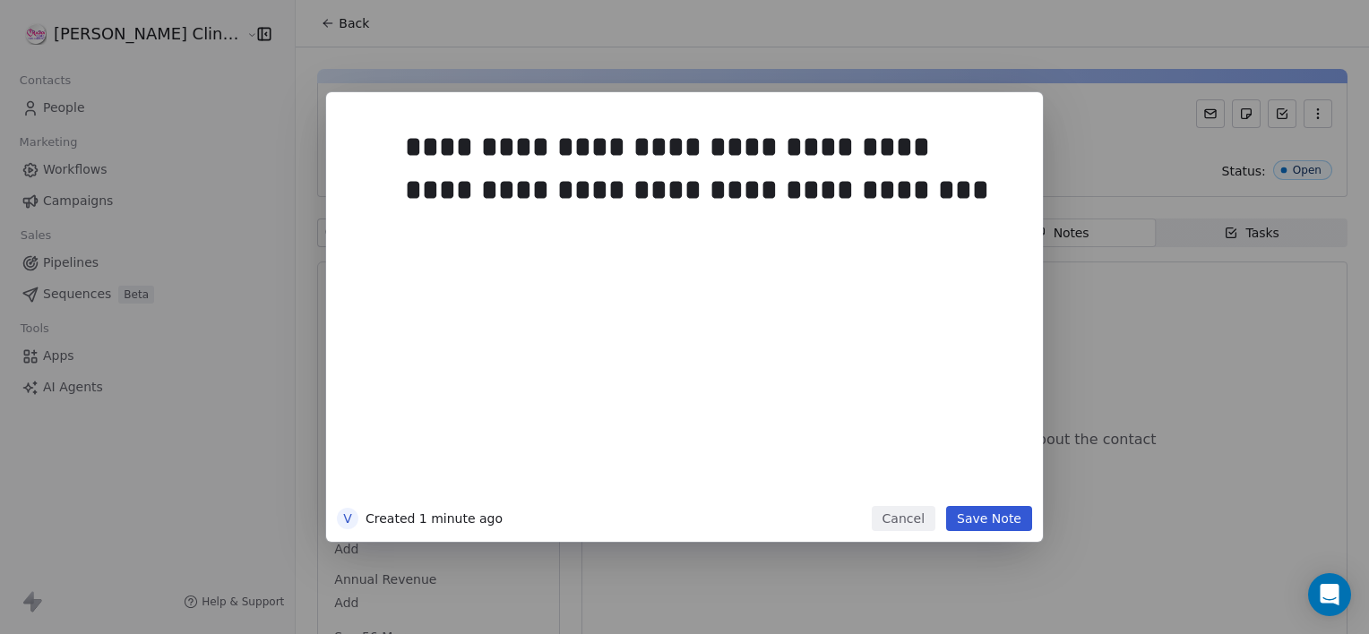
click at [985, 522] on button "Save Note" at bounding box center [989, 518] width 86 height 25
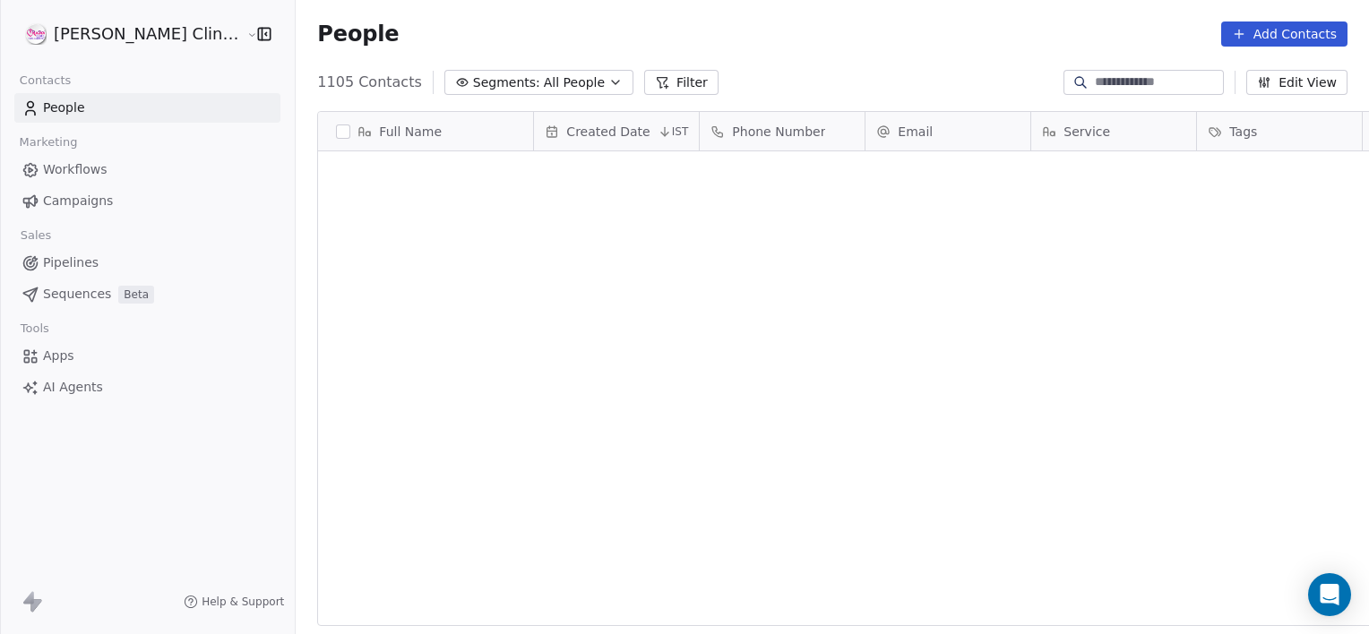
scroll to position [545, 1113]
